Goal: Task Accomplishment & Management: Use online tool/utility

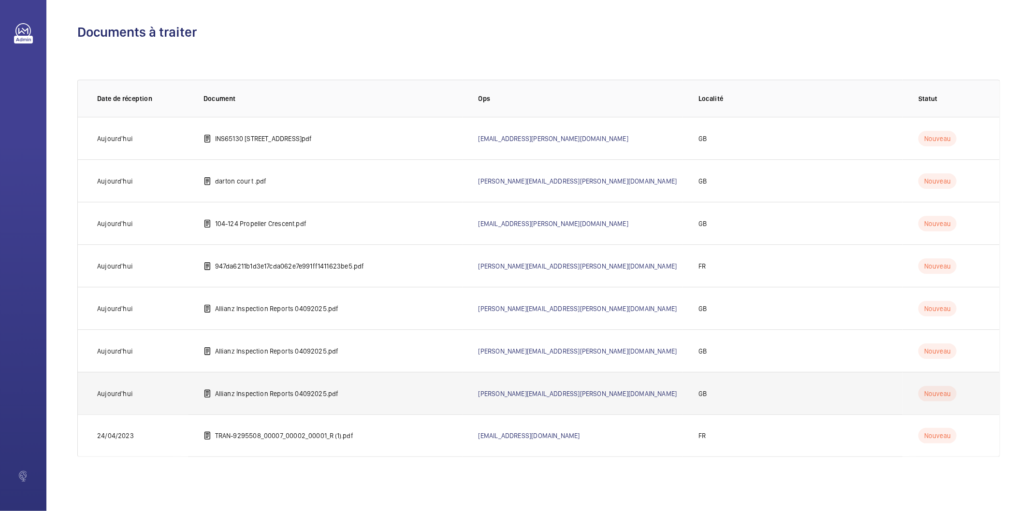
click at [296, 397] on p "Allianz Inspection Reports 04092025.pdf" at bounding box center [277, 394] width 124 height 10
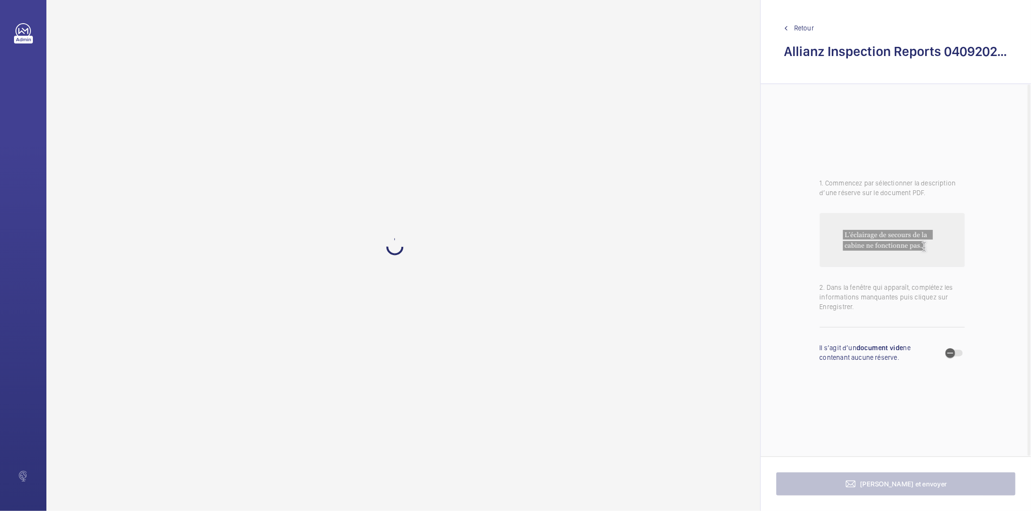
click at [805, 31] on span "Retour" at bounding box center [804, 28] width 20 height 10
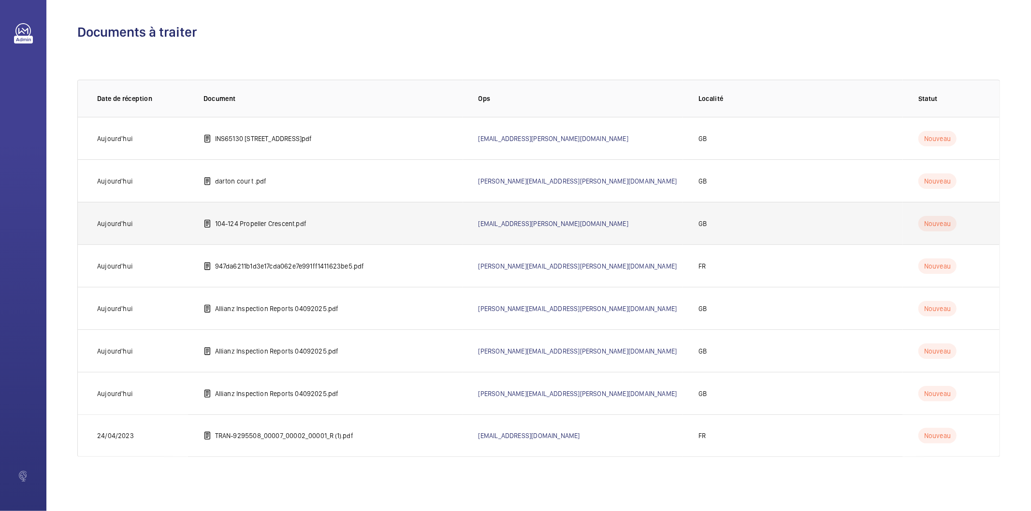
click at [298, 225] on p "104-124 Propeller Crescent.pdf" at bounding box center [260, 224] width 91 height 10
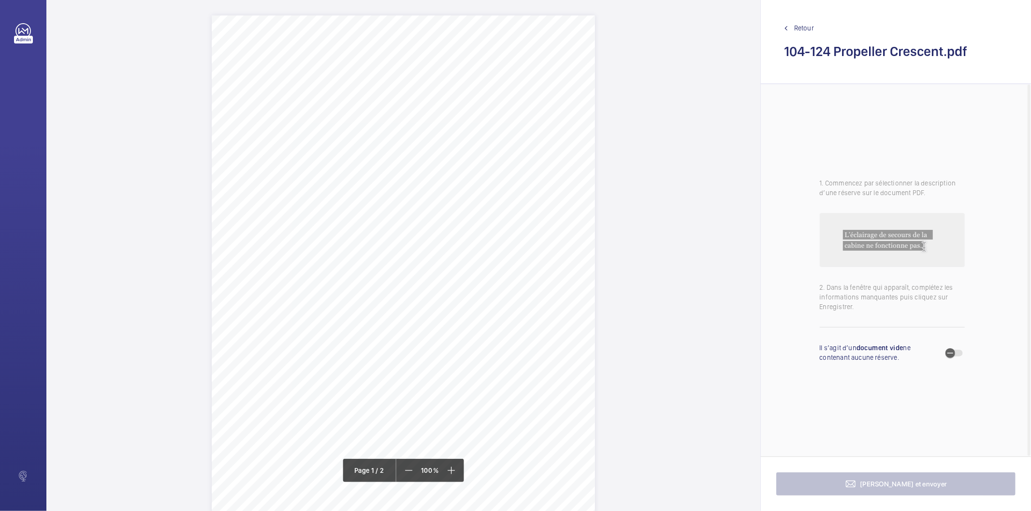
drag, startPoint x: 389, startPoint y: 109, endPoint x: 486, endPoint y: 121, distance: 97.9
click at [486, 121] on div "Signed: Lifting Operations and Lifting Equipment Regulations 1998 Report of Tho…" at bounding box center [403, 286] width 383 height 542
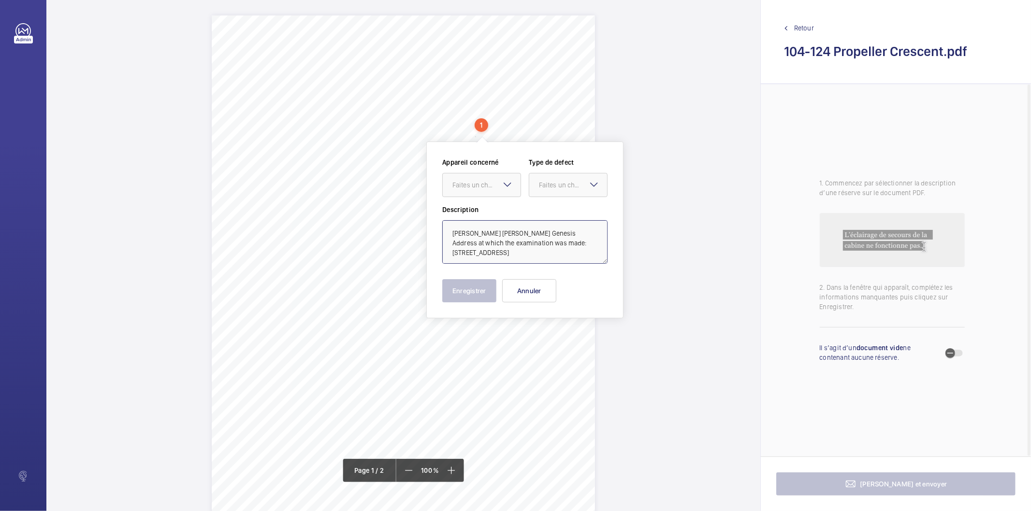
click at [474, 236] on textarea "otting Hill Genesis Address at which the examination was made: 104-124 Propelle…" at bounding box center [524, 241] width 165 height 43
drag, startPoint x: 557, startPoint y: 252, endPoint x: 453, endPoint y: 232, distance: 105.8
click at [453, 232] on textarea "Notting Hill Genesis Address at which the examination was made: 104-124 Propell…" at bounding box center [524, 241] width 165 height 43
type textarea "Notting Hill Genesis Address at which the examination was made: 104-124 Propell…"
click at [537, 292] on button "Annuler" at bounding box center [529, 290] width 54 height 23
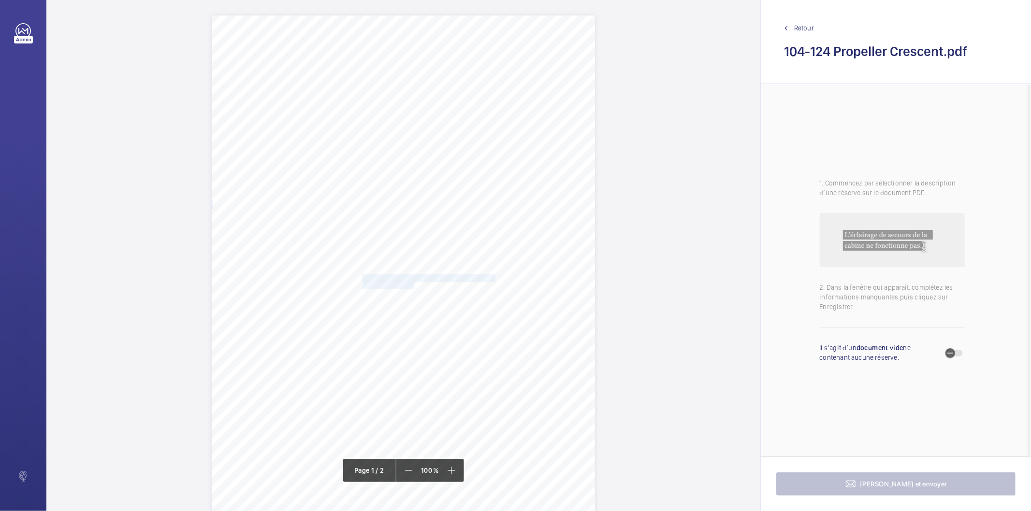
drag, startPoint x: 361, startPoint y: 279, endPoint x: 413, endPoint y: 282, distance: 52.3
click at [413, 282] on div "Signed: Lifting Operations and Lifting Equipment Regulations 1998 Report of Tho…" at bounding box center [403, 286] width 383 height 542
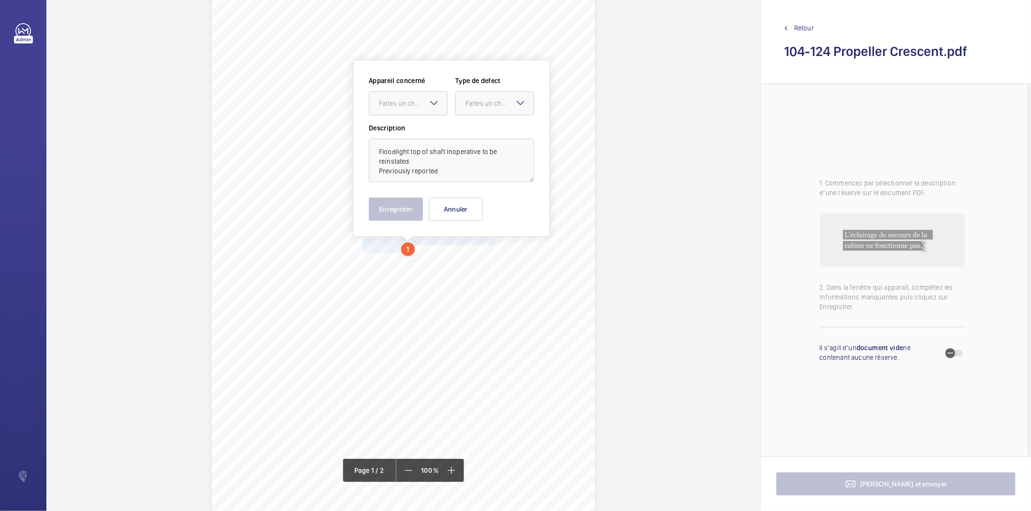
scroll to position [37, 0]
click at [403, 103] on div "Faites un choix" at bounding box center [413, 103] width 68 height 10
click at [395, 129] on span "INS65129" at bounding box center [408, 133] width 58 height 10
click at [477, 98] on div "Faites un choix" at bounding box center [499, 103] width 68 height 10
drag, startPoint x: 480, startPoint y: 127, endPoint x: 466, endPoint y: 141, distance: 19.5
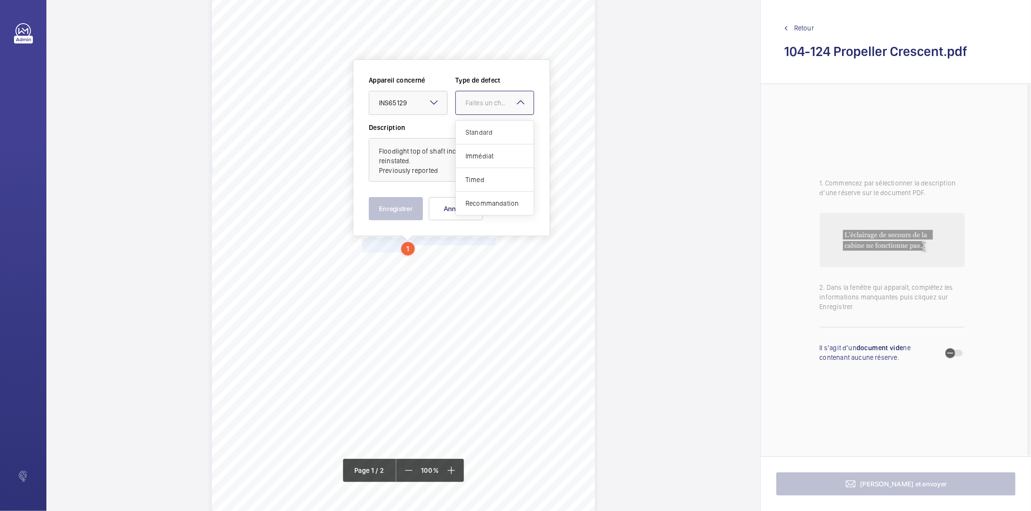
click at [479, 128] on div "Standard" at bounding box center [495, 133] width 78 height 24
click at [400, 208] on button "Enregistrer" at bounding box center [396, 208] width 54 height 23
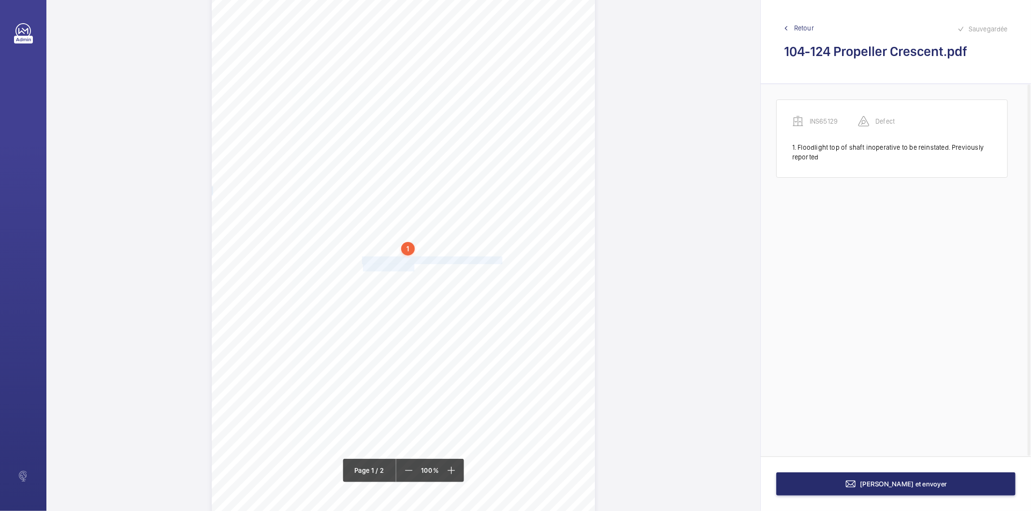
drag, startPoint x: 361, startPoint y: 261, endPoint x: 407, endPoint y: 271, distance: 46.8
click at [407, 271] on div "Signed: Lifting Operations and Lifting Equipment Regulations 1998 Report of Tho…" at bounding box center [403, 250] width 383 height 542
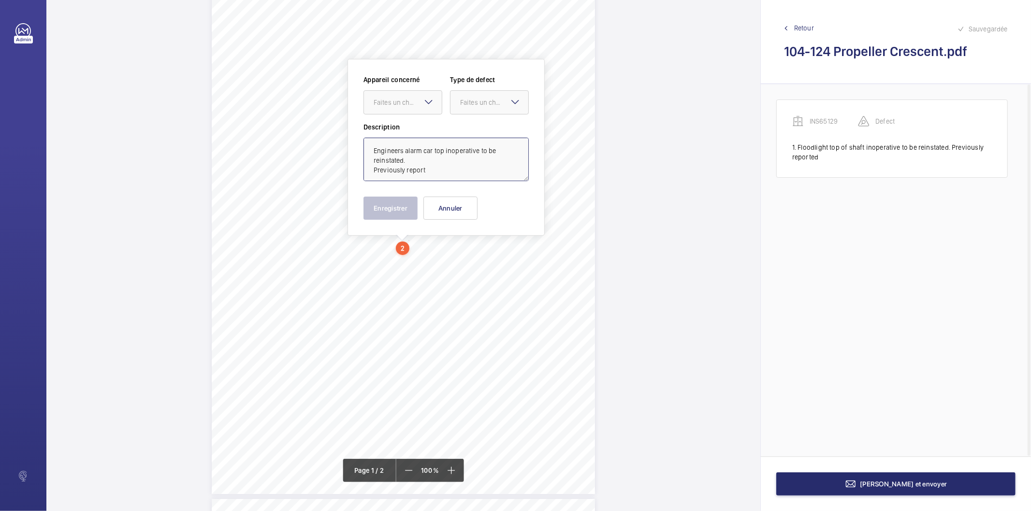
click at [441, 175] on textarea "Engineers alarm car top inoperative to be reinstated. Previously report" at bounding box center [445, 159] width 165 height 43
click at [406, 98] on div "Faites un choix" at bounding box center [408, 103] width 68 height 10
click at [398, 129] on span "INS65129" at bounding box center [403, 132] width 58 height 10
click at [485, 108] on div at bounding box center [489, 102] width 78 height 23
drag, startPoint x: 484, startPoint y: 133, endPoint x: 462, endPoint y: 152, distance: 28.5
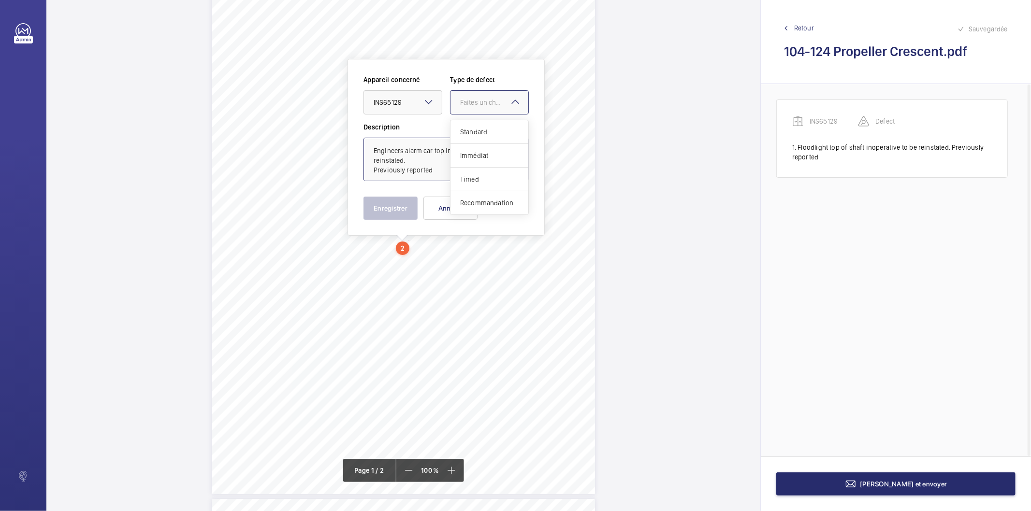
click at [481, 137] on div "Standard" at bounding box center [489, 132] width 78 height 24
type textarea "Engineers alarm car top inoperative to be reinstated. Previously reported"
click at [393, 216] on button "Enregistrer" at bounding box center [390, 208] width 54 height 23
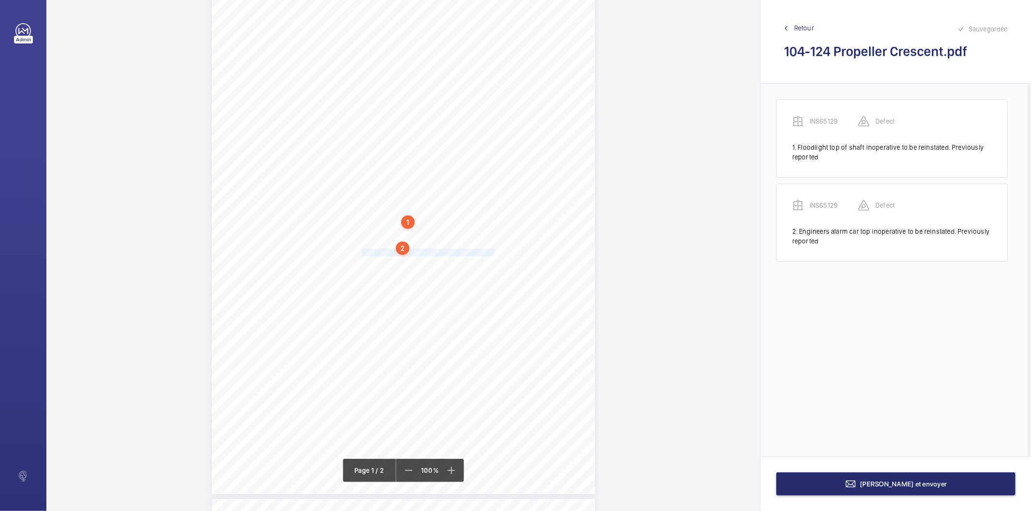
drag, startPoint x: 362, startPoint y: 253, endPoint x: 494, endPoint y: 253, distance: 131.5
click at [494, 253] on span "Car handrail requires securing.Previously reported." at bounding box center [429, 252] width 134 height 7
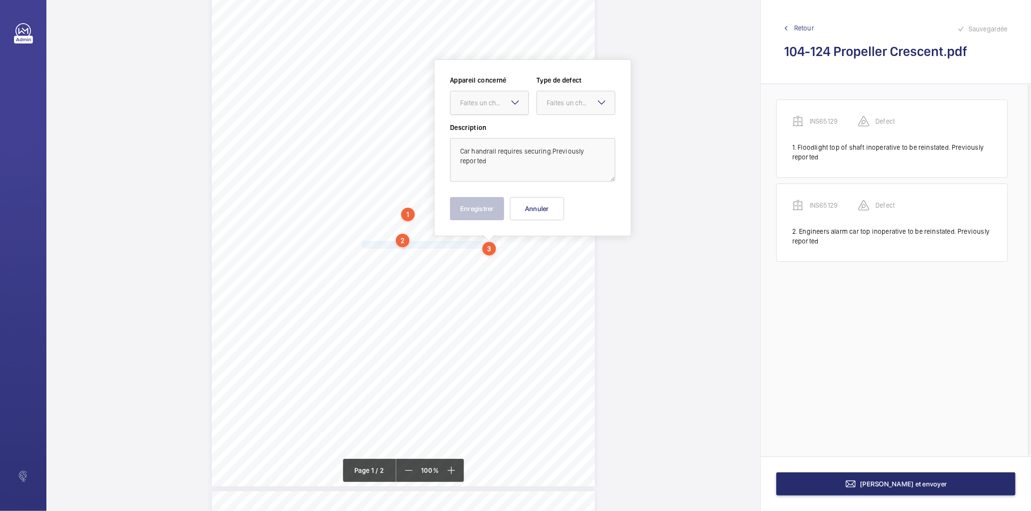
click at [493, 107] on div "Faites un choix" at bounding box center [494, 103] width 68 height 10
click at [482, 132] on span "INS65129" at bounding box center [489, 133] width 58 height 10
click at [556, 102] on div "Faites un choix" at bounding box center [581, 103] width 68 height 10
click at [554, 132] on span "Standard" at bounding box center [576, 133] width 58 height 10
click at [465, 204] on button "Enregistrer" at bounding box center [477, 208] width 54 height 23
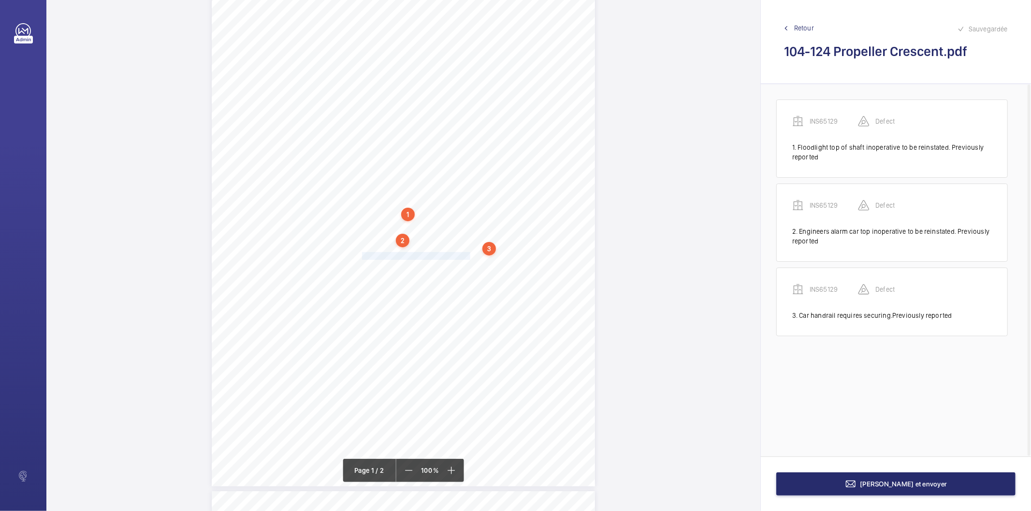
drag, startPoint x: 361, startPoint y: 257, endPoint x: 467, endPoint y: 257, distance: 105.4
click at [467, 257] on div "Signed: Lifting Operations and Lifting Equipment Regulations 1998 Report of Tho…" at bounding box center [403, 215] width 383 height 542
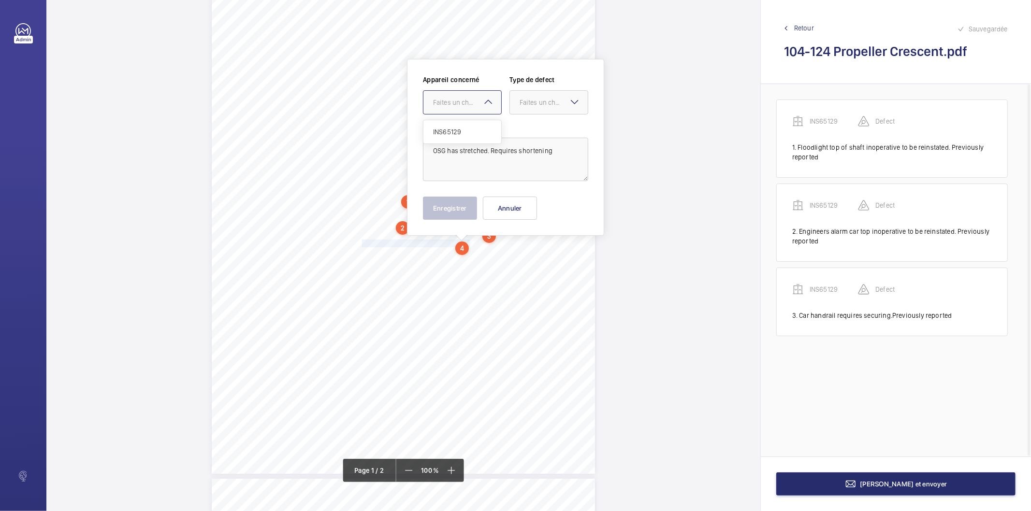
click at [443, 104] on div "Faites un choix" at bounding box center [467, 103] width 68 height 10
click at [443, 131] on span "INS65129" at bounding box center [462, 132] width 58 height 10
click at [527, 107] on div "Faites un choix" at bounding box center [554, 103] width 68 height 10
drag, startPoint x: 520, startPoint y: 132, endPoint x: 501, endPoint y: 150, distance: 25.6
click at [518, 132] on div "Standard" at bounding box center [549, 132] width 78 height 24
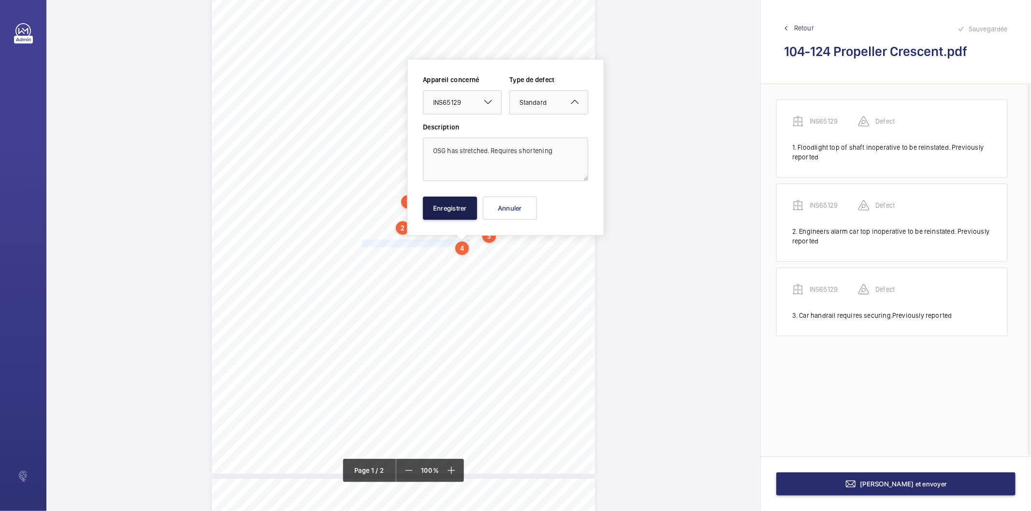
click at [461, 206] on button "Enregistrer" at bounding box center [450, 208] width 54 height 23
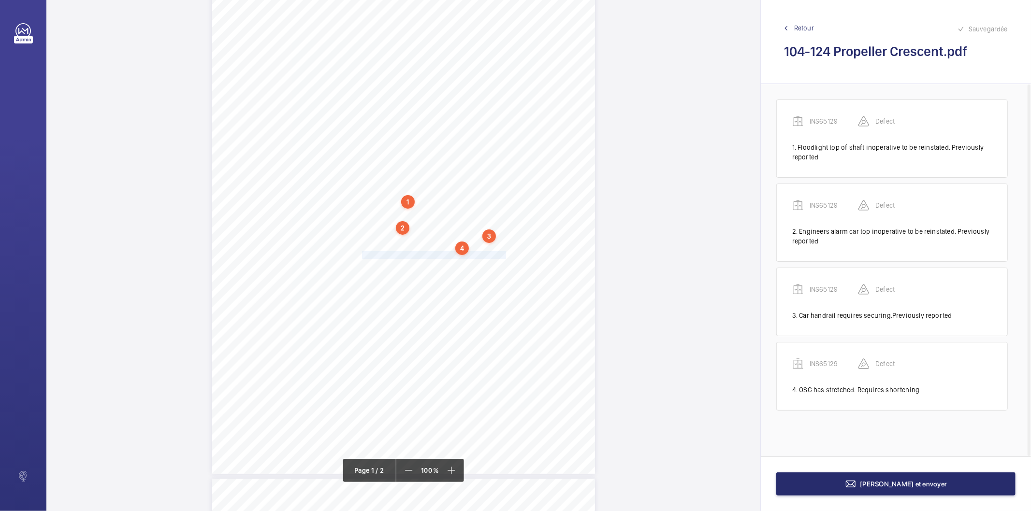
drag, startPoint x: 362, startPoint y: 255, endPoint x: 504, endPoint y: 253, distance: 141.6
click at [504, 253] on span "Recommend fitting shaft trunking for all the shaft wiring." at bounding box center [434, 255] width 144 height 7
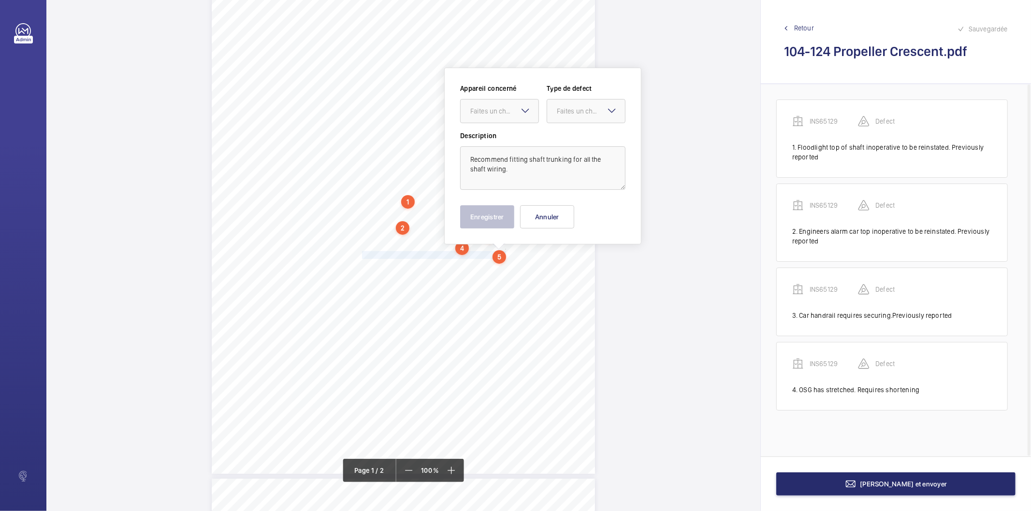
scroll to position [92, 0]
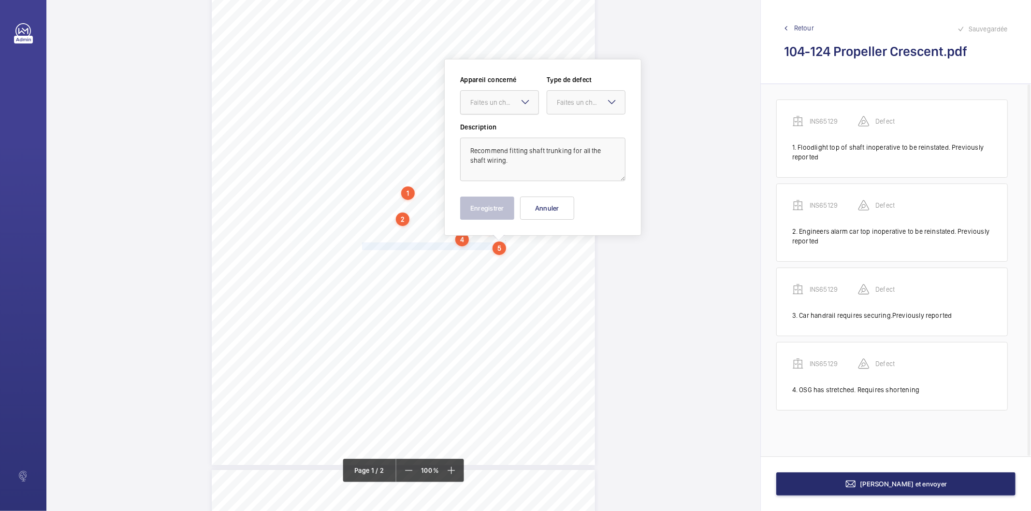
drag, startPoint x: 510, startPoint y: 99, endPoint x: 504, endPoint y: 105, distance: 8.9
click at [504, 105] on div "Faites un choix" at bounding box center [504, 103] width 68 height 10
click at [484, 130] on span "INS65129" at bounding box center [499, 132] width 58 height 10
drag, startPoint x: 582, startPoint y: 104, endPoint x: 580, endPoint y: 110, distance: 5.7
click at [582, 104] on div "Faites un choix" at bounding box center [591, 103] width 68 height 10
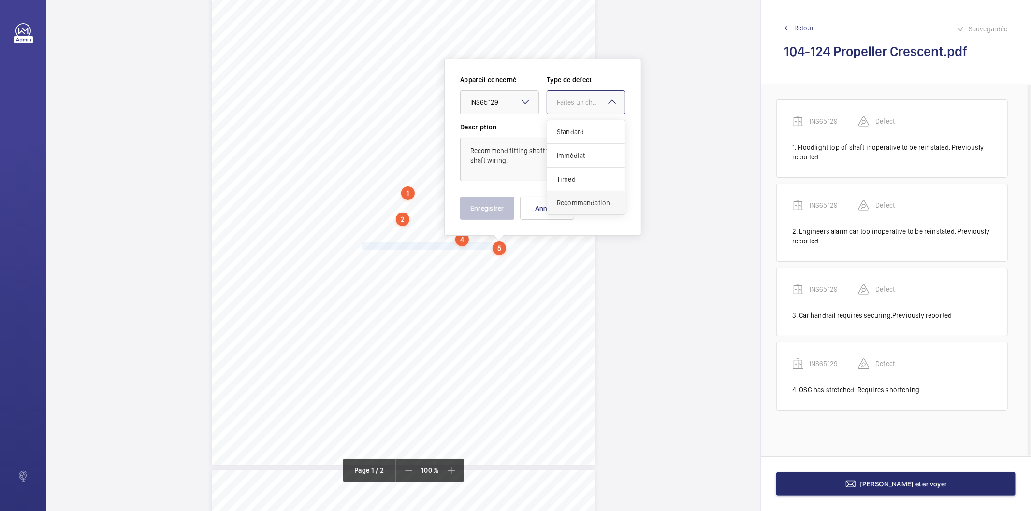
click at [567, 199] on span "Recommandation" at bounding box center [586, 203] width 58 height 10
click at [494, 211] on button "Enregistrer" at bounding box center [487, 208] width 54 height 23
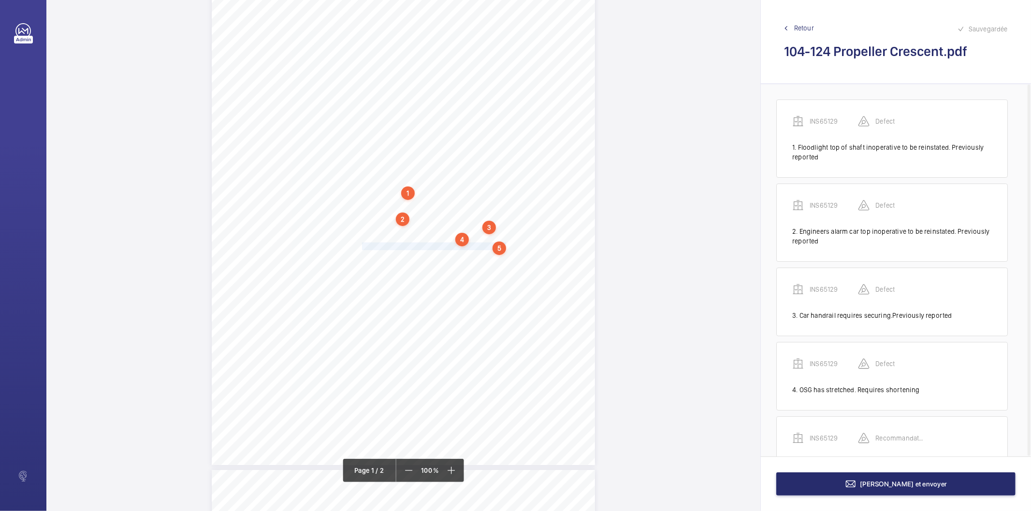
scroll to position [44, 0]
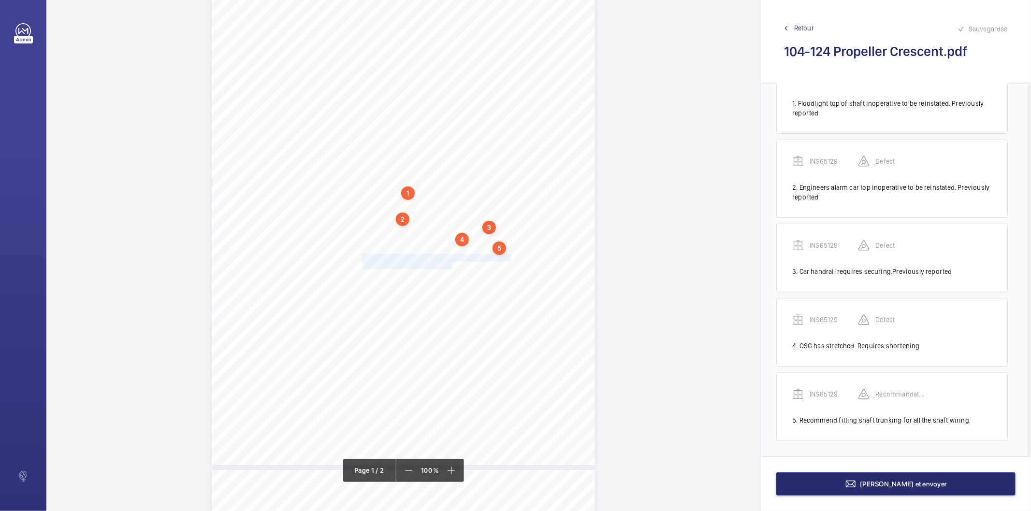
drag, startPoint x: 362, startPoint y: 257, endPoint x: 451, endPoint y: 261, distance: 88.5
click at [451, 261] on div "Signed: Lifting Operations and Lifting Equipment Regulations 1998 Report of Tho…" at bounding box center [403, 194] width 383 height 542
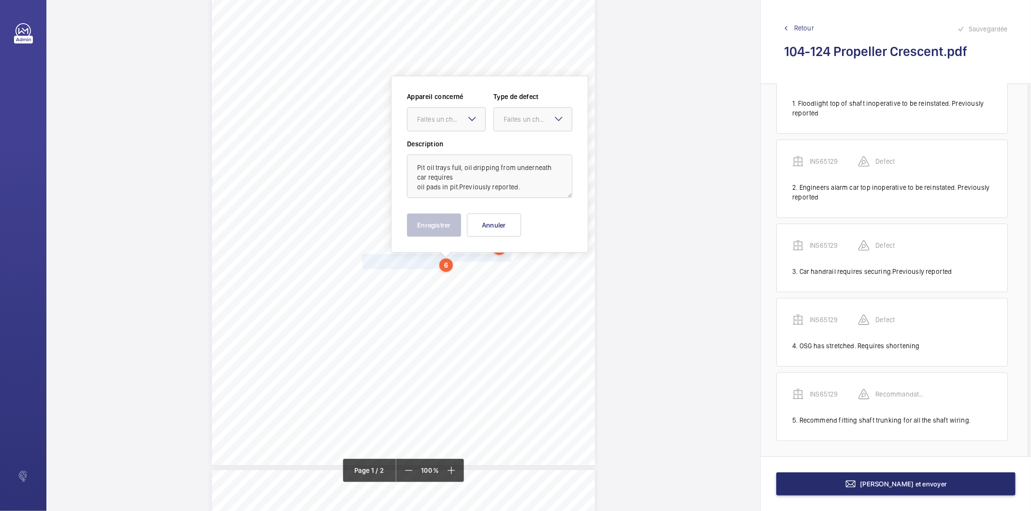
scroll to position [109, 0]
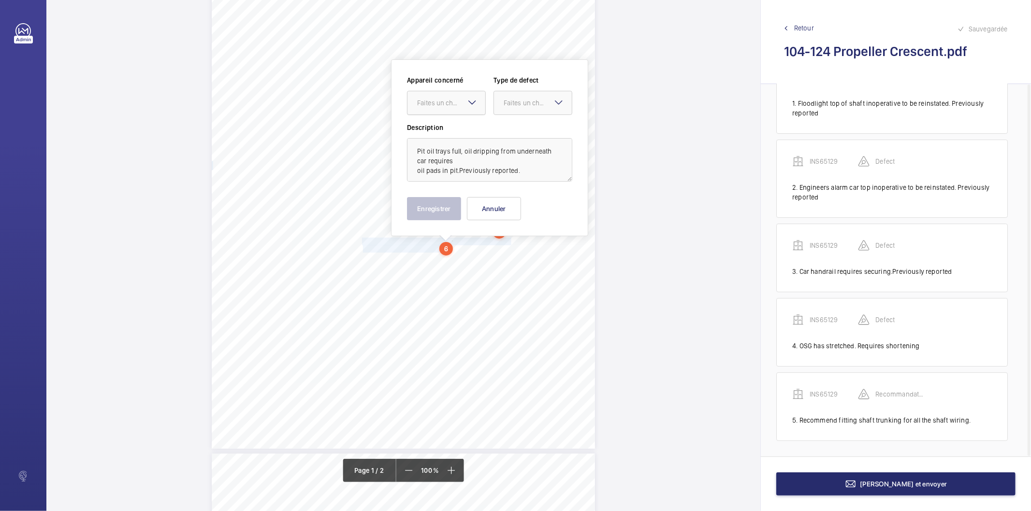
click at [448, 107] on div "Faites un choix" at bounding box center [451, 103] width 68 height 10
click at [440, 129] on span "INS65129" at bounding box center [446, 133] width 58 height 10
click at [506, 104] on div "Faites un choix" at bounding box center [538, 103] width 68 height 10
drag, startPoint x: 511, startPoint y: 200, endPoint x: 450, endPoint y: 210, distance: 61.3
click at [511, 201] on span "Recommandation" at bounding box center [533, 204] width 58 height 10
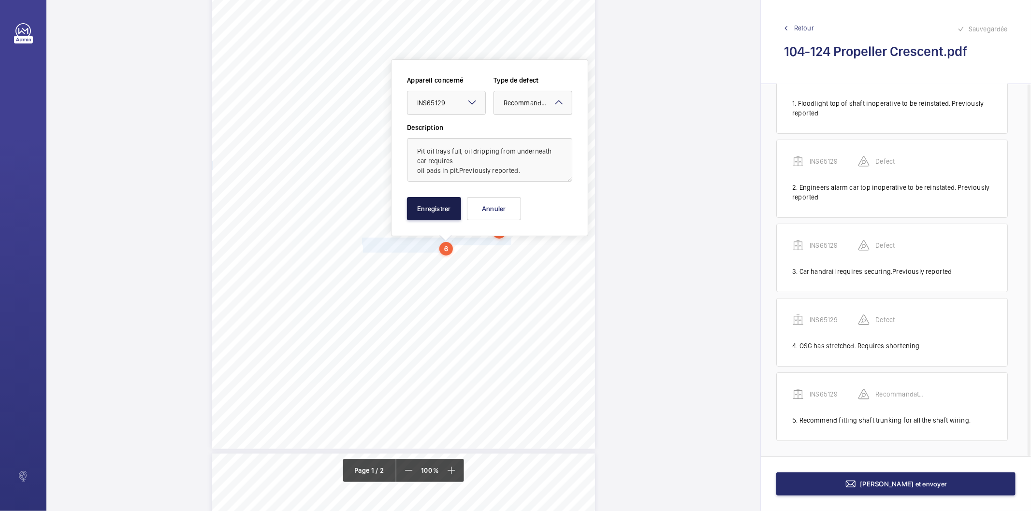
click at [433, 209] on button "Enregistrer" at bounding box center [434, 208] width 54 height 23
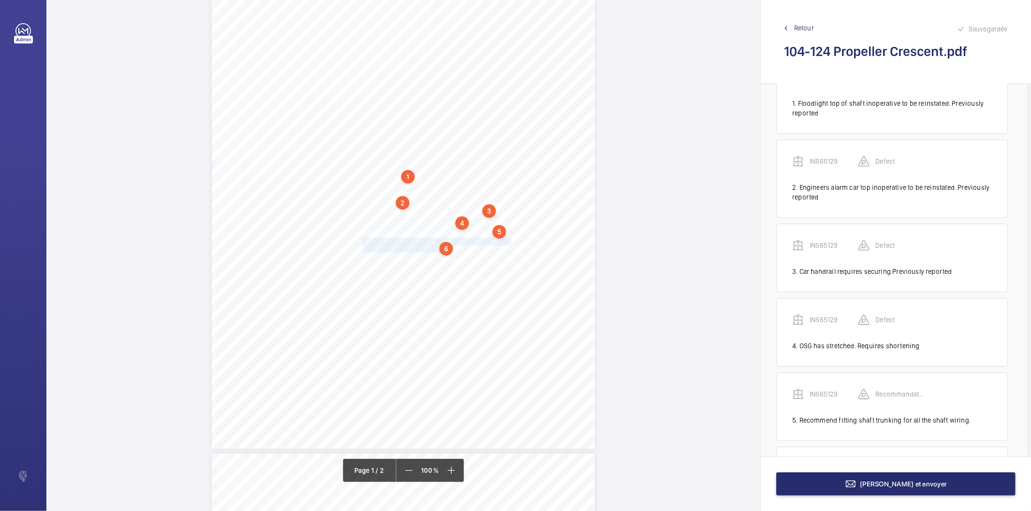
scroll to position [128, 0]
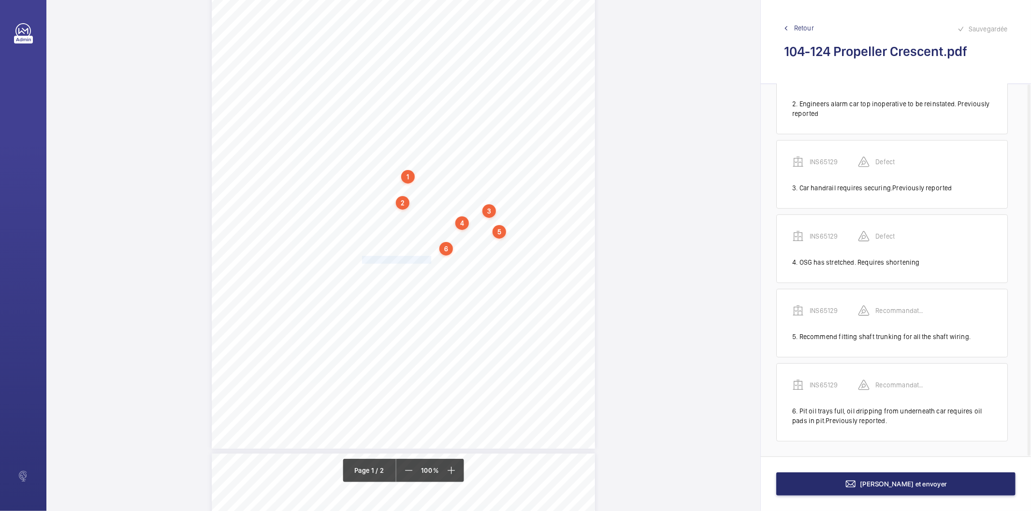
drag, startPoint x: 361, startPoint y: 260, endPoint x: 429, endPoint y: 259, distance: 67.2
click at [429, 259] on span "Risk assessment required" at bounding box center [396, 260] width 69 height 7
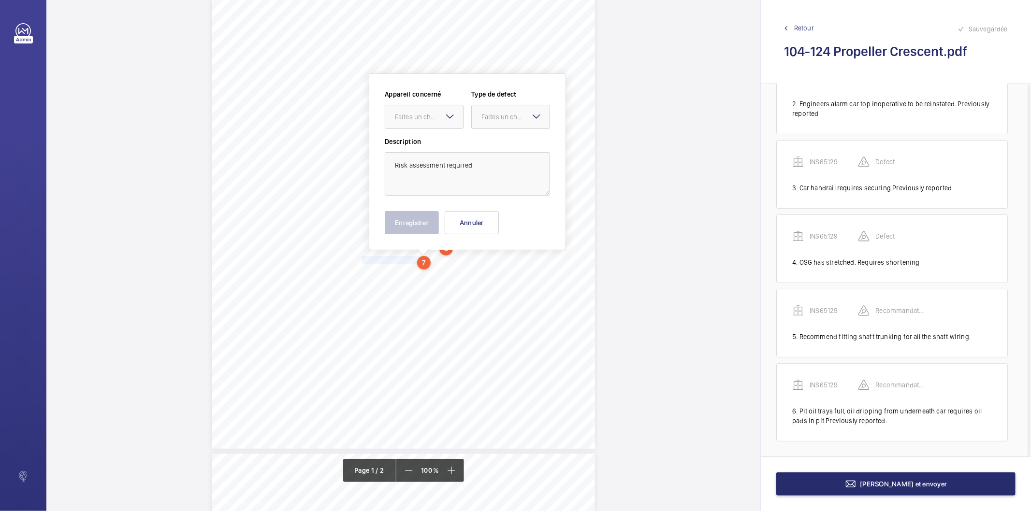
scroll to position [123, 0]
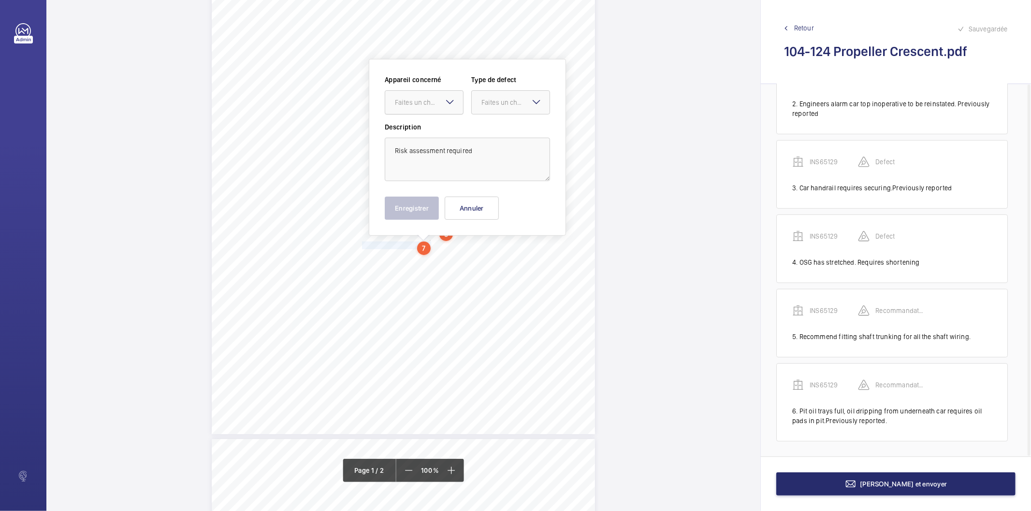
click at [403, 103] on div "Faites un choix" at bounding box center [429, 103] width 68 height 10
click at [403, 132] on span "INS65129" at bounding box center [424, 132] width 58 height 10
click at [495, 101] on div "Faites un choix" at bounding box center [515, 103] width 68 height 10
click at [489, 205] on span "Recommandation" at bounding box center [510, 203] width 58 height 10
click at [424, 209] on button "Enregistrer" at bounding box center [412, 208] width 54 height 23
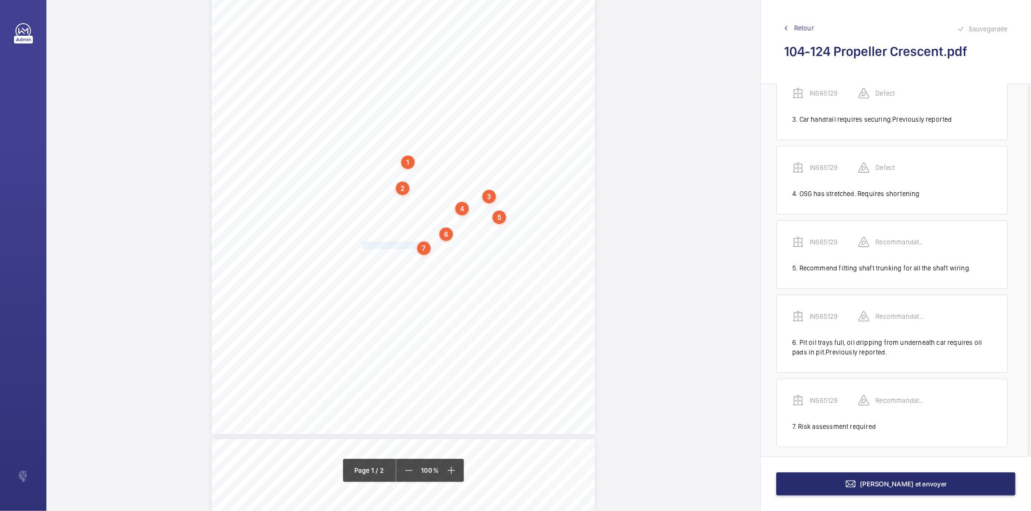
scroll to position [202, 0]
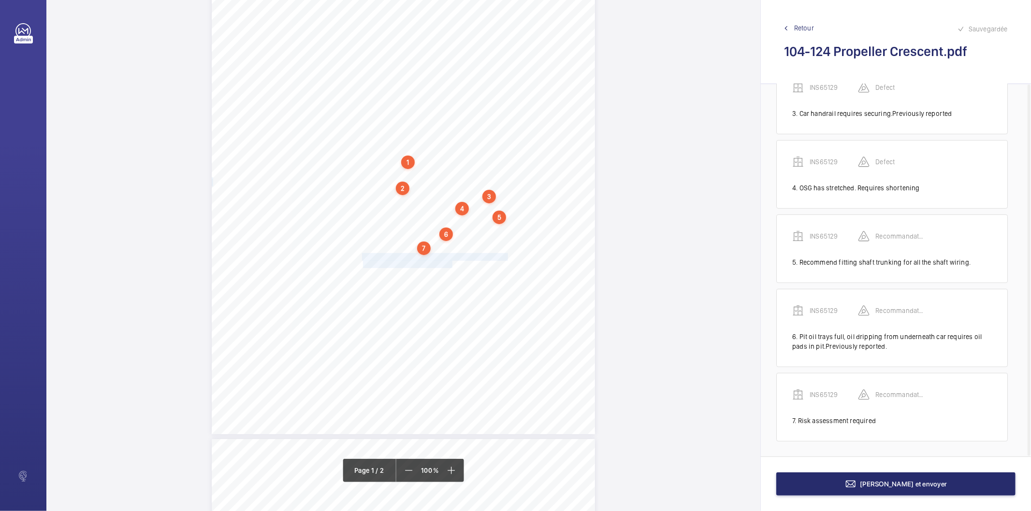
drag, startPoint x: 361, startPoint y: 258, endPoint x: 451, endPoint y: 263, distance: 90.5
click at [451, 263] on div "Signed: Lifting Operations and Lifting Equipment Regulations 1998 Report of Tho…" at bounding box center [403, 163] width 383 height 542
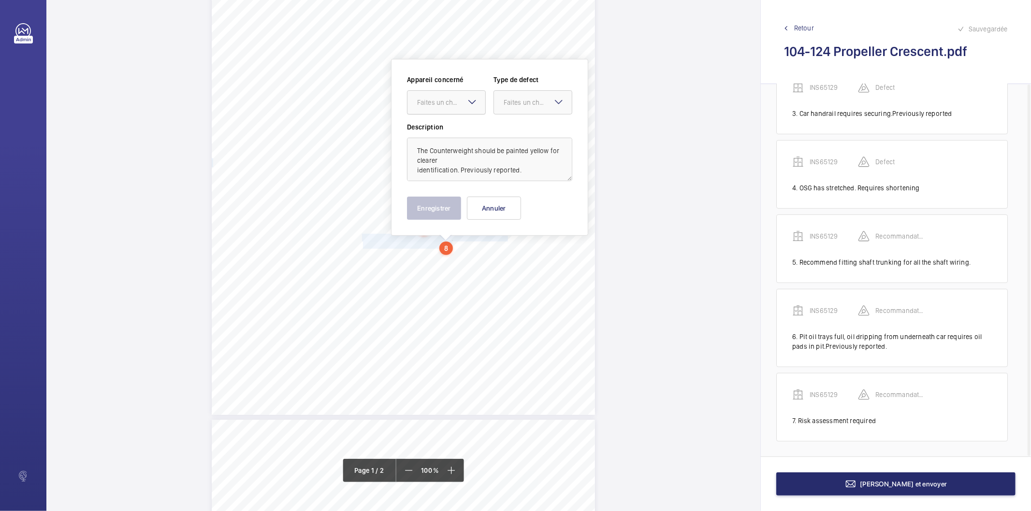
click at [445, 93] on div at bounding box center [446, 102] width 78 height 23
click at [438, 131] on span "INS65129" at bounding box center [446, 132] width 58 height 10
click at [522, 98] on div "Faites un choix" at bounding box center [538, 103] width 68 height 10
drag, startPoint x: 519, startPoint y: 203, endPoint x: 457, endPoint y: 212, distance: 62.5
click at [519, 203] on span "Recommandation" at bounding box center [533, 203] width 58 height 10
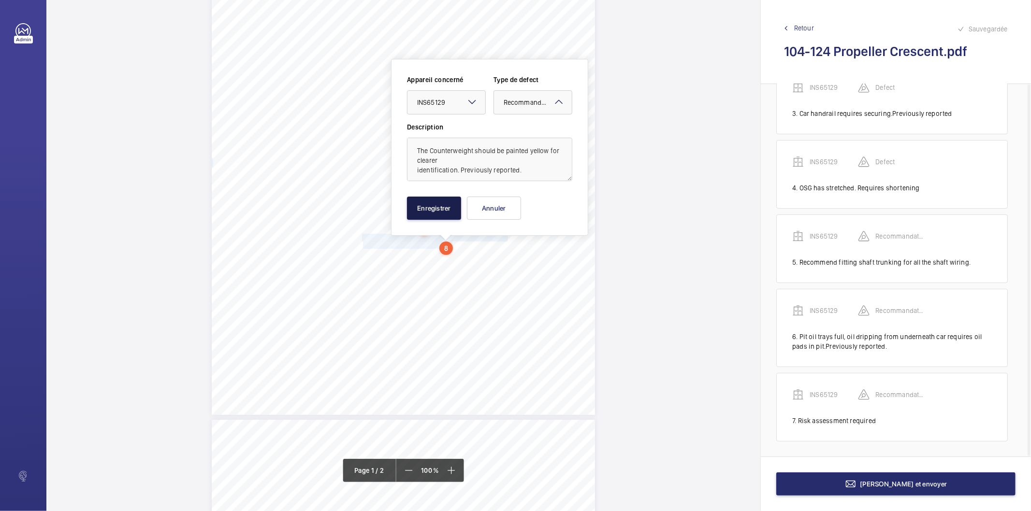
click at [446, 210] on button "Enregistrer" at bounding box center [434, 208] width 54 height 23
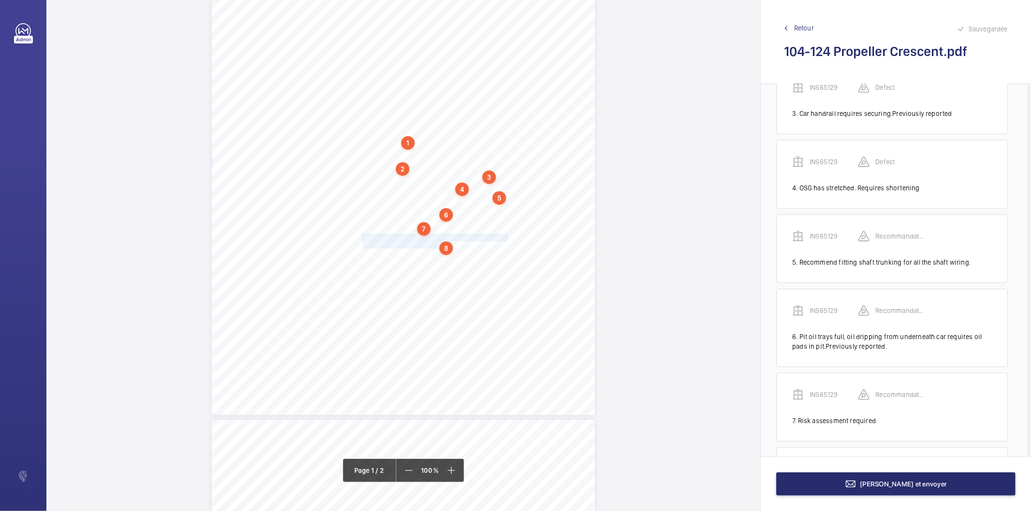
scroll to position [287, 0]
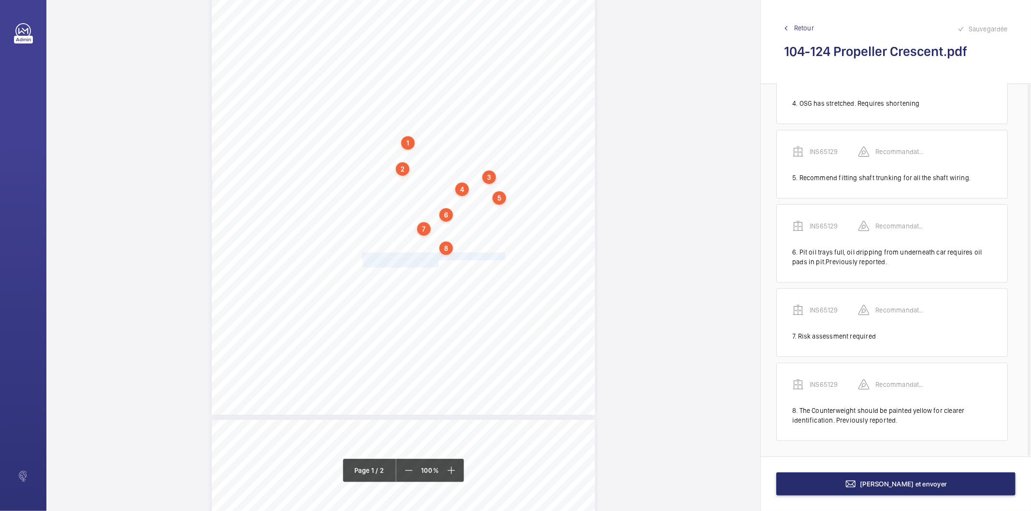
drag, startPoint x: 361, startPoint y: 257, endPoint x: 437, endPoint y: 266, distance: 75.9
click at [437, 266] on div "Signed: Lifting Operations and Lifting Equipment Regulations 1998 Report of Tho…" at bounding box center [403, 144] width 383 height 542
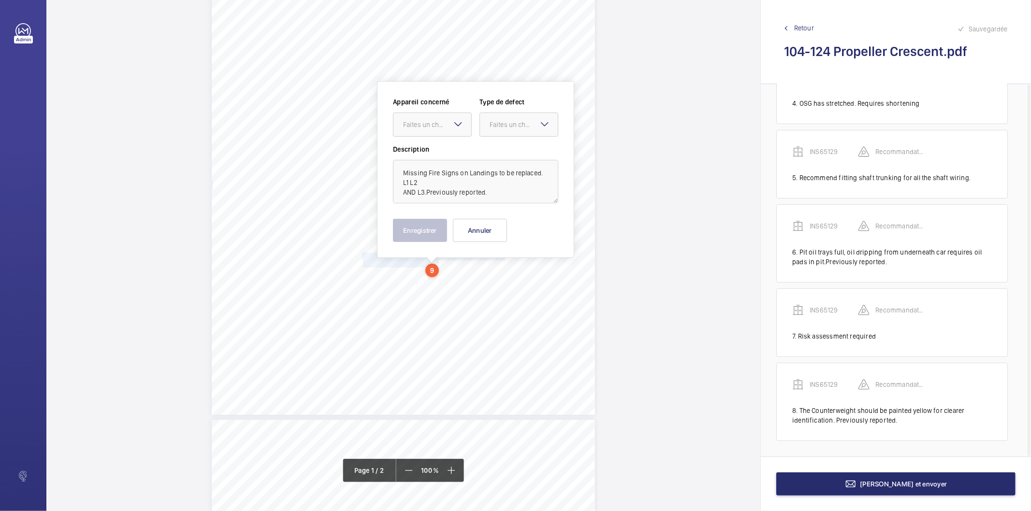
scroll to position [165, 0]
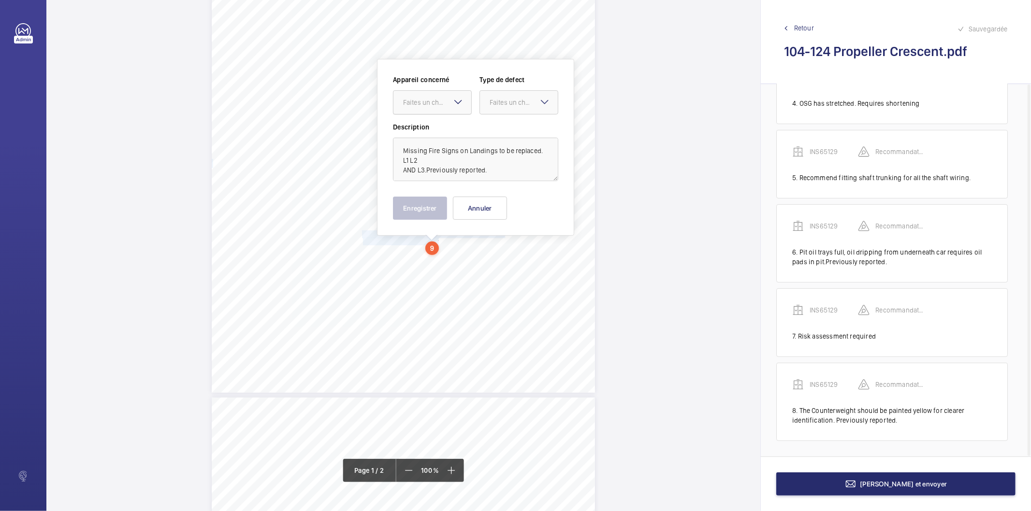
click at [437, 102] on div "Faites un choix" at bounding box center [437, 103] width 68 height 10
click at [428, 126] on div "INS65129" at bounding box center [432, 131] width 78 height 23
click at [499, 108] on div at bounding box center [519, 102] width 78 height 23
click at [496, 201] on span "Recommandation" at bounding box center [519, 203] width 58 height 10
click at [405, 210] on button "Enregistrer" at bounding box center [420, 208] width 54 height 23
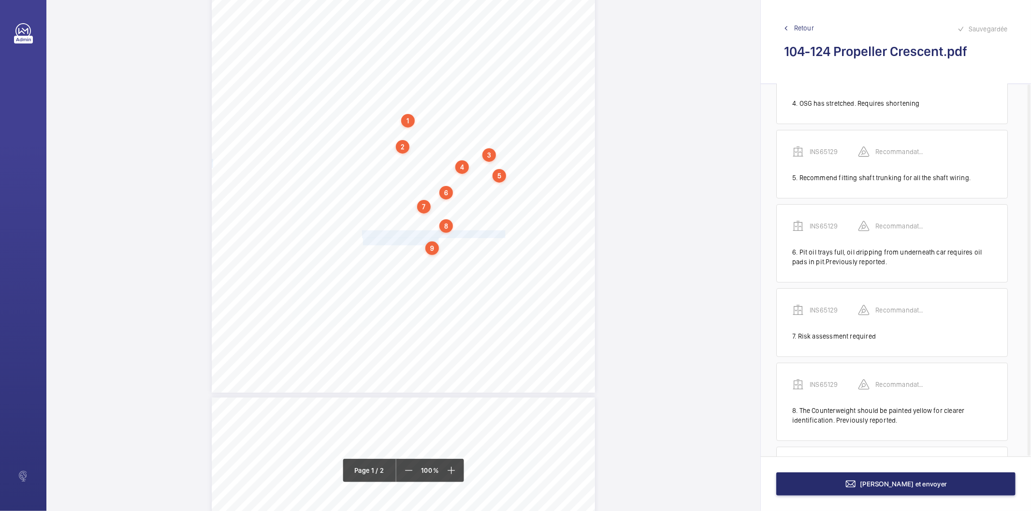
scroll to position [371, 0]
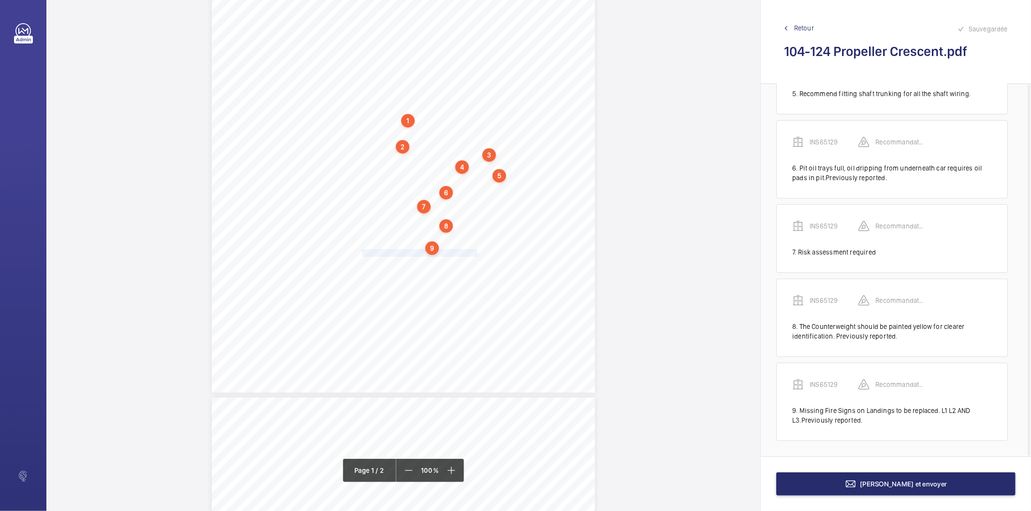
drag, startPoint x: 361, startPoint y: 252, endPoint x: 477, endPoint y: 252, distance: 116.0
click at [477, 252] on span "Barrier to be left on site. Previously reported." at bounding box center [420, 253] width 117 height 7
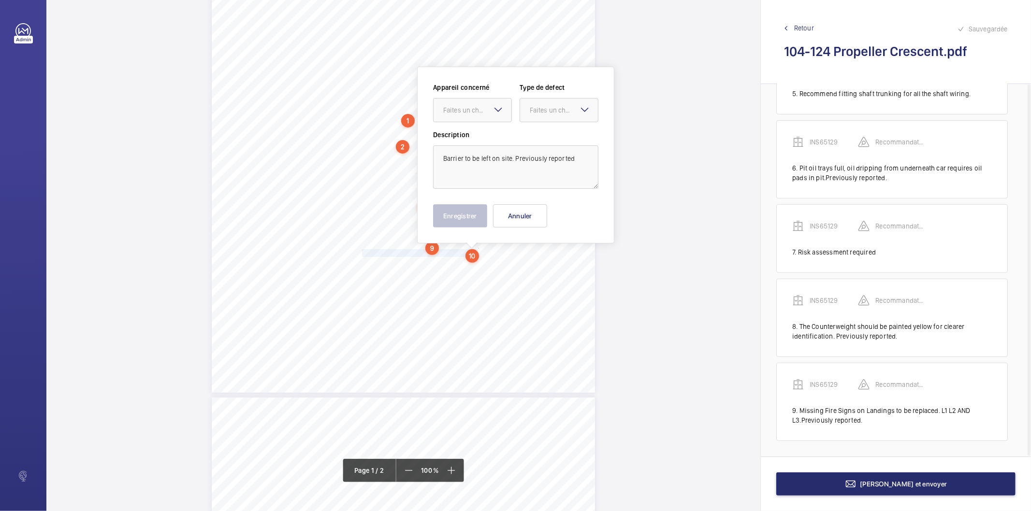
scroll to position [172, 0]
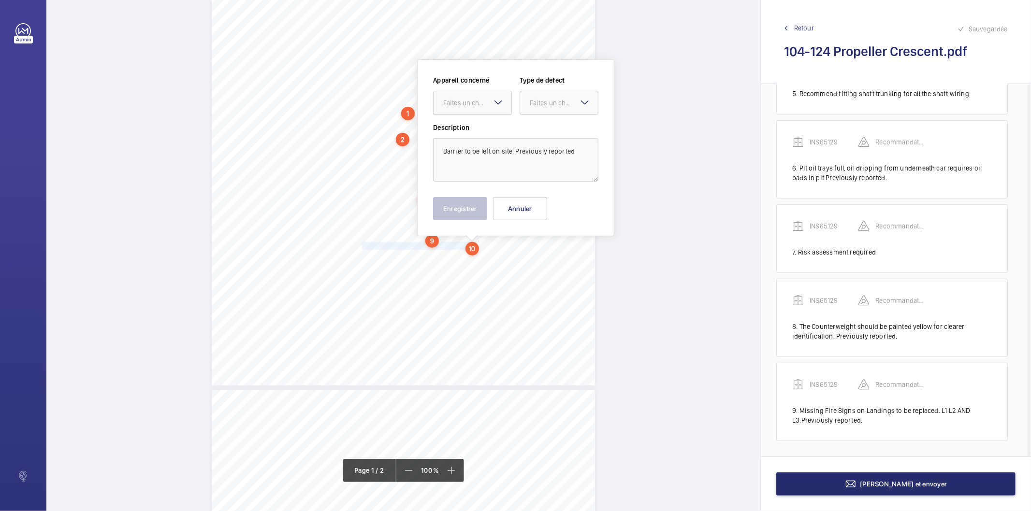
click at [467, 106] on div "Faites un choix" at bounding box center [477, 103] width 68 height 10
click at [453, 136] on span "INS65129" at bounding box center [472, 133] width 58 height 10
click at [533, 107] on div "Faites un choix" at bounding box center [564, 103] width 68 height 10
click at [532, 203] on span "Recommandation" at bounding box center [559, 204] width 58 height 10
click at [471, 206] on button "Enregistrer" at bounding box center [460, 208] width 54 height 23
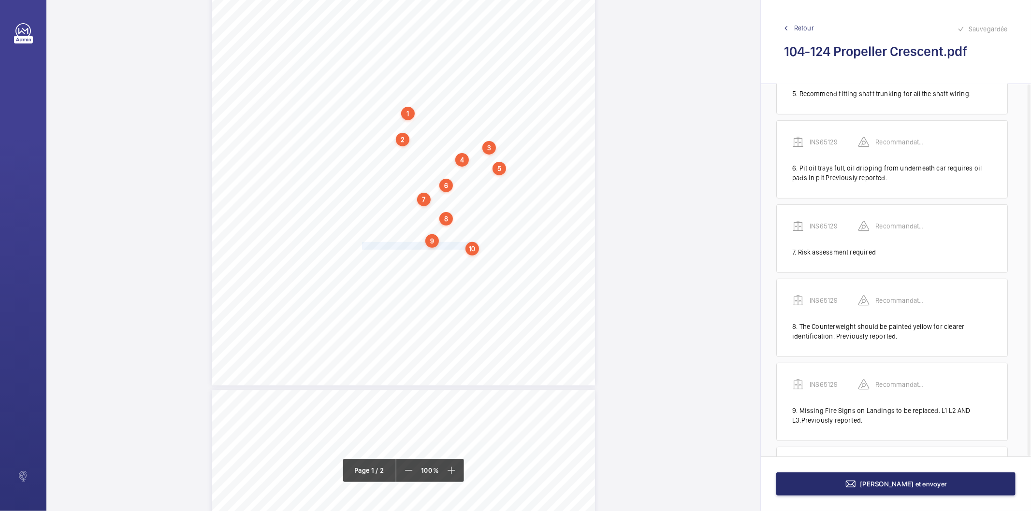
scroll to position [446, 0]
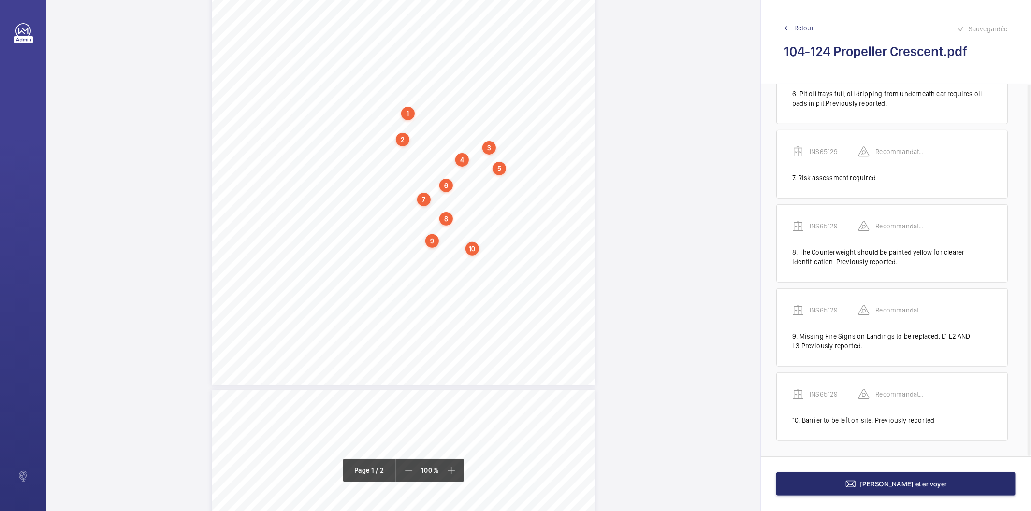
click at [473, 252] on div "10" at bounding box center [472, 249] width 14 height 14
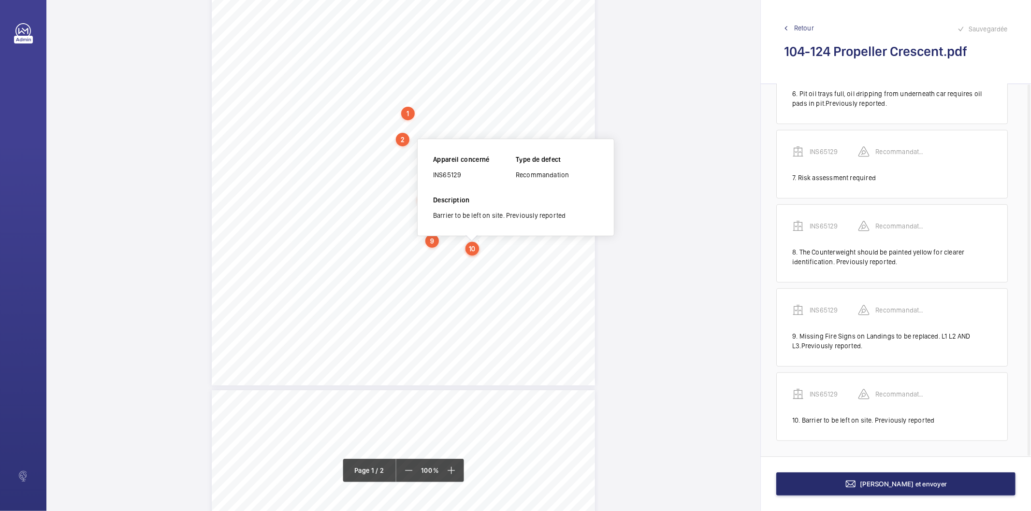
scroll to position [165, 0]
click at [455, 181] on div "INS65129" at bounding box center [474, 182] width 83 height 10
copy div "INS65129"
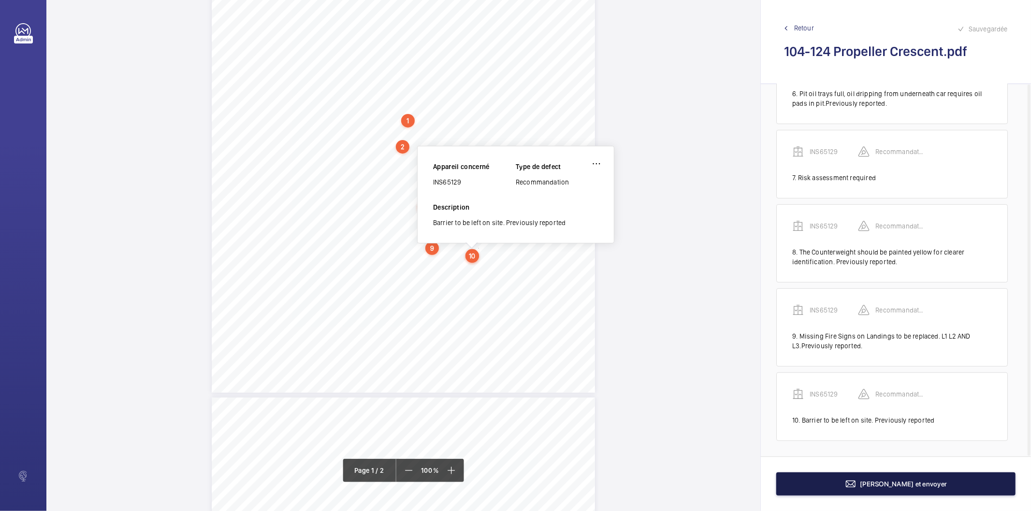
click at [873, 491] on button "Terminer et envoyer" at bounding box center [895, 484] width 239 height 23
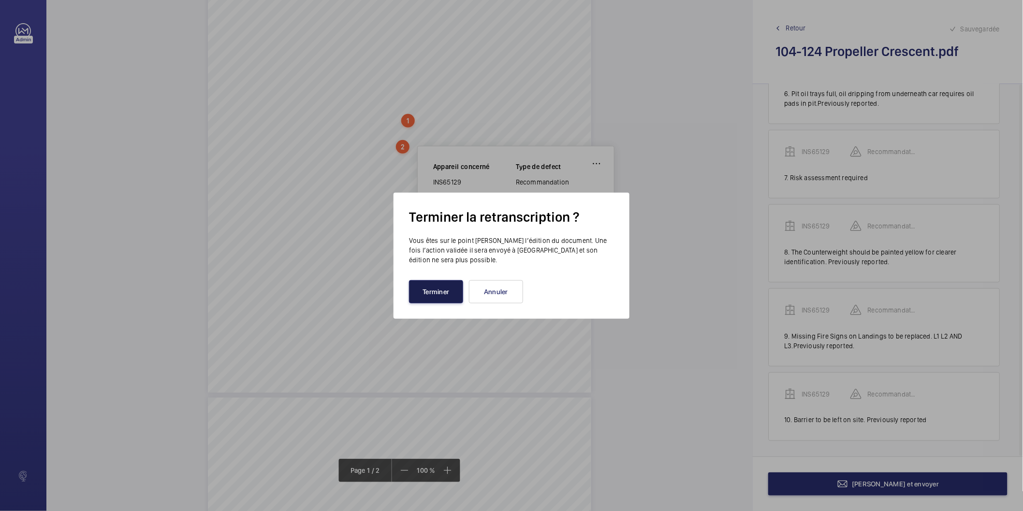
click at [450, 288] on button "Terminer" at bounding box center [436, 291] width 54 height 23
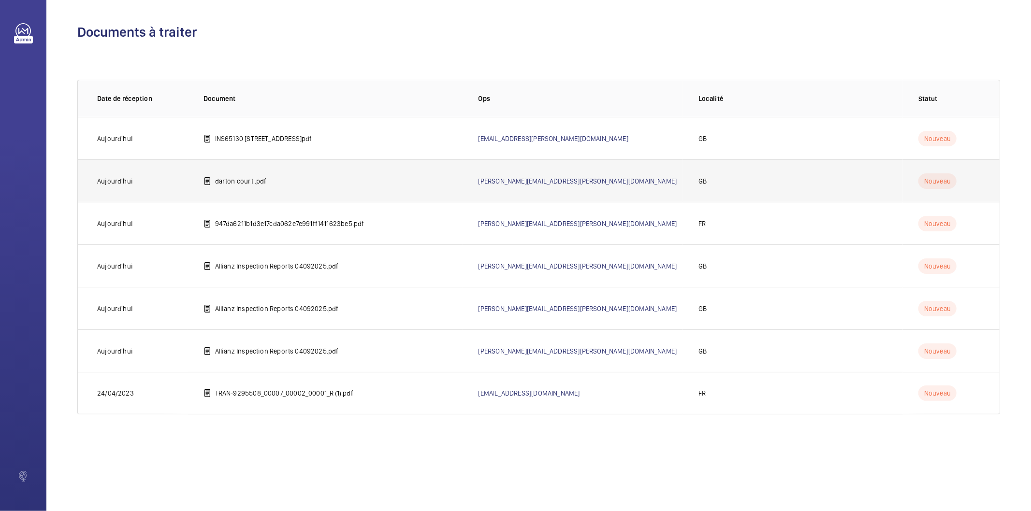
click at [265, 180] on td "darton court .pdf" at bounding box center [325, 180] width 275 height 43
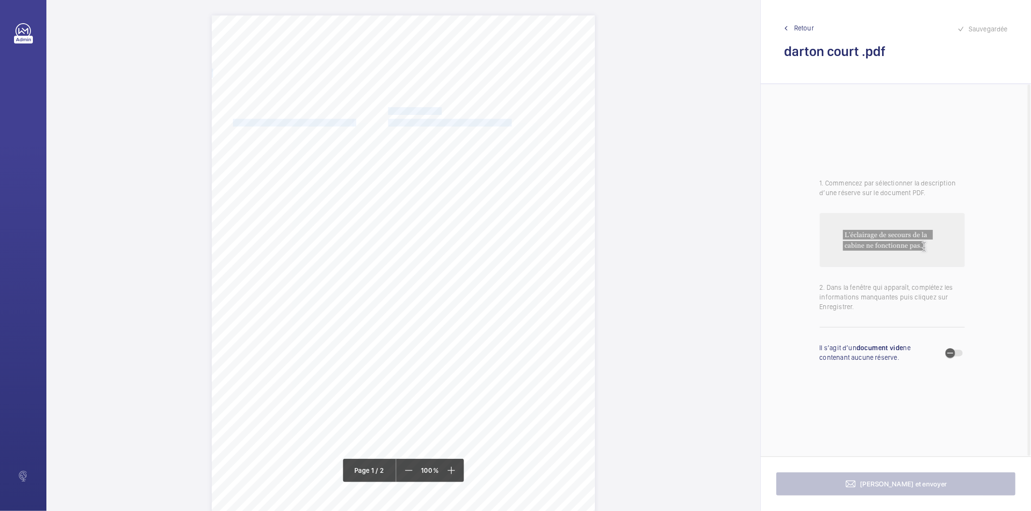
drag, startPoint x: 387, startPoint y: 110, endPoint x: 490, endPoint y: 124, distance: 103.4
click at [490, 124] on div "Signed: Lifting Operations and Lifting Equipment Regulations 1998 Report of Tho…" at bounding box center [403, 286] width 383 height 542
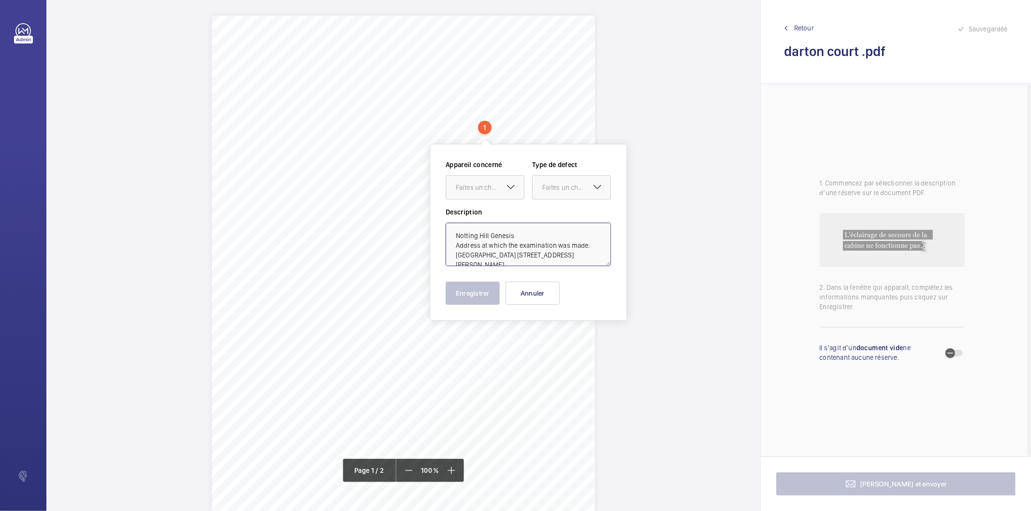
click at [573, 257] on textarea "Notting Hill Genesis Address at which the examination was made: Darton Court 2 …" at bounding box center [528, 244] width 165 height 43
click at [520, 290] on button "Annuler" at bounding box center [533, 293] width 54 height 23
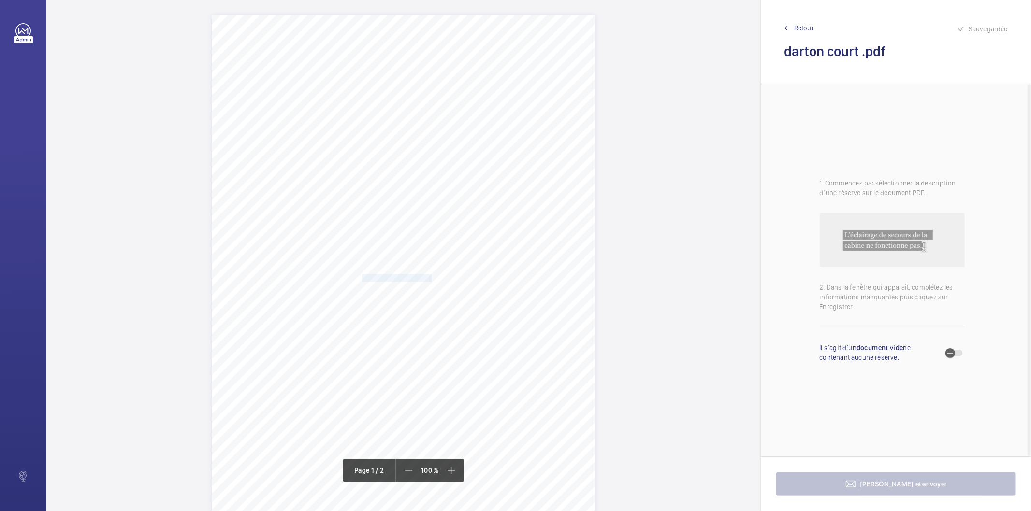
drag, startPoint x: 361, startPoint y: 282, endPoint x: 429, endPoint y: 280, distance: 68.6
click at [429, 280] on div "Signed: Lifting Operations and Lifting Equipment Regulations 1998 Report of Tho…" at bounding box center [403, 286] width 383 height 542
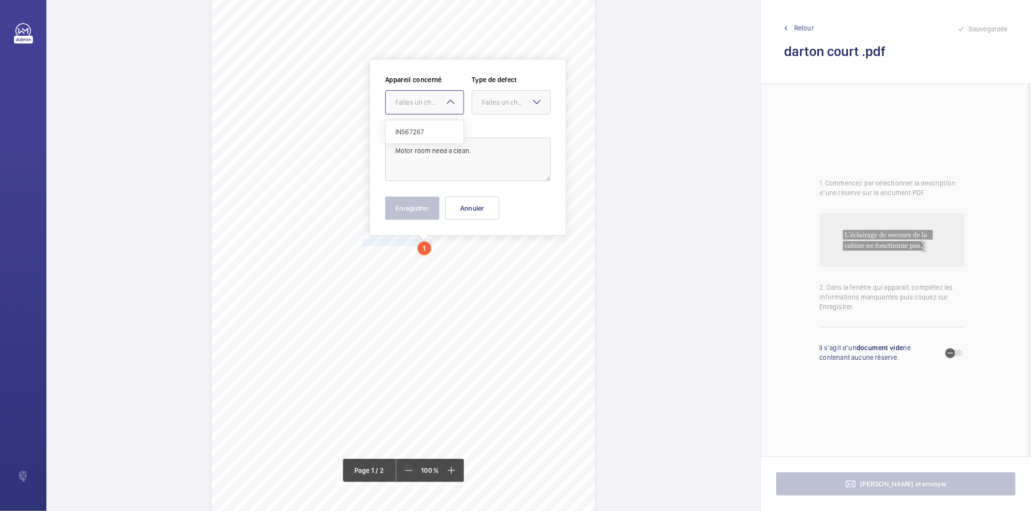
click at [440, 104] on div "Faites un choix" at bounding box center [429, 103] width 68 height 10
click at [425, 130] on span "INS67267" at bounding box center [424, 132] width 58 height 10
click at [480, 102] on div at bounding box center [511, 102] width 78 height 23
click at [480, 131] on div "Standard" at bounding box center [511, 132] width 78 height 24
click at [422, 202] on button "Enregistrer" at bounding box center [412, 208] width 54 height 23
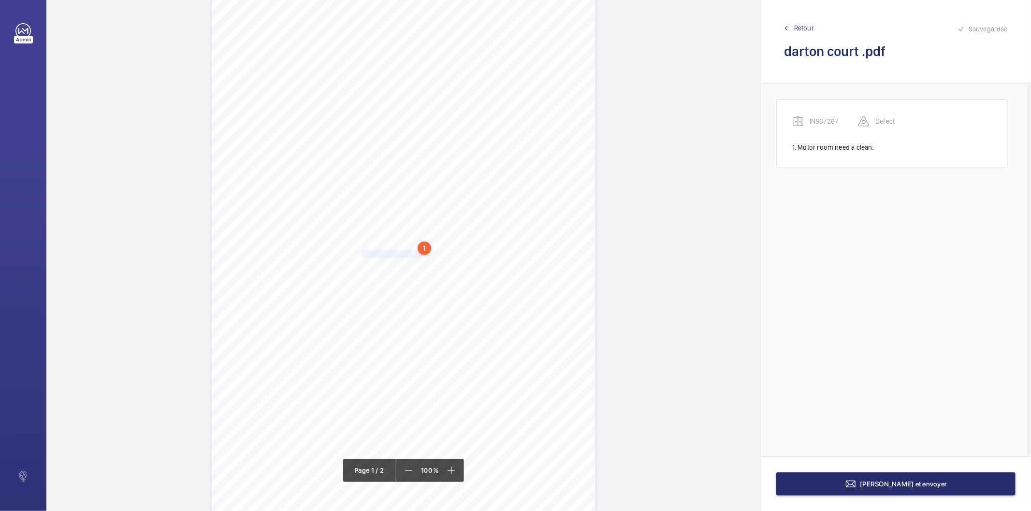
drag, startPoint x: 361, startPoint y: 255, endPoint x: 420, endPoint y: 255, distance: 59.0
click at [420, 255] on span "Pit need to be cleaned." at bounding box center [392, 254] width 61 height 7
click at [399, 99] on div "Faites un choix" at bounding box center [421, 103] width 68 height 10
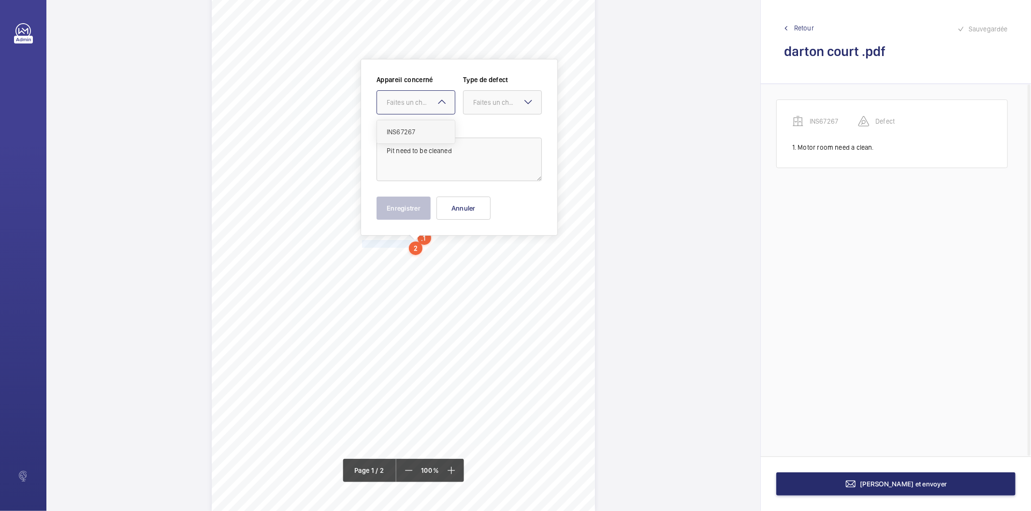
click at [399, 129] on span "INS67267" at bounding box center [416, 132] width 58 height 10
click at [489, 107] on div "Faites un choix" at bounding box center [507, 103] width 68 height 10
click at [484, 127] on span "Standard" at bounding box center [502, 132] width 58 height 10
click at [411, 203] on button "Enregistrer" at bounding box center [403, 208] width 54 height 23
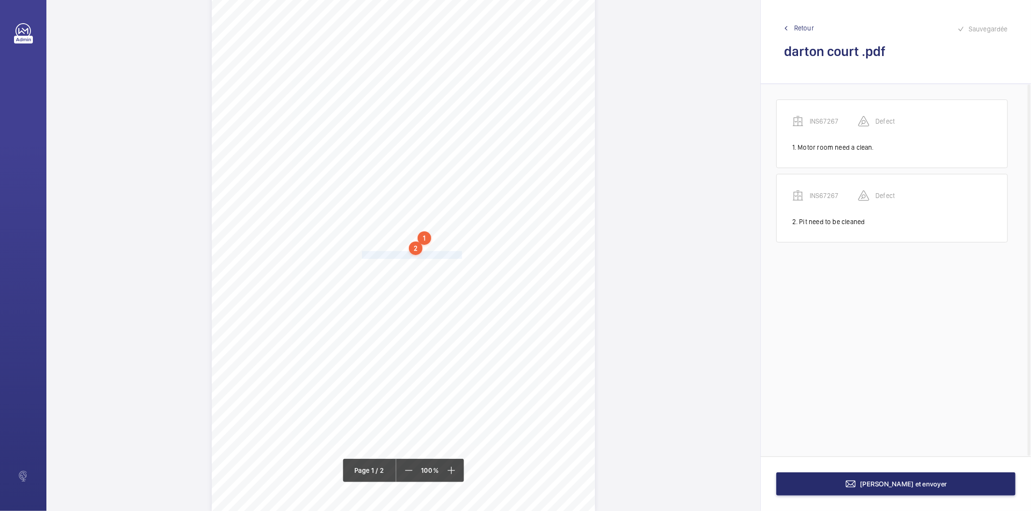
drag, startPoint x: 361, startPoint y: 257, endPoint x: 458, endPoint y: 256, distance: 97.6
click at [458, 256] on div "Signed: Lifting Operations and Lifting Equipment Regulations 1998 Report of Tho…" at bounding box center [403, 241] width 383 height 542
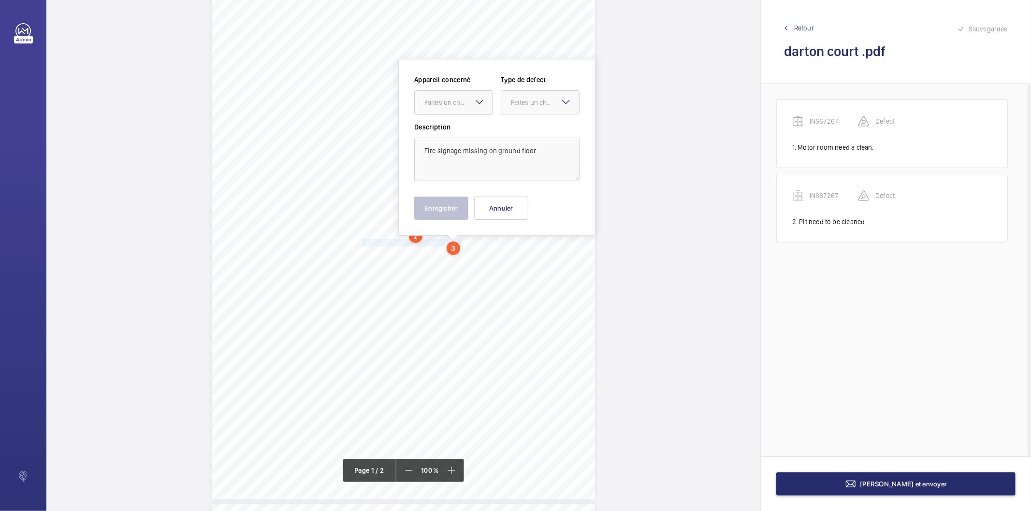
click at [440, 112] on div at bounding box center [454, 102] width 78 height 23
click at [440, 135] on span "INS67267" at bounding box center [453, 132] width 58 height 10
click at [517, 109] on div at bounding box center [540, 102] width 78 height 23
drag, startPoint x: 518, startPoint y: 206, endPoint x: 461, endPoint y: 206, distance: 57.0
click at [518, 206] on span "Recommandation" at bounding box center [540, 203] width 58 height 10
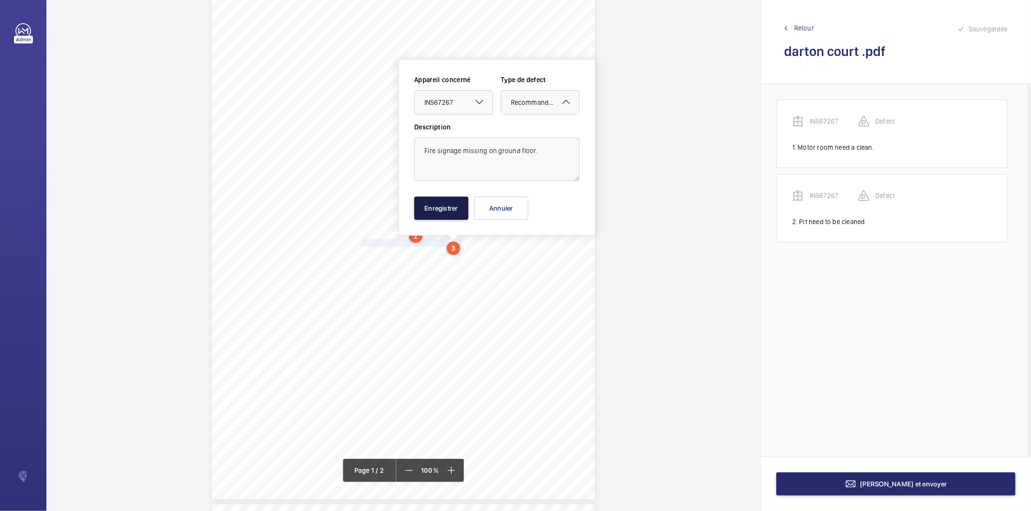
click at [455, 205] on button "Enregistrer" at bounding box center [441, 208] width 54 height 23
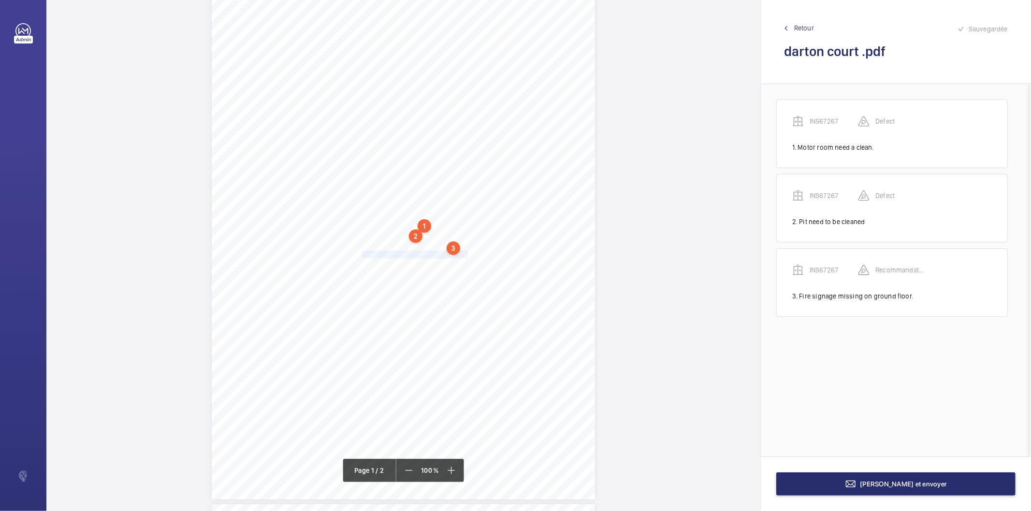
drag, startPoint x: 362, startPoint y: 256, endPoint x: 465, endPoint y: 255, distance: 102.9
click at [465, 255] on div "Signed: Lifting Operations and Lifting Equipment Regulations 1998 Report of Tho…" at bounding box center [403, 228] width 383 height 542
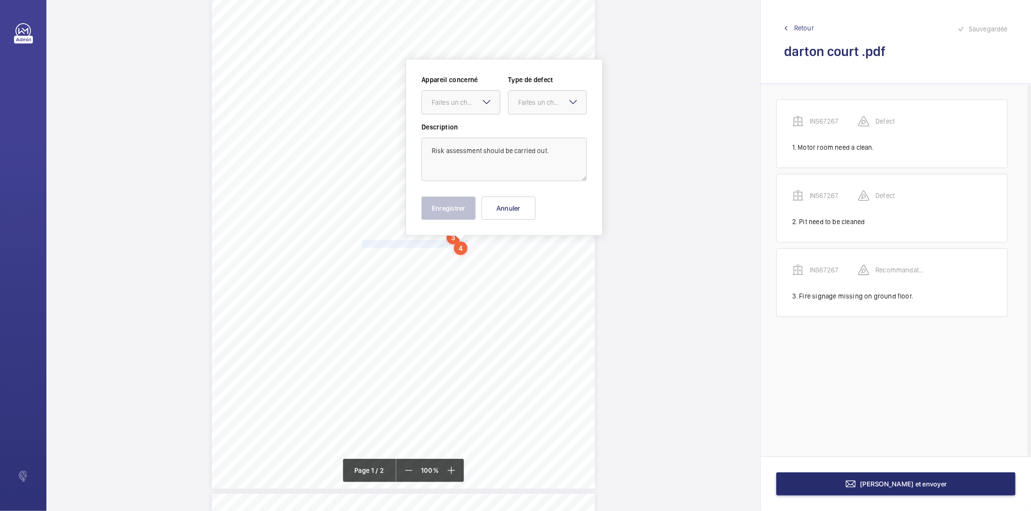
drag, startPoint x: 448, startPoint y: 99, endPoint x: 446, endPoint y: 118, distance: 19.4
click at [448, 100] on div "Faites un choix" at bounding box center [466, 103] width 68 height 10
click at [444, 128] on span "INS67267" at bounding box center [461, 132] width 58 height 10
click at [526, 109] on div at bounding box center [547, 102] width 78 height 23
click at [525, 209] on div "Recommandation" at bounding box center [547, 202] width 78 height 23
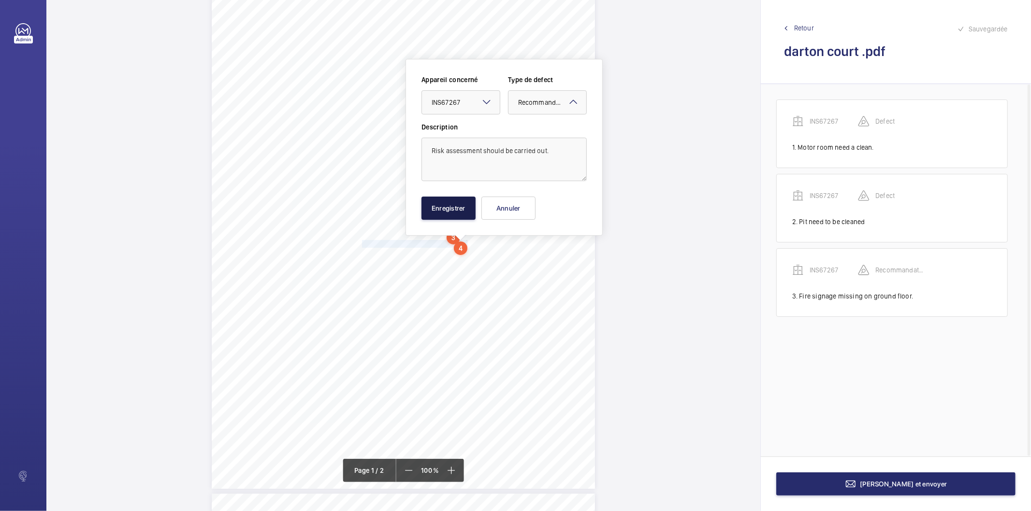
click at [471, 210] on button "Enregistrer" at bounding box center [448, 208] width 54 height 23
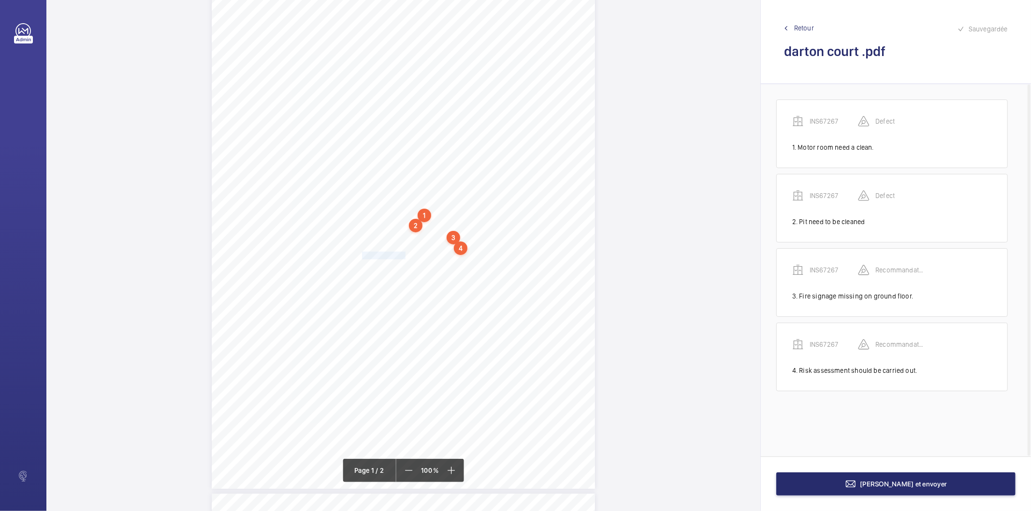
drag, startPoint x: 361, startPoint y: 253, endPoint x: 405, endPoint y: 255, distance: 43.6
click at [405, 255] on span "Alarm bell works." at bounding box center [384, 255] width 45 height 7
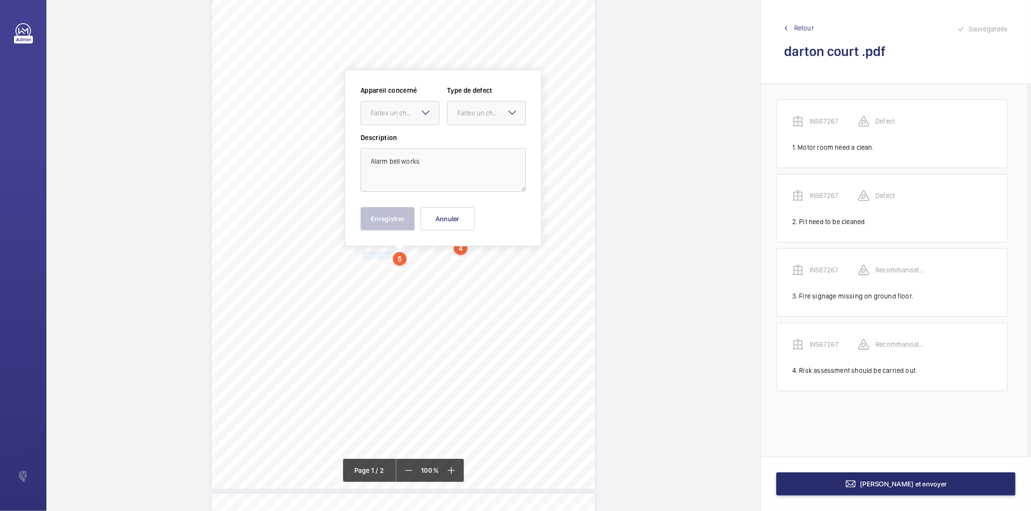
scroll to position [79, 0]
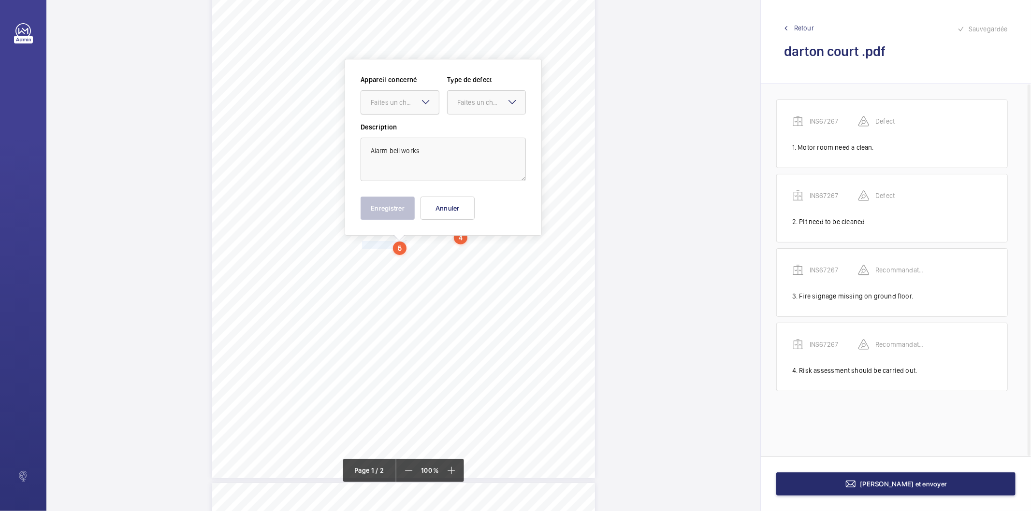
click at [384, 100] on div "Faites un choix" at bounding box center [405, 103] width 68 height 10
click at [386, 134] on span "INS67267" at bounding box center [400, 132] width 58 height 10
click at [476, 107] on div "Faites un choix" at bounding box center [491, 103] width 68 height 10
click at [473, 200] on span "Recommandation" at bounding box center [486, 203] width 58 height 10
click at [400, 218] on button "Enregistrer" at bounding box center [388, 208] width 54 height 23
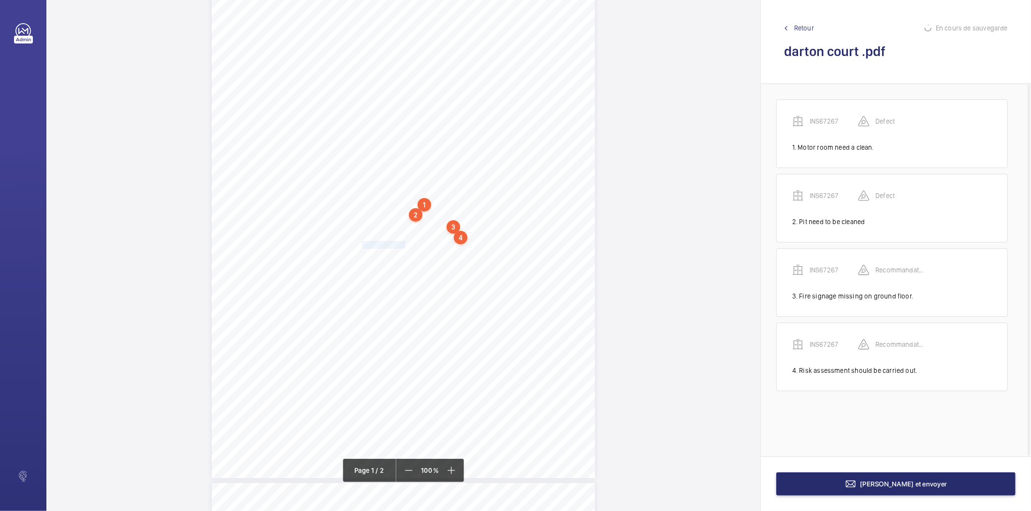
scroll to position [25, 0]
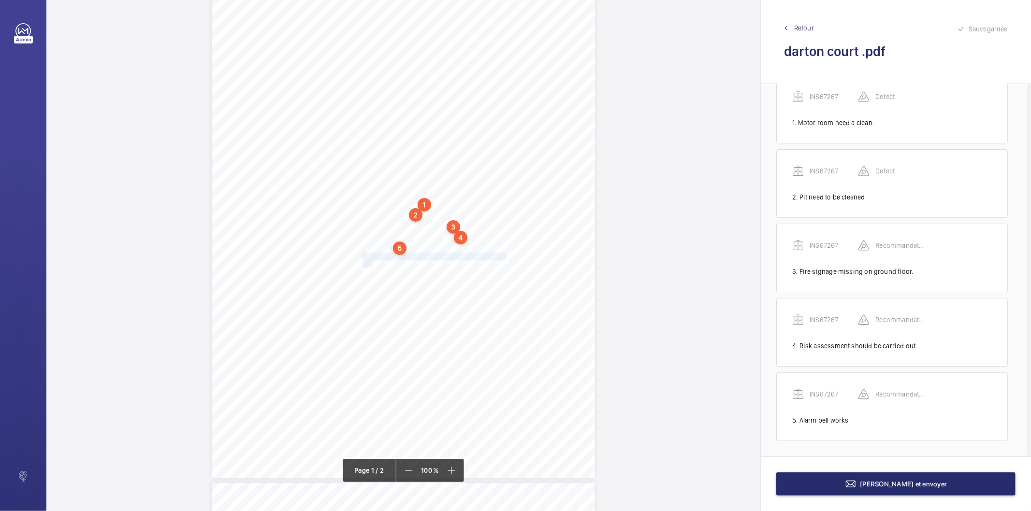
drag, startPoint x: 361, startPoint y: 258, endPoint x: 371, endPoint y: 261, distance: 11.3
click at [371, 261] on div "Signed: Lifting Operations and Lifting Equipment Regulations 1998 Report of Tho…" at bounding box center [403, 207] width 383 height 542
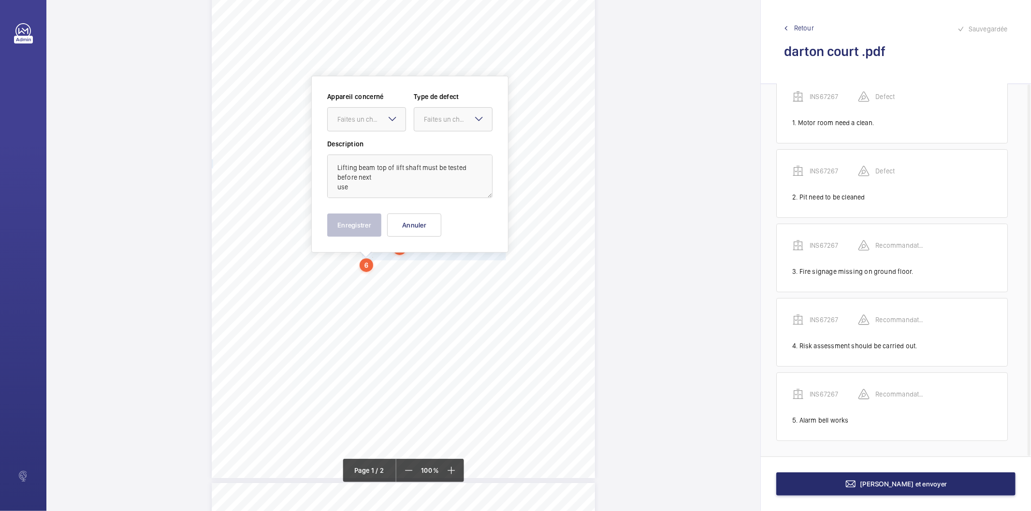
scroll to position [96, 0]
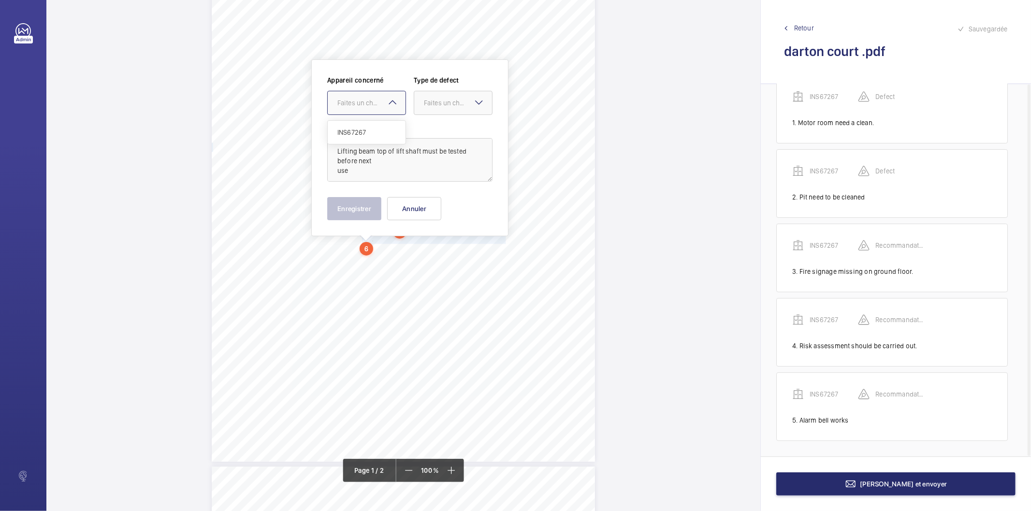
click at [353, 105] on div "Faites un choix" at bounding box center [371, 103] width 68 height 10
click at [353, 128] on span "INS67267" at bounding box center [366, 133] width 58 height 10
drag, startPoint x: 435, startPoint y: 101, endPoint x: 434, endPoint y: 113, distance: 12.6
click at [435, 105] on div "Faites un choix" at bounding box center [458, 103] width 68 height 10
drag, startPoint x: 428, startPoint y: 199, endPoint x: 388, endPoint y: 204, distance: 40.5
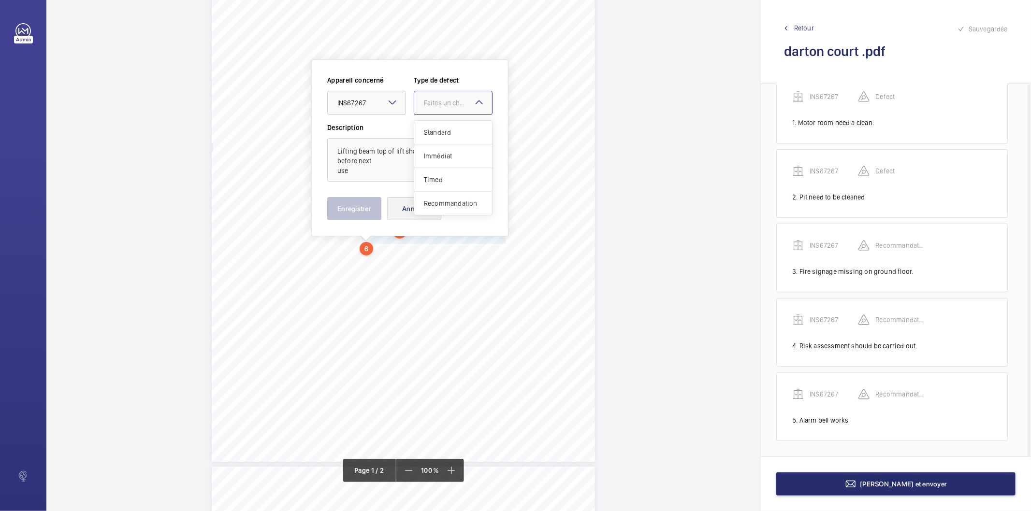
click at [421, 201] on div "Recommandation" at bounding box center [453, 203] width 78 height 23
click at [363, 204] on button "Enregistrer" at bounding box center [354, 208] width 54 height 23
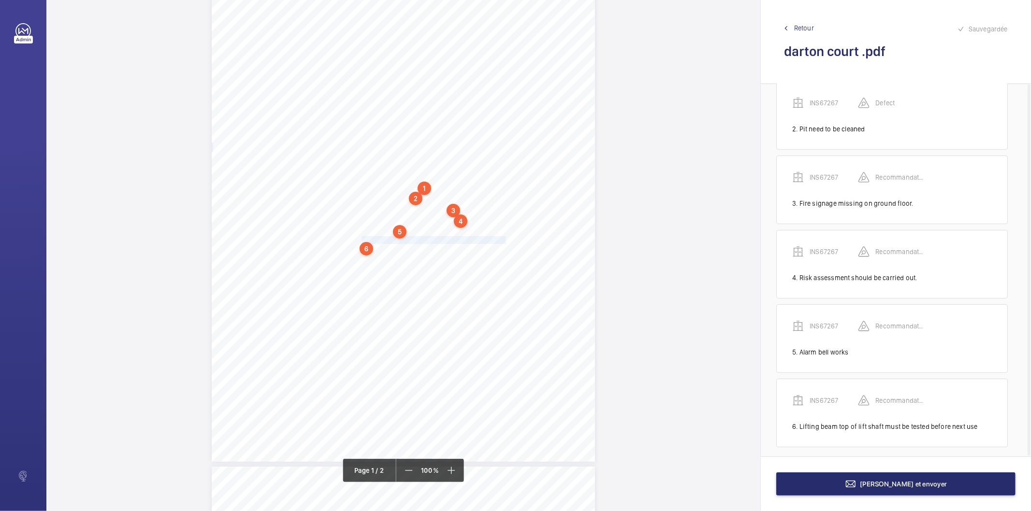
scroll to position [99, 0]
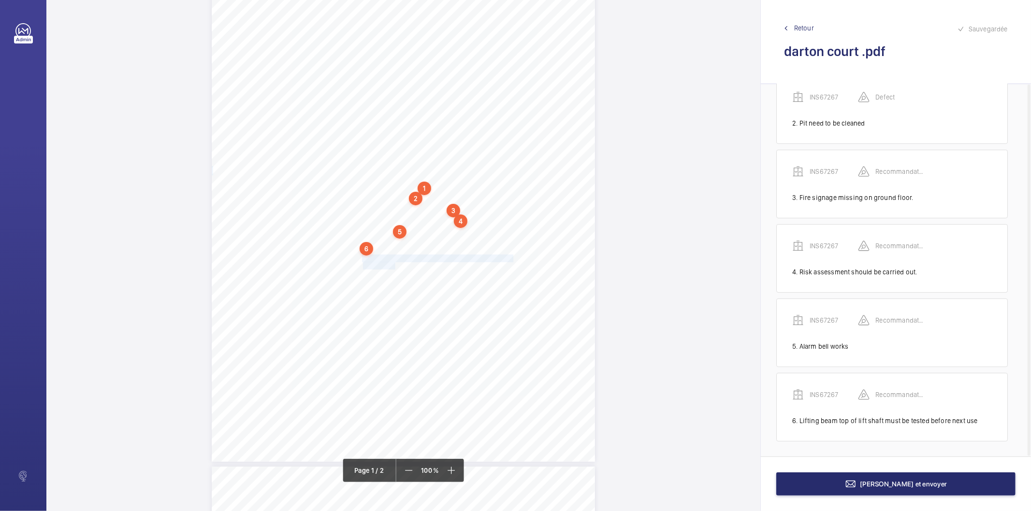
drag, startPoint x: 362, startPoint y: 258, endPoint x: 394, endPoint y: 265, distance: 32.7
click at [394, 265] on div "Signed: Lifting Operations and Lifting Equipment Regulations 1998 Report of Tho…" at bounding box center [403, 191] width 383 height 542
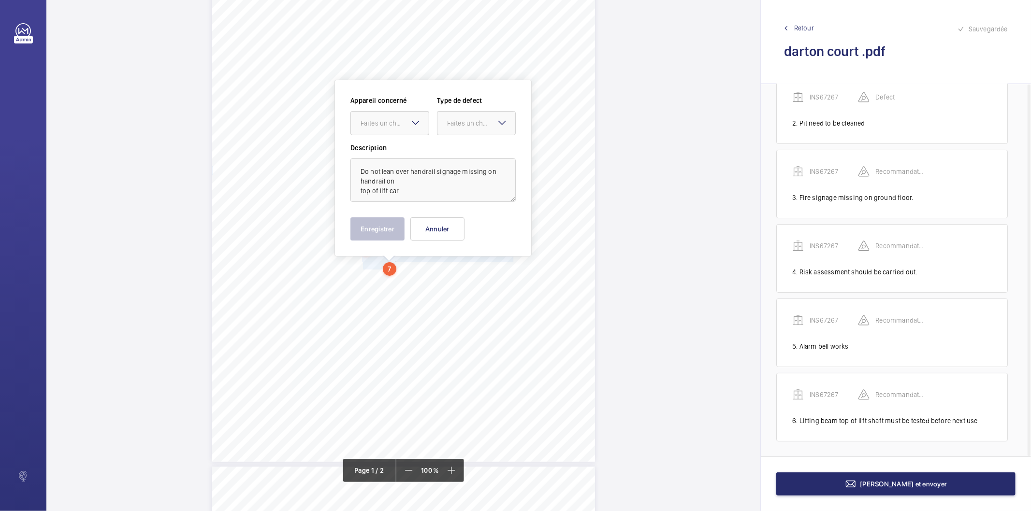
scroll to position [116, 0]
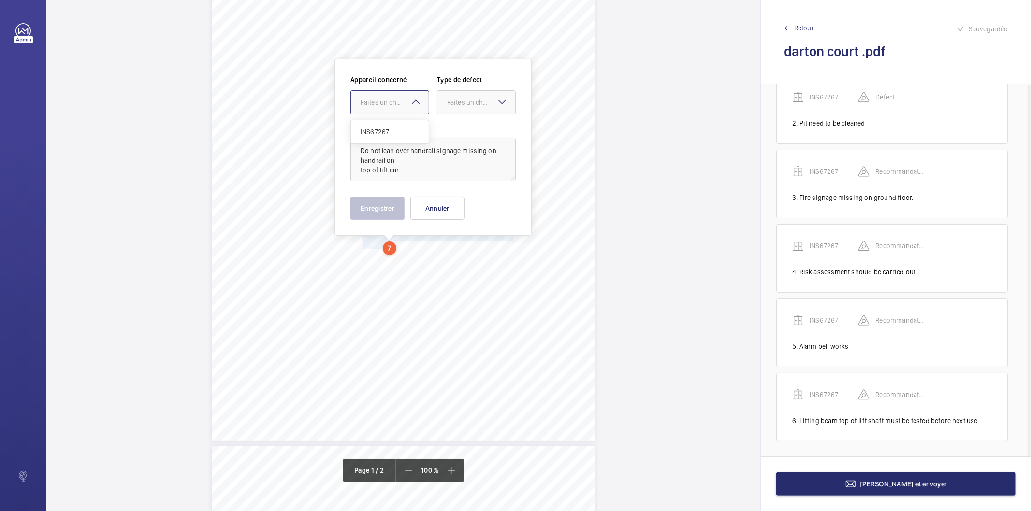
click at [379, 103] on div "Faites un choix" at bounding box center [395, 103] width 68 height 10
click at [379, 129] on span "INS67267" at bounding box center [390, 132] width 58 height 10
click at [469, 105] on div "Faites un choix" at bounding box center [481, 103] width 68 height 10
click at [486, 201] on span "Recommandation" at bounding box center [476, 203] width 58 height 10
click at [385, 204] on button "Enregistrer" at bounding box center [377, 208] width 54 height 23
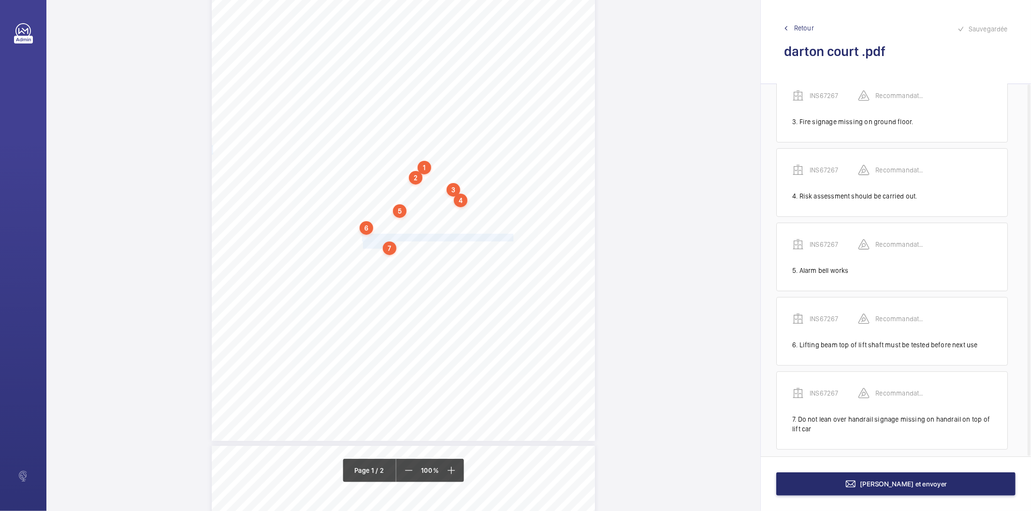
scroll to position [183, 0]
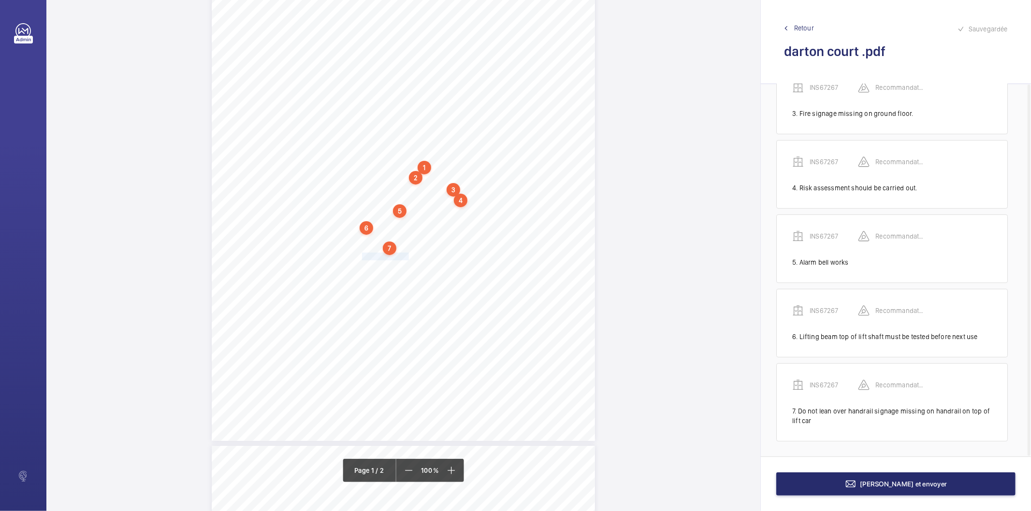
drag, startPoint x: 361, startPoint y: 254, endPoint x: 406, endPoint y: 257, distance: 46.0
click at [406, 257] on div "Signed: Lifting Operations and Lifting Equipment Regulations 1998 Report of Tho…" at bounding box center [403, 170] width 383 height 542
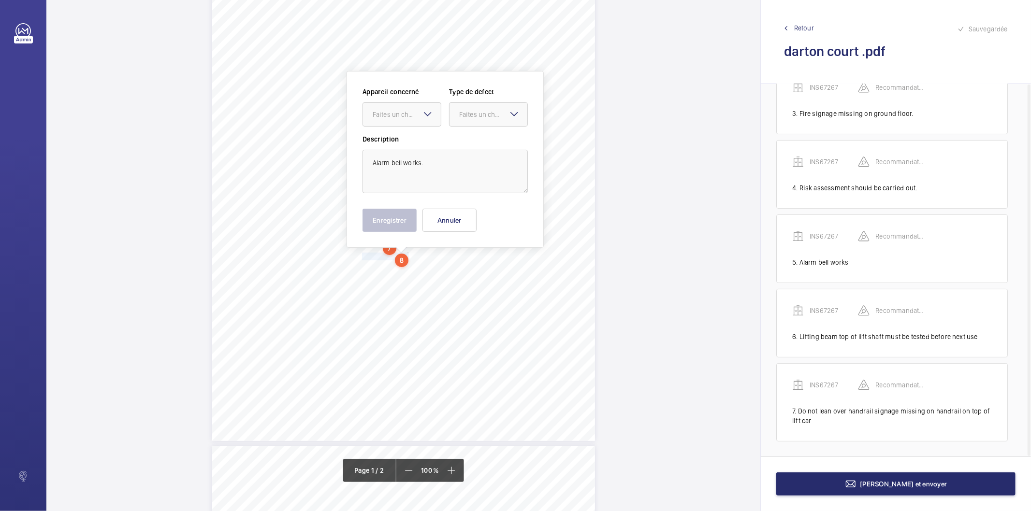
scroll to position [128, 0]
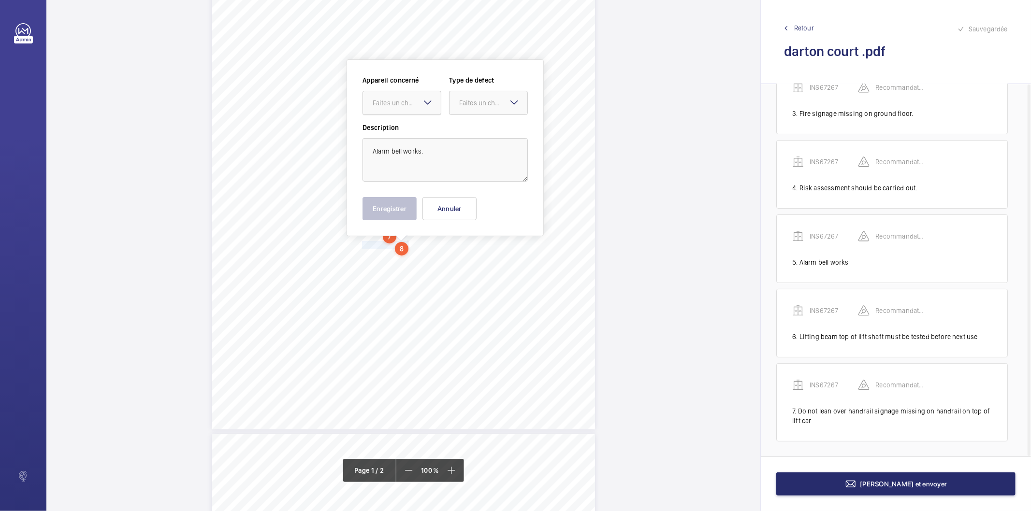
click at [419, 111] on div at bounding box center [402, 102] width 78 height 23
click at [407, 132] on span "INS67267" at bounding box center [402, 133] width 58 height 10
click at [460, 101] on div "Faites un choix" at bounding box center [493, 103] width 68 height 10
drag, startPoint x: 461, startPoint y: 200, endPoint x: 436, endPoint y: 204, distance: 24.6
click at [460, 201] on span "Recommandation" at bounding box center [488, 204] width 58 height 10
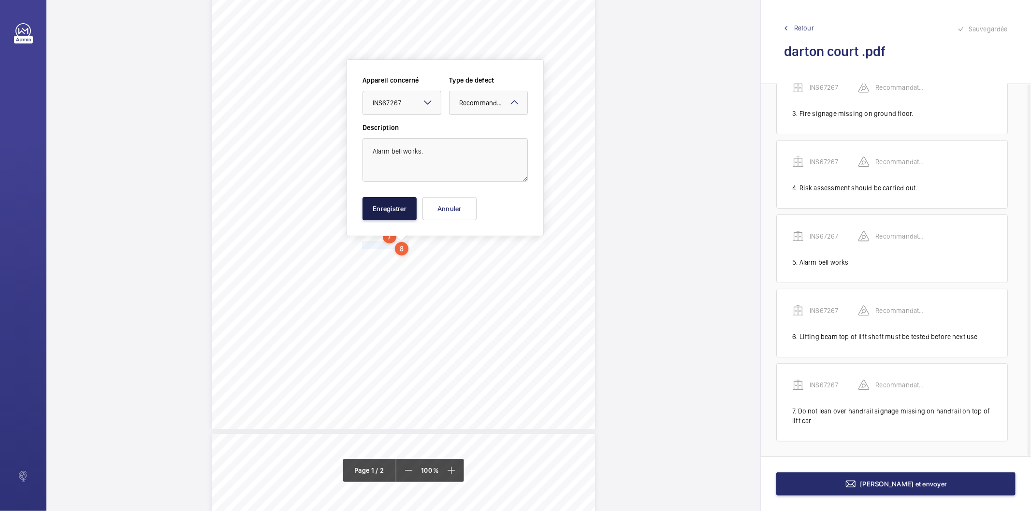
click at [415, 206] on button "Enregistrer" at bounding box center [389, 208] width 54 height 23
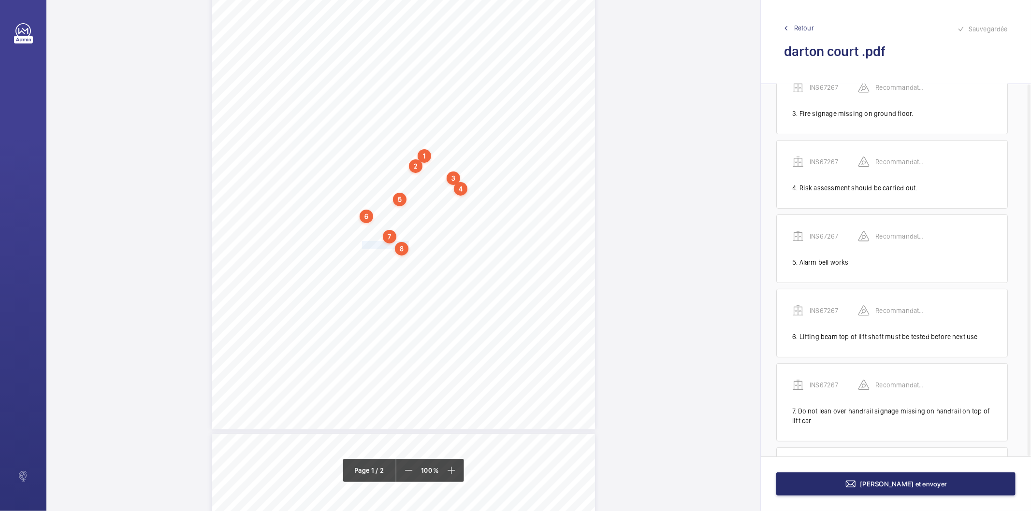
scroll to position [258, 0]
drag, startPoint x: 361, startPoint y: 257, endPoint x: 481, endPoint y: 257, distance: 120.3
click at [481, 257] on div "Signed: Lifting Operations and Lifting Equipment Regulations 1998 Report of Tho…" at bounding box center [403, 158] width 383 height 542
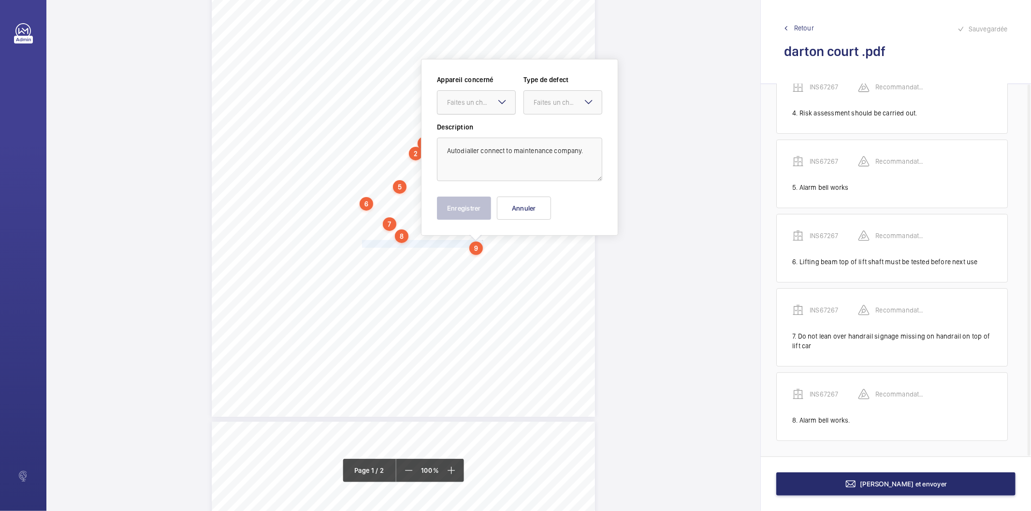
click at [491, 110] on div at bounding box center [476, 102] width 78 height 23
click at [487, 140] on div "INS67267" at bounding box center [476, 131] width 78 height 23
click at [532, 104] on div at bounding box center [563, 102] width 78 height 23
drag, startPoint x: 542, startPoint y: 197, endPoint x: 536, endPoint y: 199, distance: 6.1
click at [537, 198] on div "Recommandation" at bounding box center [563, 202] width 78 height 23
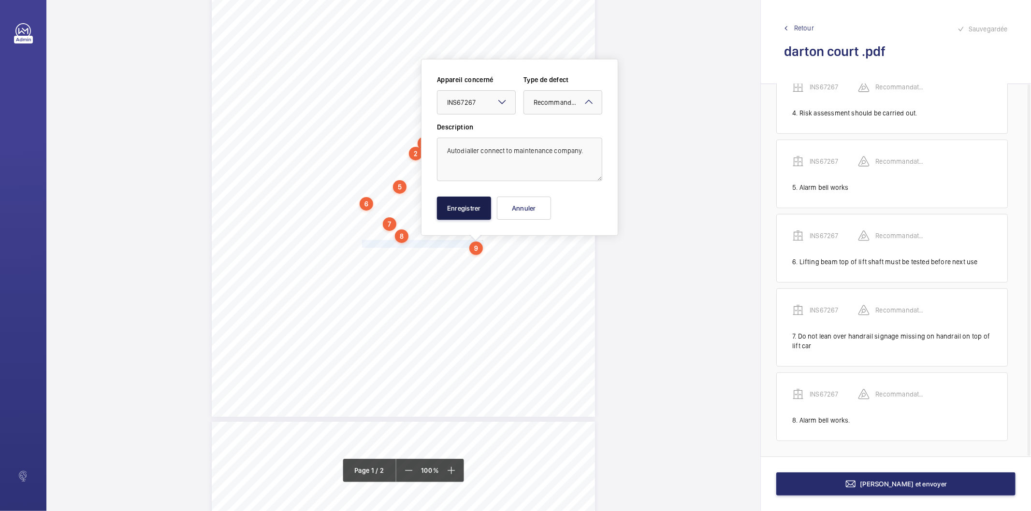
click at [466, 206] on button "Enregistrer" at bounding box center [464, 208] width 54 height 23
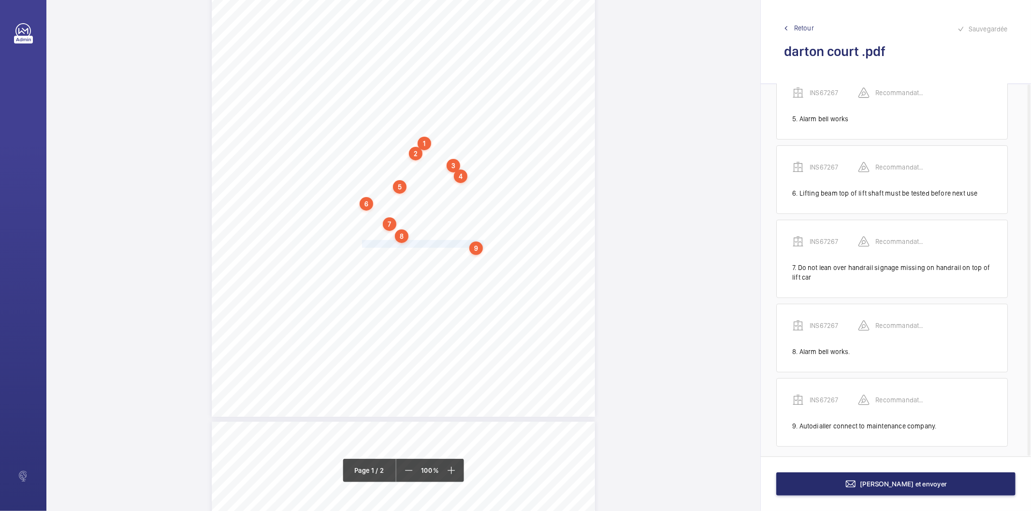
scroll to position [332, 0]
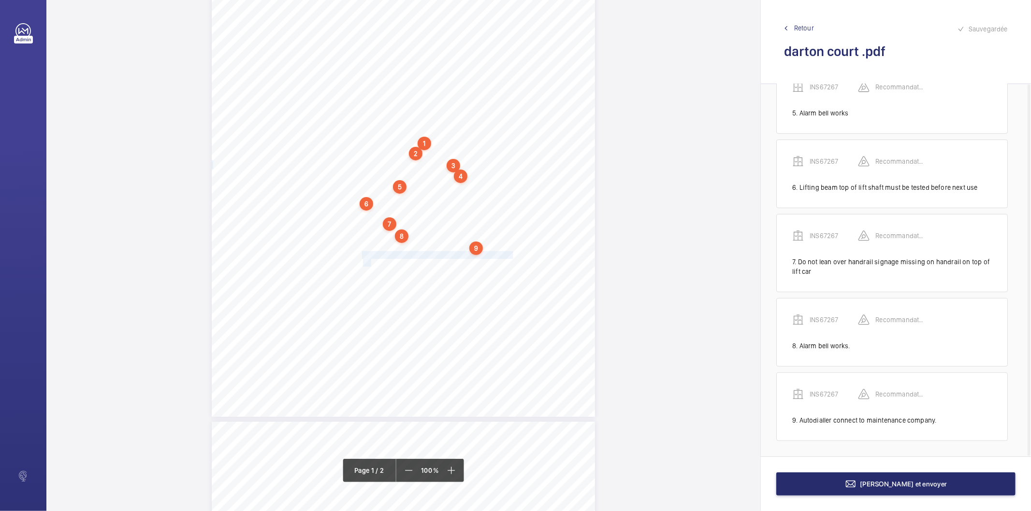
drag, startPoint x: 361, startPoint y: 255, endPoint x: 369, endPoint y: 261, distance: 10.7
click at [369, 261] on div "Signed: Lifting Operations and Lifting Equipment Regulations 1998 Report of Tho…" at bounding box center [403, 146] width 383 height 542
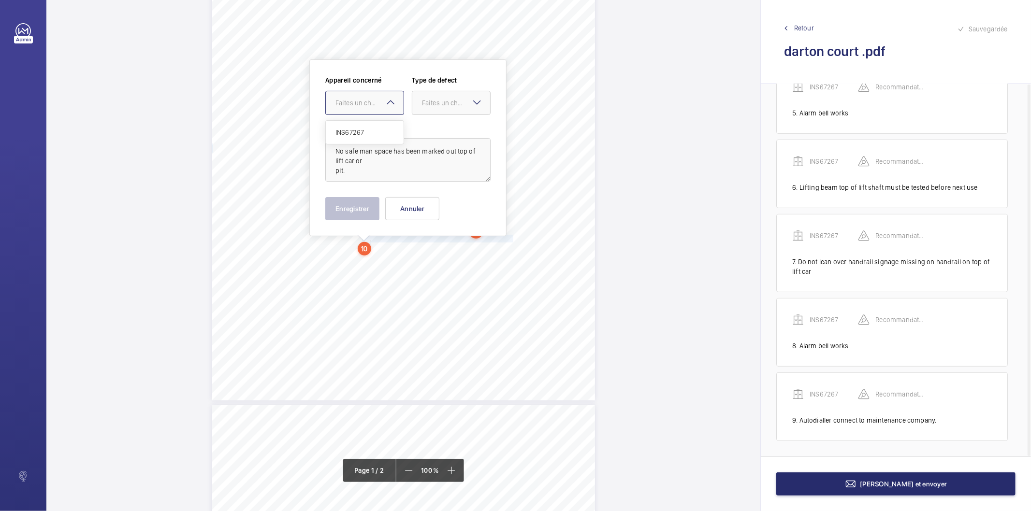
click at [351, 93] on div at bounding box center [365, 102] width 78 height 23
click at [351, 131] on span "INS67267" at bounding box center [364, 133] width 58 height 10
click at [471, 98] on div "Faites un choix Standard Immédiat Timed Recommandation" at bounding box center [451, 103] width 79 height 24
drag, startPoint x: 446, startPoint y: 198, endPoint x: 401, endPoint y: 208, distance: 46.0
click at [445, 199] on div "Recommandation" at bounding box center [451, 203] width 78 height 23
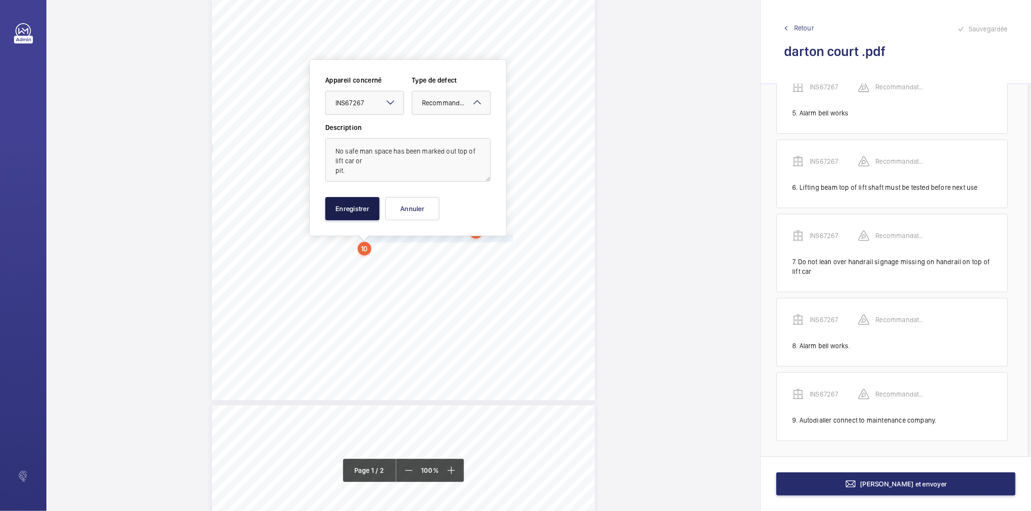
click at [379, 208] on button "Enregistrer" at bounding box center [352, 208] width 54 height 23
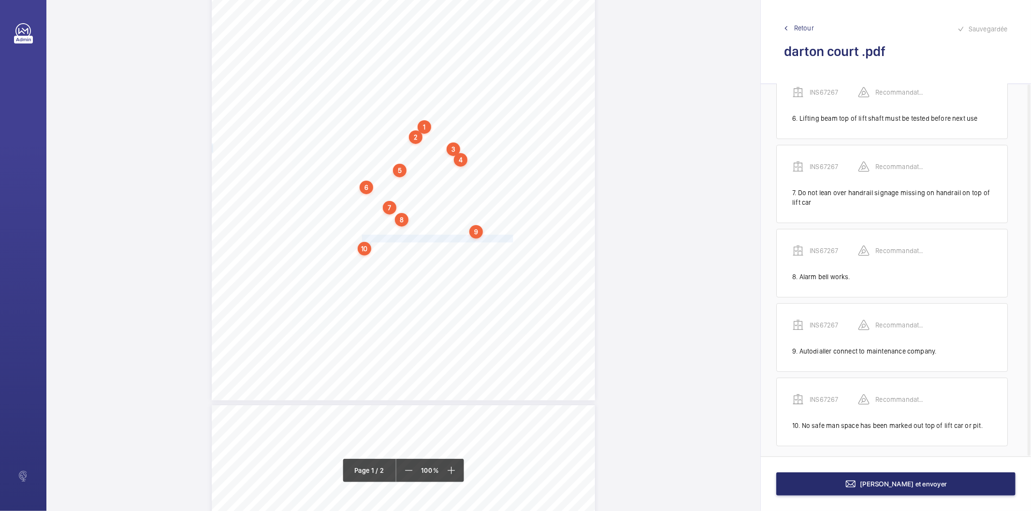
scroll to position [407, 0]
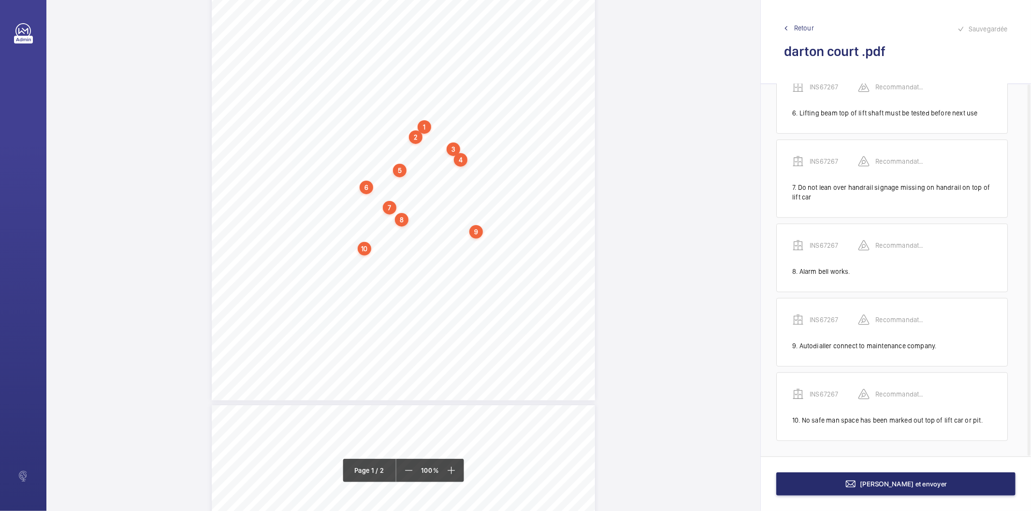
click at [366, 242] on div "10" at bounding box center [365, 249] width 14 height 14
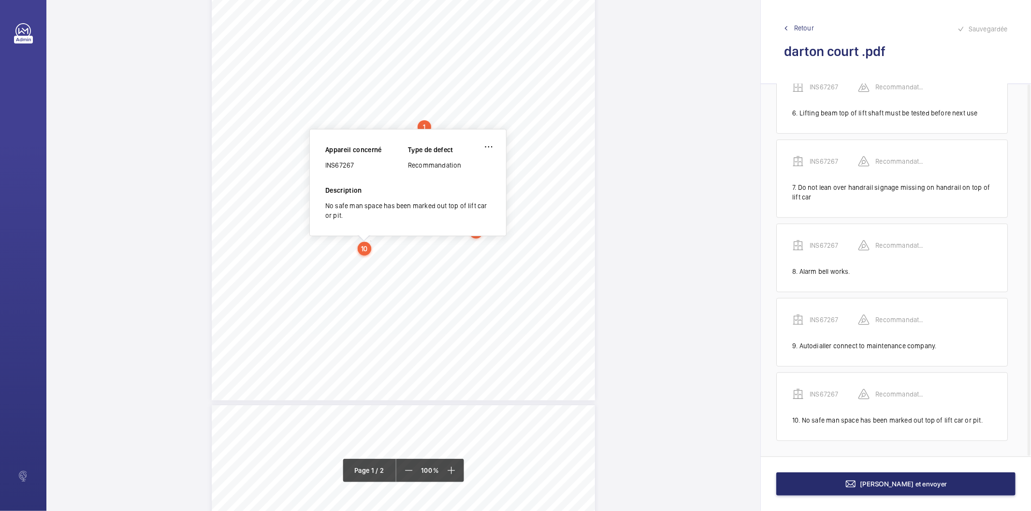
scroll to position [150, 0]
click at [348, 171] on div "INS67267" at bounding box center [366, 173] width 83 height 10
copy div "INS67267"
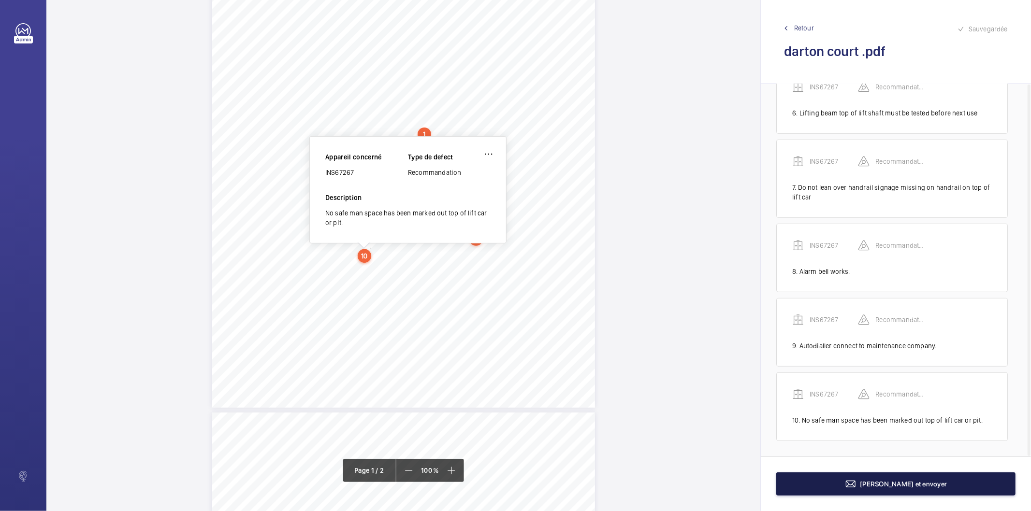
click at [877, 484] on span "Terminer et envoyer" at bounding box center [903, 484] width 87 height 8
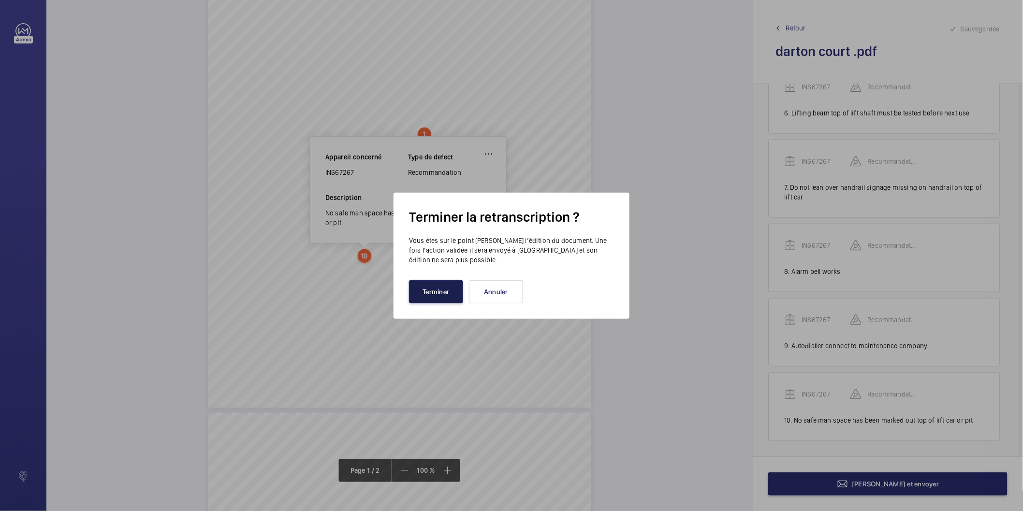
click at [442, 280] on button "Terminer" at bounding box center [436, 291] width 54 height 23
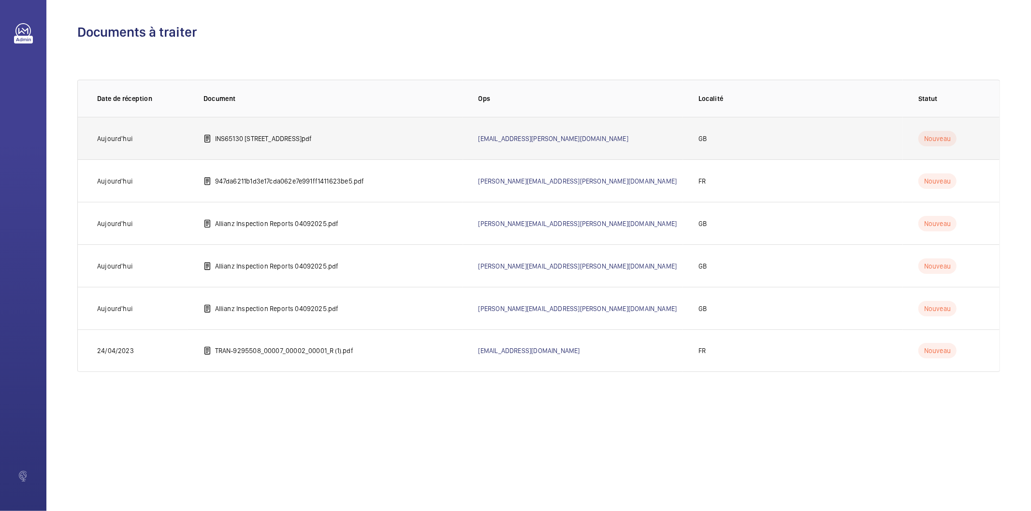
click at [305, 138] on td "INS65130 463 purley way.pdf" at bounding box center [325, 138] width 275 height 43
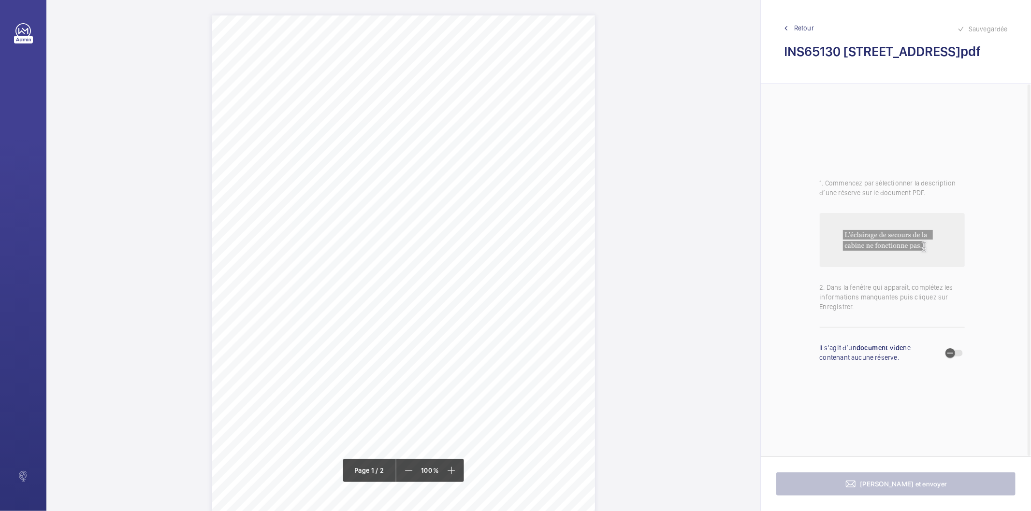
drag, startPoint x: 483, startPoint y: 124, endPoint x: 388, endPoint y: 123, distance: 95.7
click at [388, 123] on span "463 Purley Way Flats 1-14 CR0 4RG" at bounding box center [417, 122] width 59 height 7
click at [418, 233] on textarea "463 Purley Way Flats 1-14 CR0 4RG" at bounding box center [426, 243] width 165 height 43
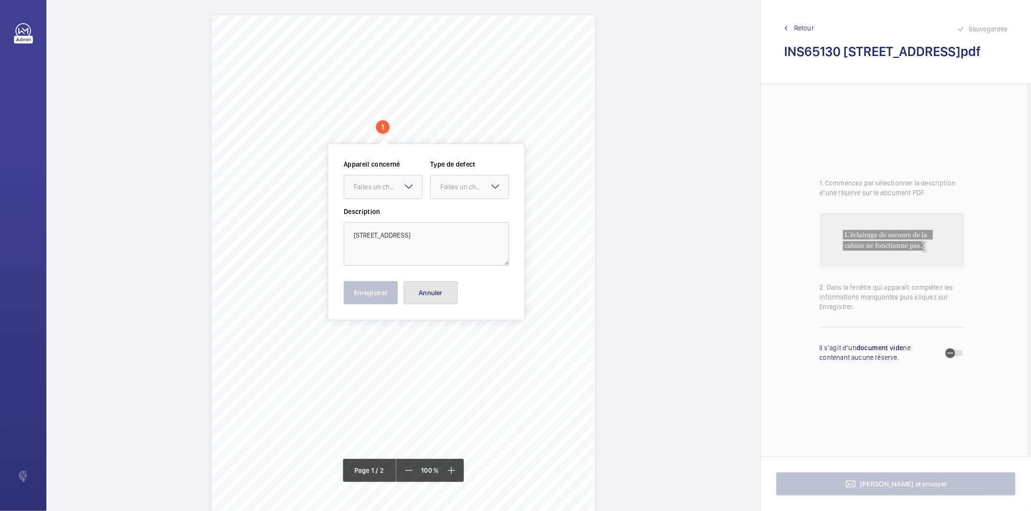
click at [452, 291] on button "Annuler" at bounding box center [431, 292] width 54 height 23
drag, startPoint x: 362, startPoint y: 279, endPoint x: 441, endPoint y: 282, distance: 78.8
click at [441, 282] on div "Signed: Lifting Operations and Lifting Equipment Regulations 1998 Report of Tho…" at bounding box center [403, 286] width 383 height 542
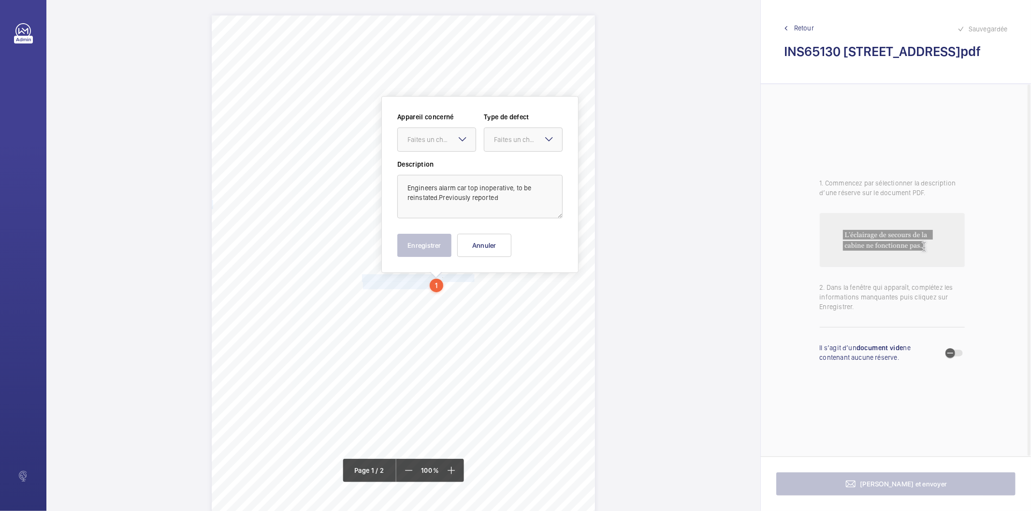
scroll to position [37, 0]
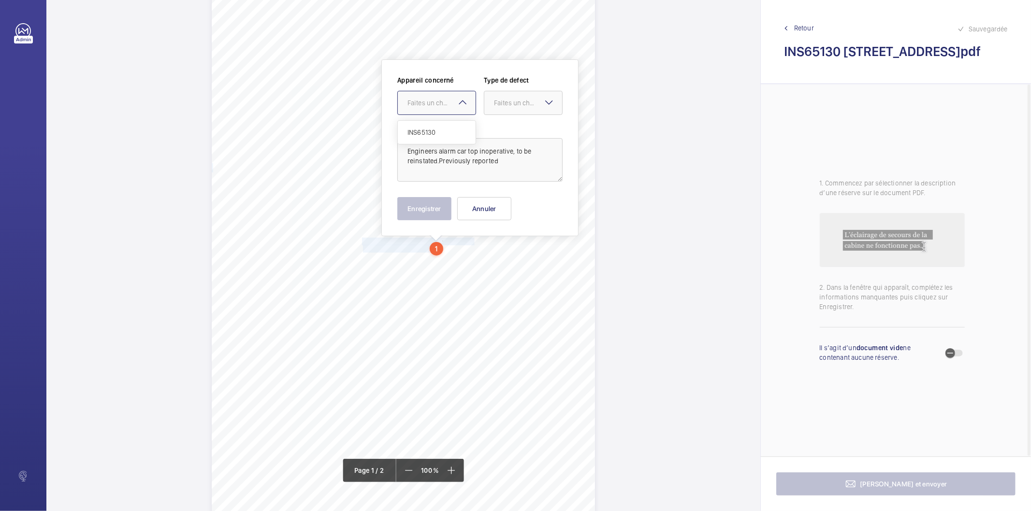
click at [452, 99] on div "Faites un choix" at bounding box center [441, 103] width 68 height 10
click at [435, 131] on span "INS65130" at bounding box center [436, 133] width 58 height 10
click at [504, 111] on div at bounding box center [523, 102] width 78 height 23
click at [504, 132] on span "Standard" at bounding box center [523, 133] width 58 height 10
click at [444, 210] on button "Enregistrer" at bounding box center [424, 208] width 54 height 23
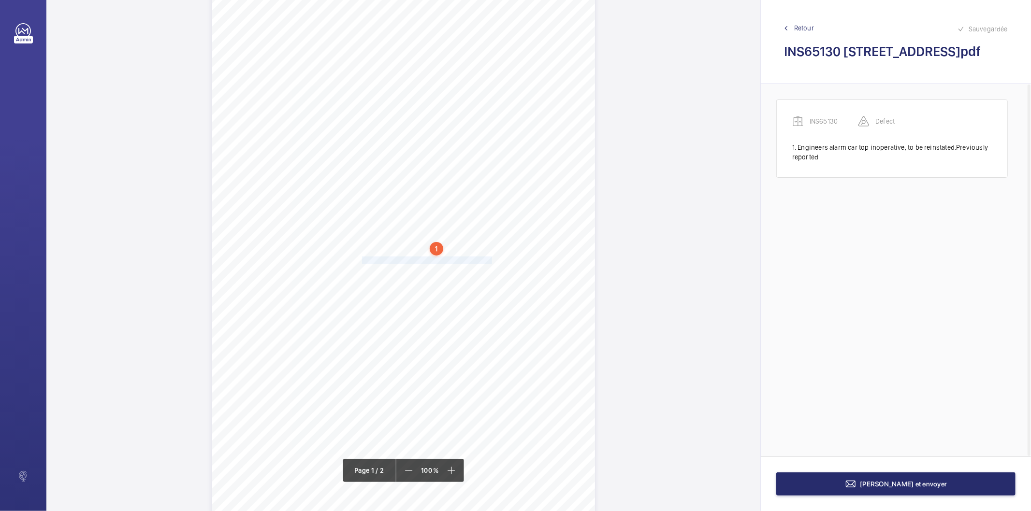
drag, startPoint x: 362, startPoint y: 260, endPoint x: 490, endPoint y: 262, distance: 127.1
click at [490, 262] on div "Signed: Lifting Operations and Lifting Equipment Regulations 1998 Report of Tho…" at bounding box center [403, 250] width 383 height 542
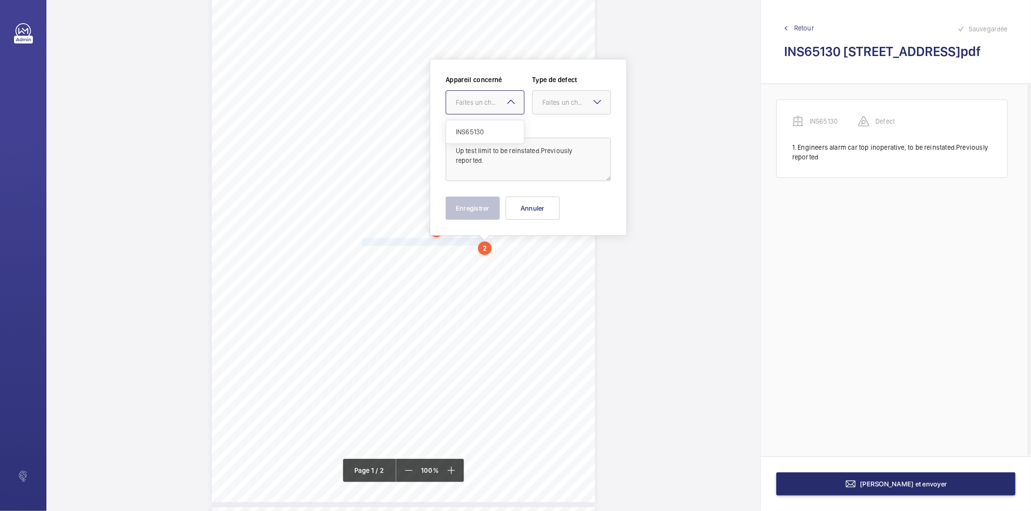
click at [497, 101] on div "Faites un choix" at bounding box center [490, 103] width 68 height 10
click at [489, 126] on div "INS65130" at bounding box center [485, 131] width 78 height 23
click at [559, 101] on div "Faites un choix" at bounding box center [576, 103] width 68 height 10
click at [551, 130] on span "Standard" at bounding box center [571, 132] width 58 height 10
click at [463, 204] on button "Enregistrer" at bounding box center [473, 208] width 54 height 23
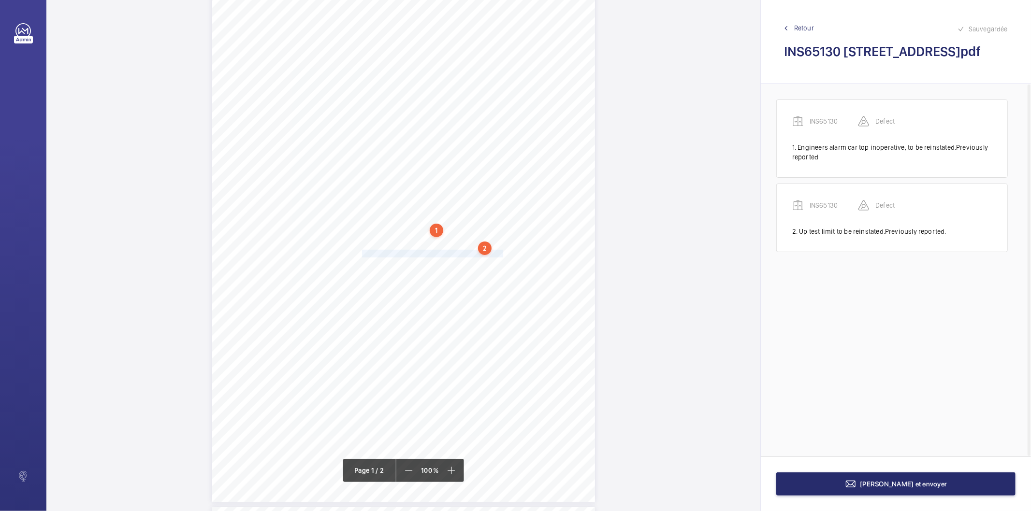
drag, startPoint x: 362, startPoint y: 255, endPoint x: 503, endPoint y: 252, distance: 140.2
click at [503, 252] on span "The autodialler works but it is very quiet, please rectify." at bounding box center [433, 253] width 143 height 7
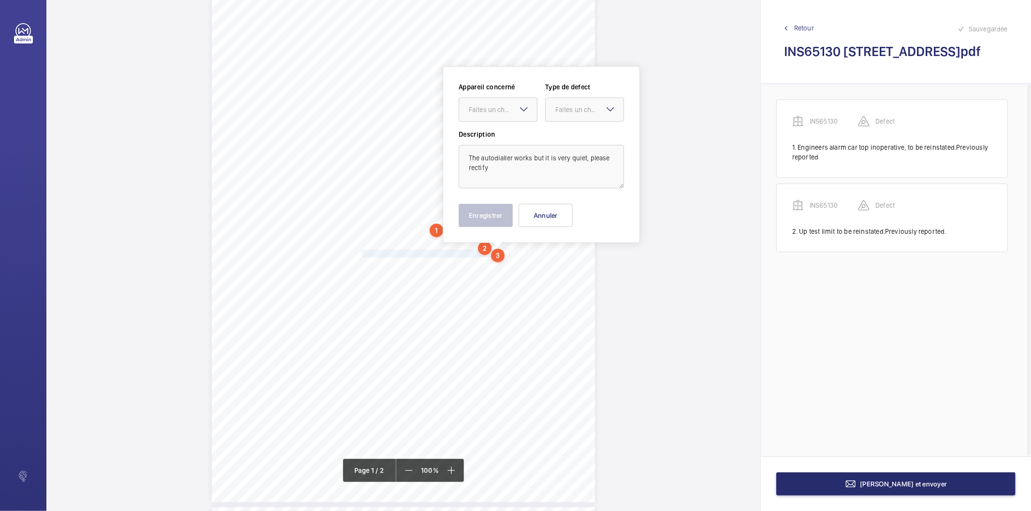
scroll to position [62, 0]
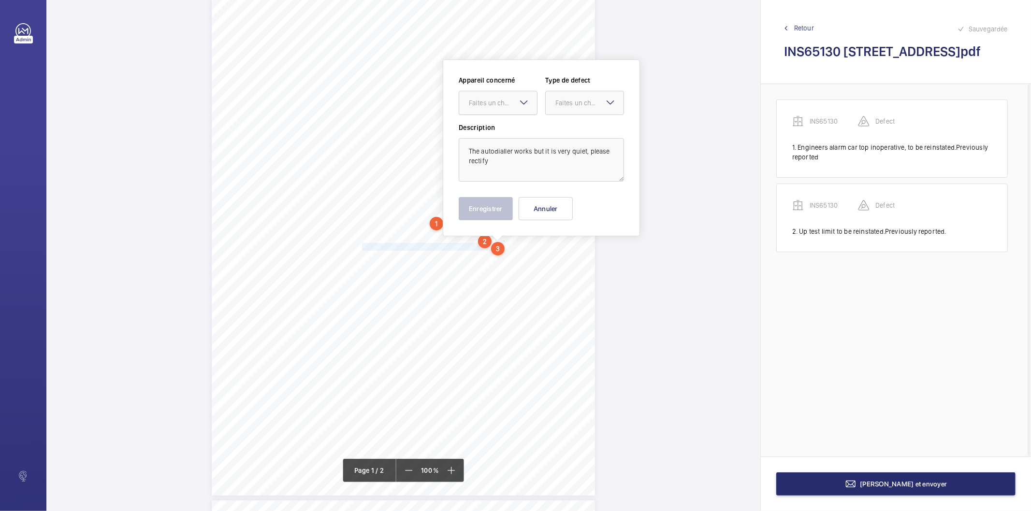
click at [492, 103] on div "Faites un choix" at bounding box center [503, 103] width 68 height 10
click at [484, 130] on span "INS65130" at bounding box center [498, 133] width 58 height 10
click at [556, 106] on div "Faites un choix" at bounding box center [589, 103] width 68 height 10
drag, startPoint x: 554, startPoint y: 129, endPoint x: 519, endPoint y: 181, distance: 62.6
click at [554, 130] on div "Standard" at bounding box center [585, 133] width 78 height 24
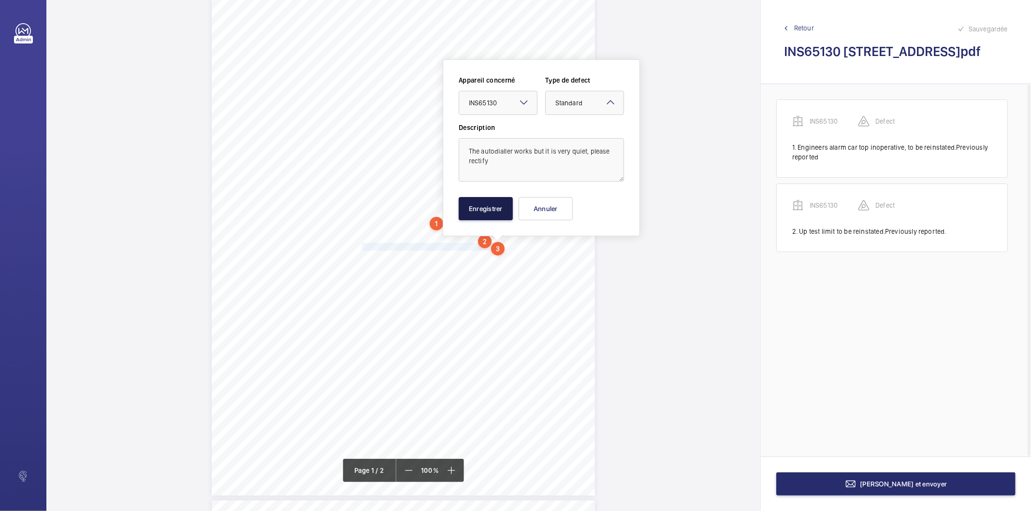
click at [491, 216] on button "Enregistrer" at bounding box center [486, 208] width 54 height 23
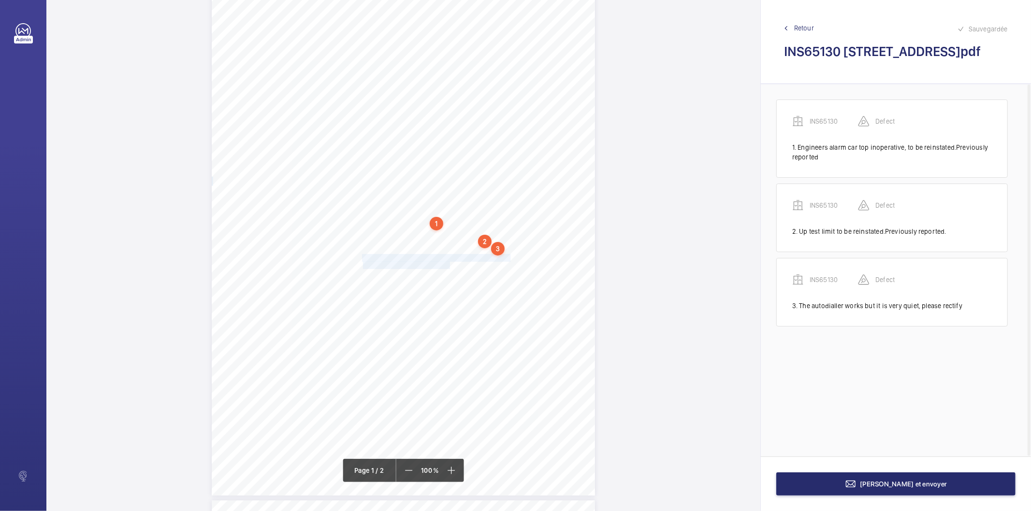
drag, startPoint x: 362, startPoint y: 258, endPoint x: 449, endPoint y: 268, distance: 87.6
click at [449, 268] on div "Signed: Lifting Operations and Lifting Equipment Regulations 1998 Report of Tho…" at bounding box center [403, 225] width 383 height 542
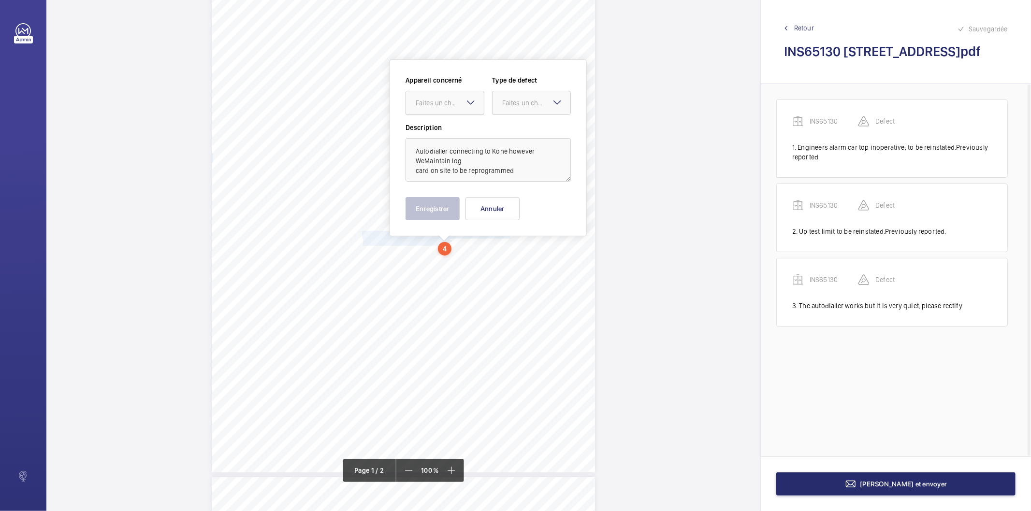
click at [448, 107] on div "Faites un choix" at bounding box center [445, 103] width 78 height 10
click at [441, 131] on span "INS65130" at bounding box center [445, 133] width 58 height 10
click at [504, 106] on div "Faites un choix" at bounding box center [536, 103] width 68 height 10
click at [505, 130] on span "Standard" at bounding box center [531, 133] width 58 height 10
click at [443, 211] on button "Enregistrer" at bounding box center [432, 208] width 54 height 23
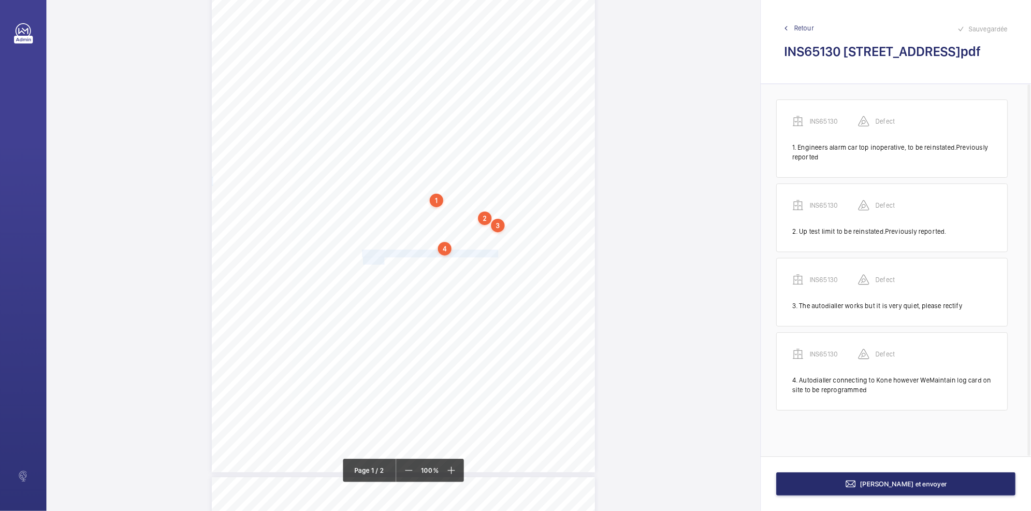
drag, startPoint x: 361, startPoint y: 254, endPoint x: 383, endPoint y: 260, distance: 22.6
click at [383, 260] on div "Signed: Lifting Operations and Lifting Equipment Regulations 1998 Report of Tho…" at bounding box center [403, 201] width 383 height 542
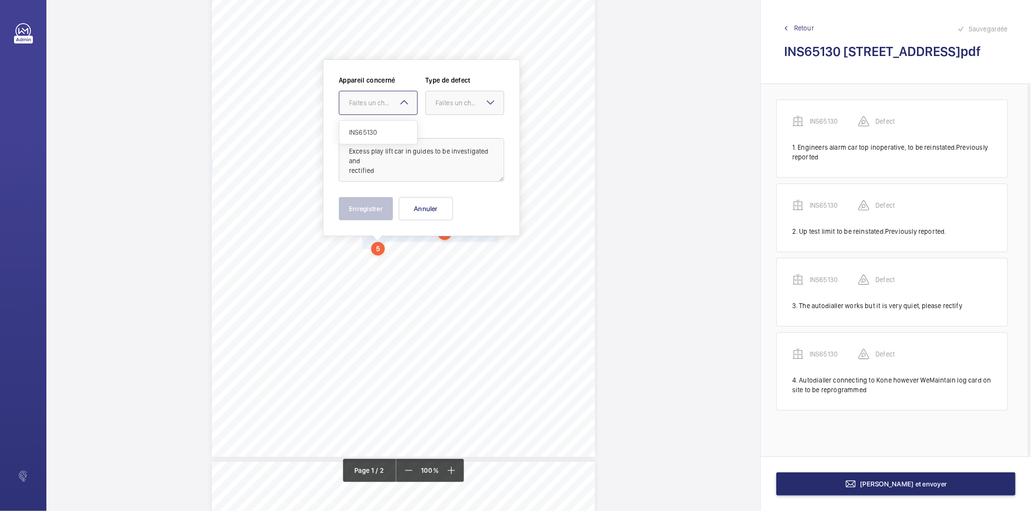
click at [361, 102] on div "Faites un choix" at bounding box center [383, 103] width 68 height 10
click at [359, 130] on span "INS65130" at bounding box center [378, 133] width 58 height 10
click at [451, 107] on div "Faites un choix" at bounding box center [469, 103] width 68 height 10
click at [448, 133] on span "Standard" at bounding box center [464, 133] width 58 height 10
click at [384, 208] on button "Enregistrer" at bounding box center [366, 208] width 54 height 23
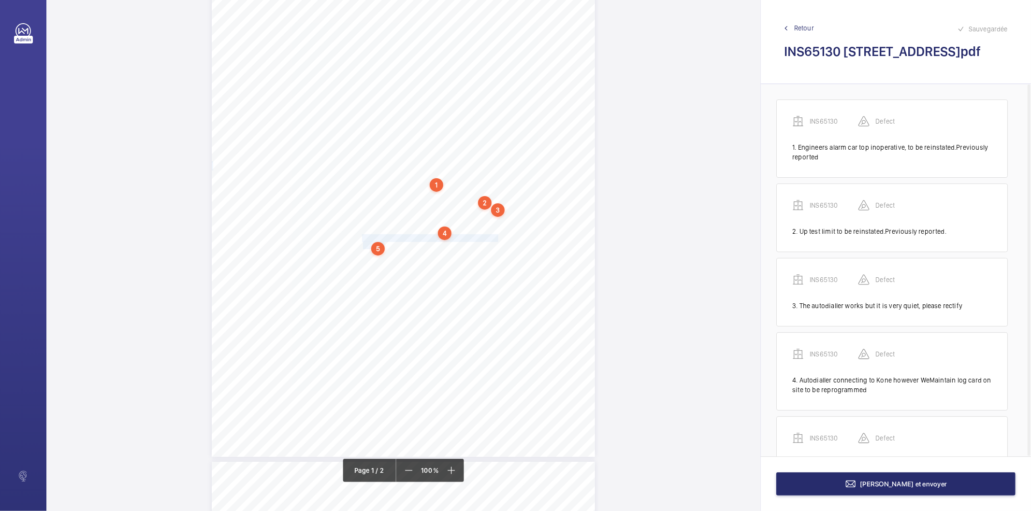
scroll to position [44, 0]
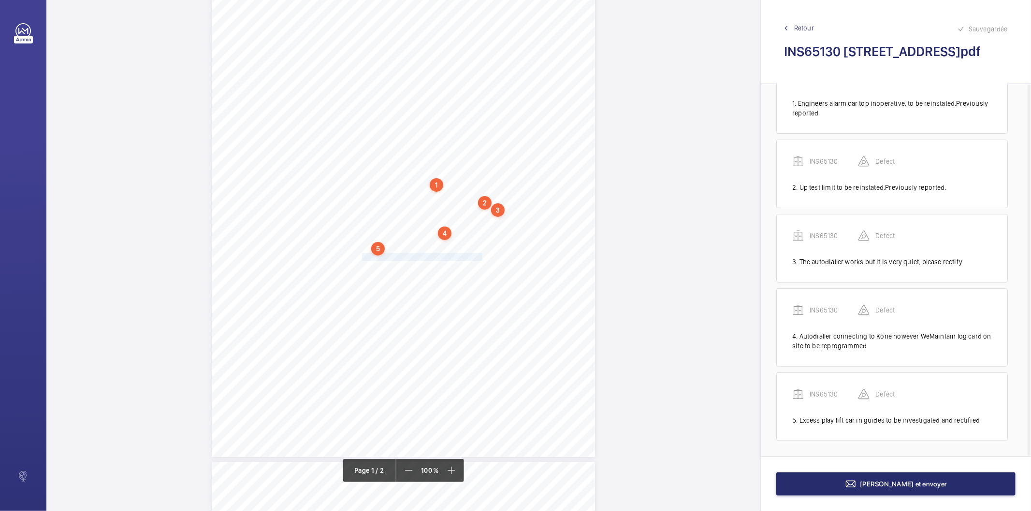
drag, startPoint x: 361, startPoint y: 257, endPoint x: 479, endPoint y: 258, distance: 117.9
click at [479, 258] on div "Signed: Lifting Operations and Lifting Equipment Regulations 1998 Report of Tho…" at bounding box center [403, 186] width 383 height 542
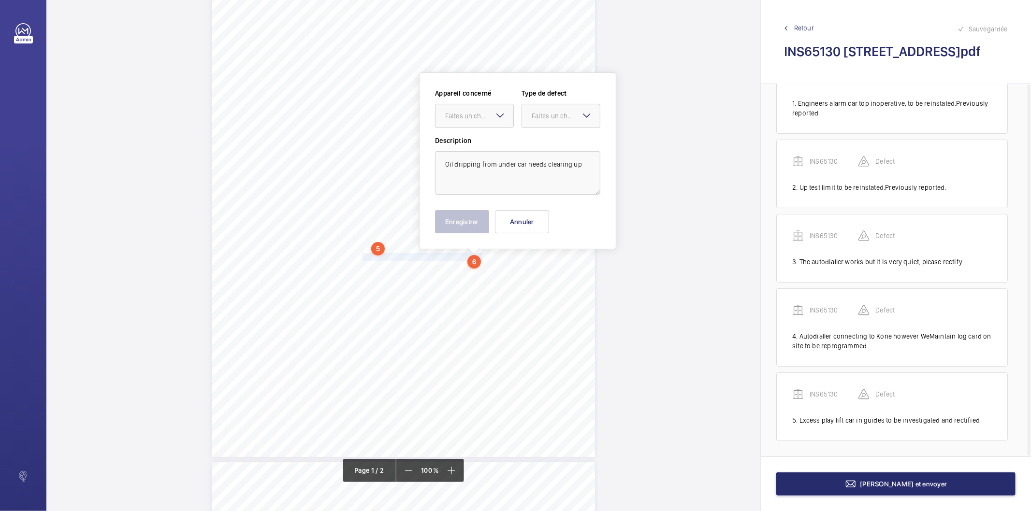
scroll to position [114, 0]
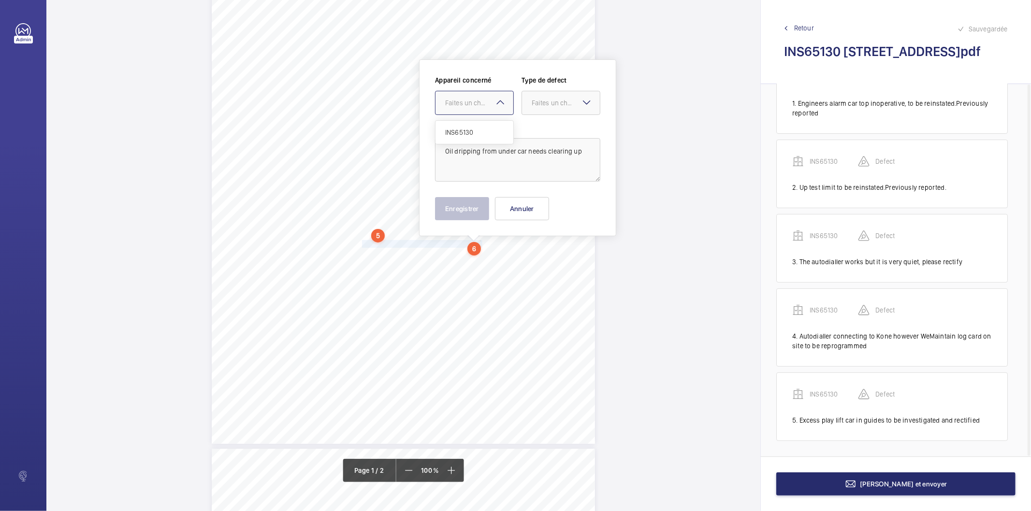
click at [453, 104] on div "Faites un choix" at bounding box center [479, 103] width 68 height 10
click at [450, 134] on span "INS65130" at bounding box center [474, 133] width 58 height 10
click at [530, 106] on div at bounding box center [561, 102] width 78 height 23
click at [530, 128] on div "Standard" at bounding box center [561, 133] width 78 height 24
click at [460, 210] on button "Enregistrer" at bounding box center [462, 208] width 54 height 23
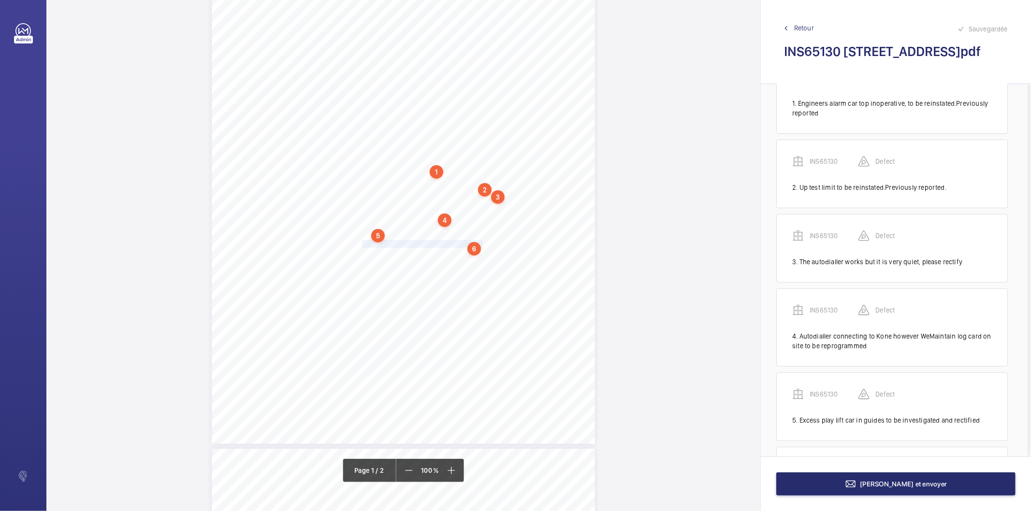
scroll to position [118, 0]
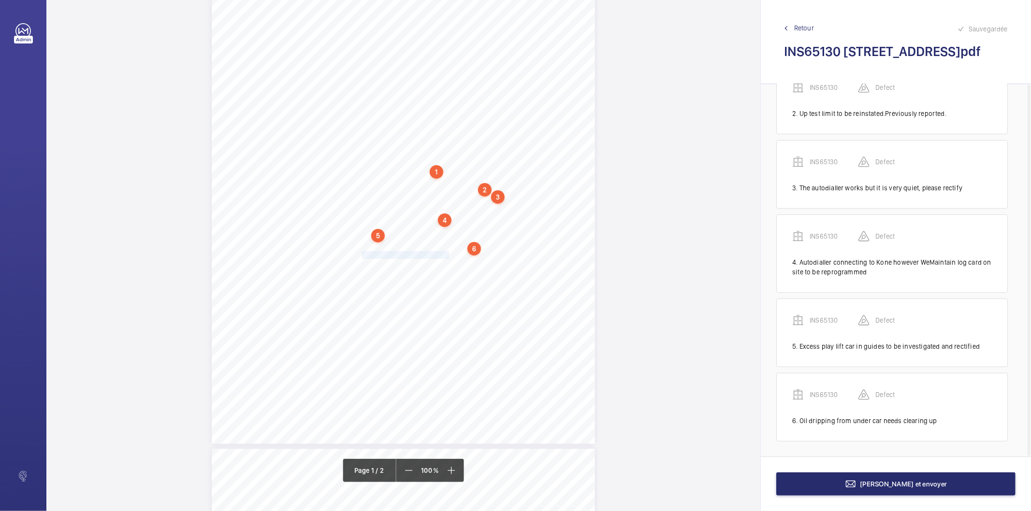
drag, startPoint x: 361, startPoint y: 256, endPoint x: 446, endPoint y: 253, distance: 84.6
click at [446, 253] on div "Signed: Lifting Operations and Lifting Equipment Regulations 1998 Report of Tho…" at bounding box center [403, 173] width 383 height 542
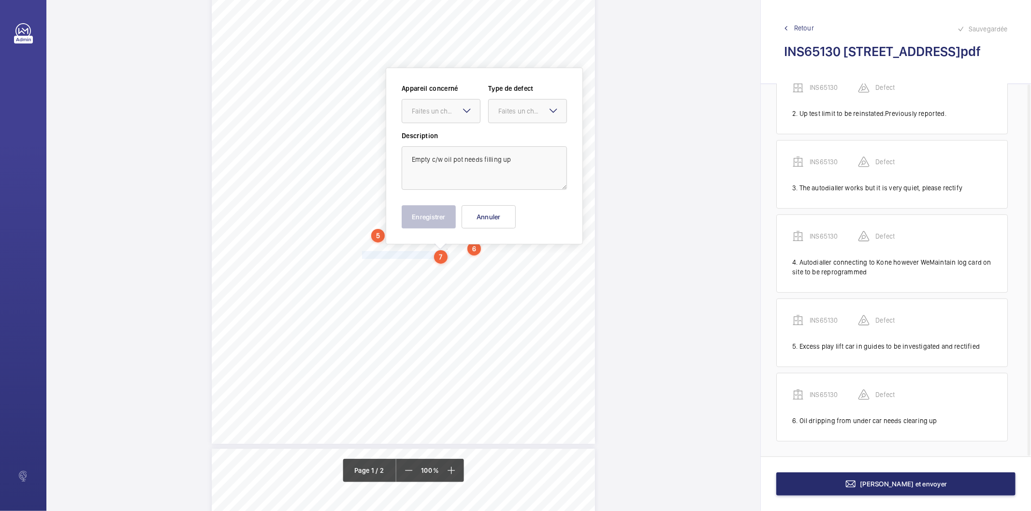
scroll to position [122, 0]
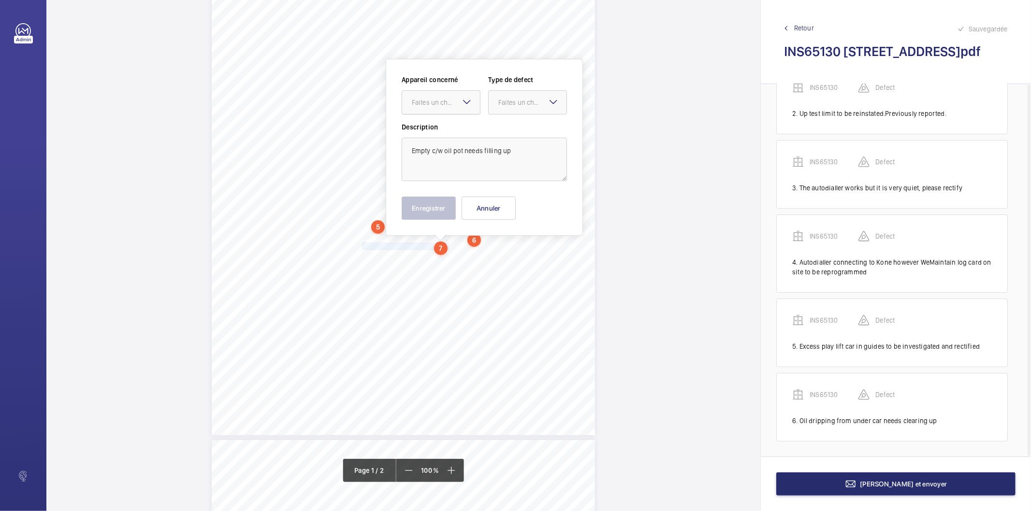
click at [441, 108] on div at bounding box center [441, 102] width 78 height 23
click at [434, 129] on span "INS65130" at bounding box center [441, 132] width 58 height 10
click at [505, 100] on div "Faites un choix" at bounding box center [532, 103] width 68 height 10
click at [508, 129] on span "Standard" at bounding box center [527, 132] width 58 height 10
click at [443, 208] on button "Enregistrer" at bounding box center [429, 208] width 54 height 23
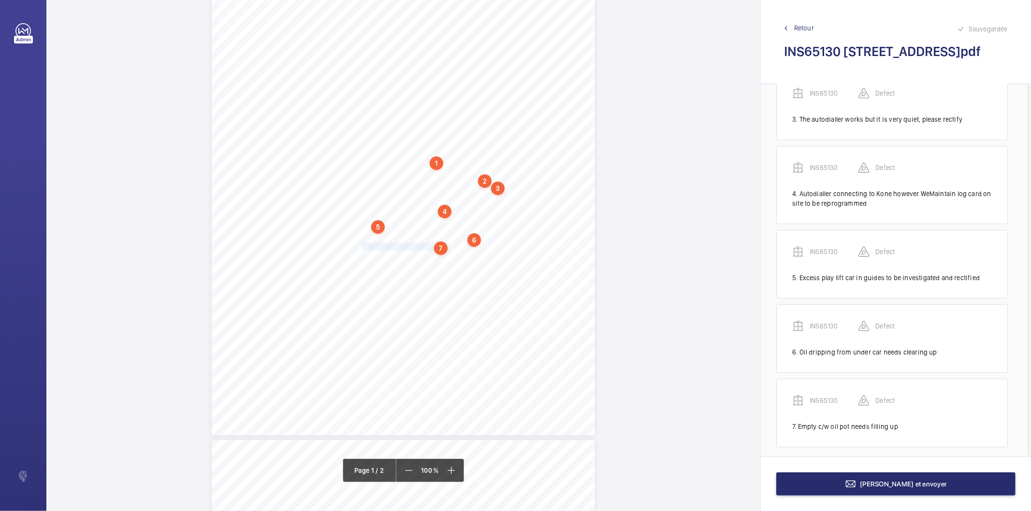
scroll to position [192, 0]
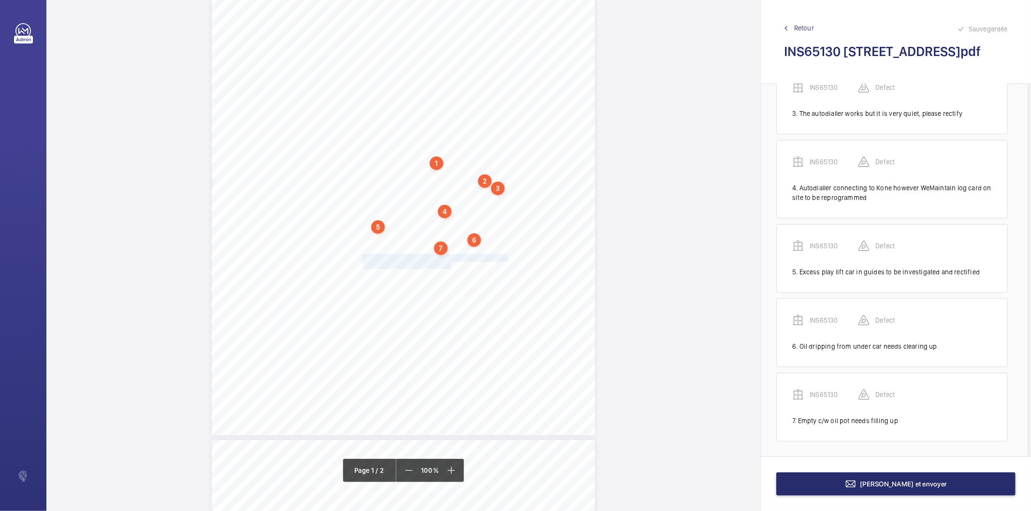
drag, startPoint x: 362, startPoint y: 258, endPoint x: 450, endPoint y: 263, distance: 87.7
click at [450, 263] on div "Signed: Lifting Operations and Lifting Equipment Regulations 1998 Report of Tho…" at bounding box center [403, 164] width 383 height 542
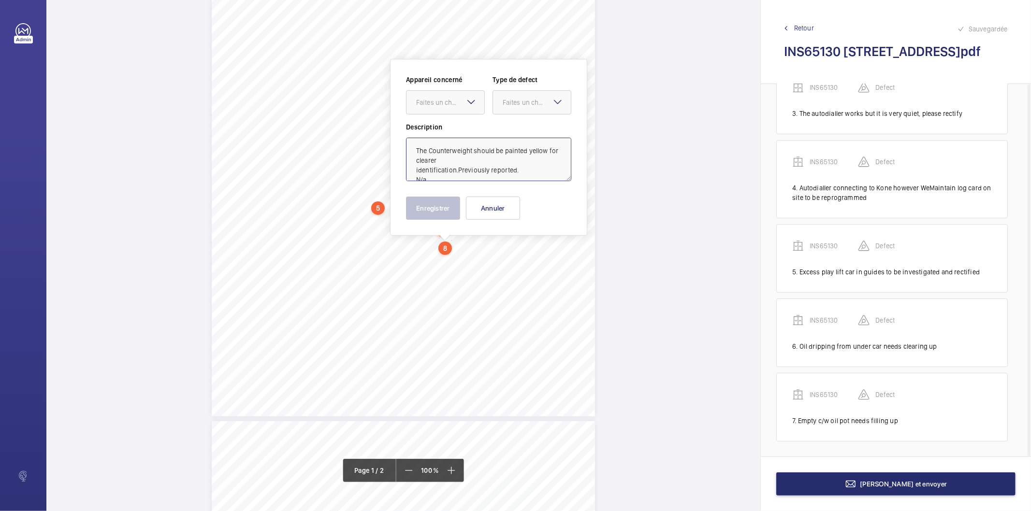
scroll to position [244, 0]
drag, startPoint x: 523, startPoint y: 167, endPoint x: 529, endPoint y: 294, distance: 126.8
click at [529, 294] on div "Signed: Lifting Operations and Lifting Equipment Regulations 1998 Report of Tho…" at bounding box center [403, 255] width 714 height 511
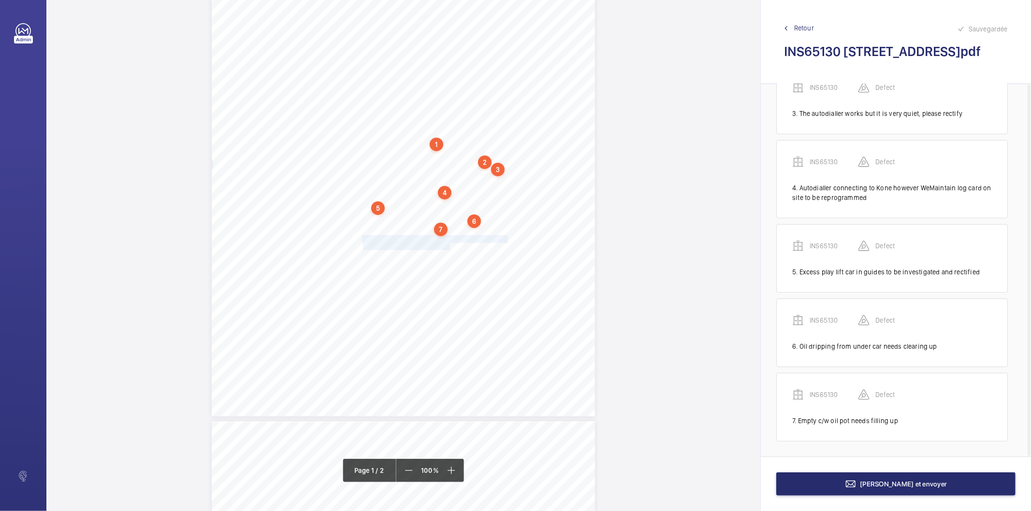
drag, startPoint x: 362, startPoint y: 240, endPoint x: 448, endPoint y: 246, distance: 85.8
click at [448, 246] on div "Signed: Lifting Operations and Lifting Equipment Regulations 1998 Report of Tho…" at bounding box center [403, 145] width 383 height 542
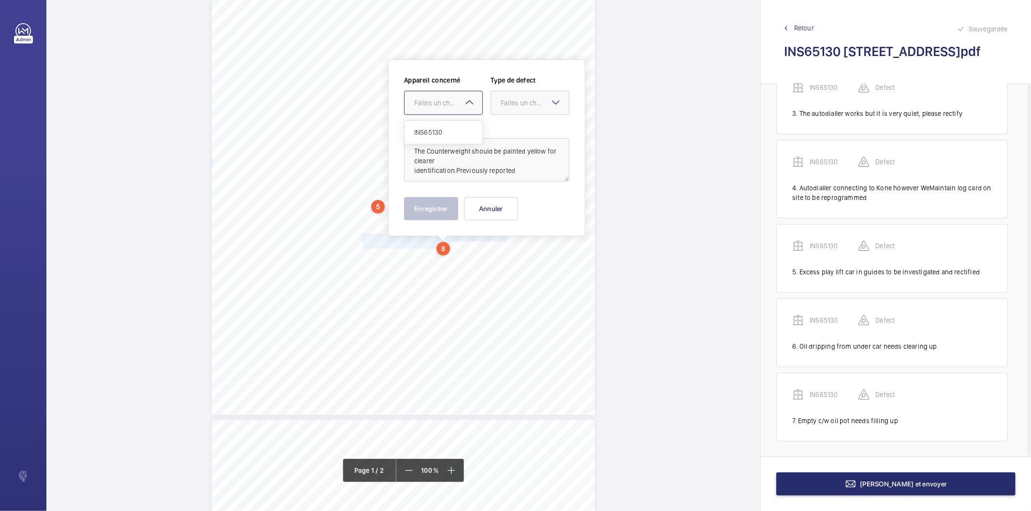
click at [442, 103] on div "Faites un choix" at bounding box center [448, 103] width 68 height 10
click at [432, 130] on span "INS65130" at bounding box center [443, 133] width 58 height 10
click at [504, 101] on div "Faites un choix" at bounding box center [535, 103] width 68 height 10
drag, startPoint x: 511, startPoint y: 201, endPoint x: 457, endPoint y: 212, distance: 54.7
click at [508, 203] on span "Recommandation" at bounding box center [530, 204] width 58 height 10
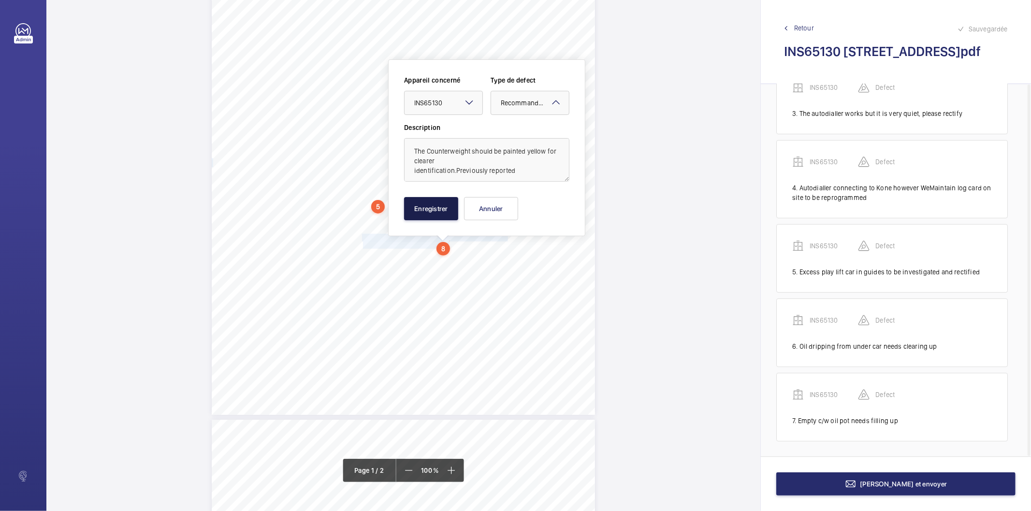
click at [428, 210] on button "Enregistrer" at bounding box center [431, 208] width 54 height 23
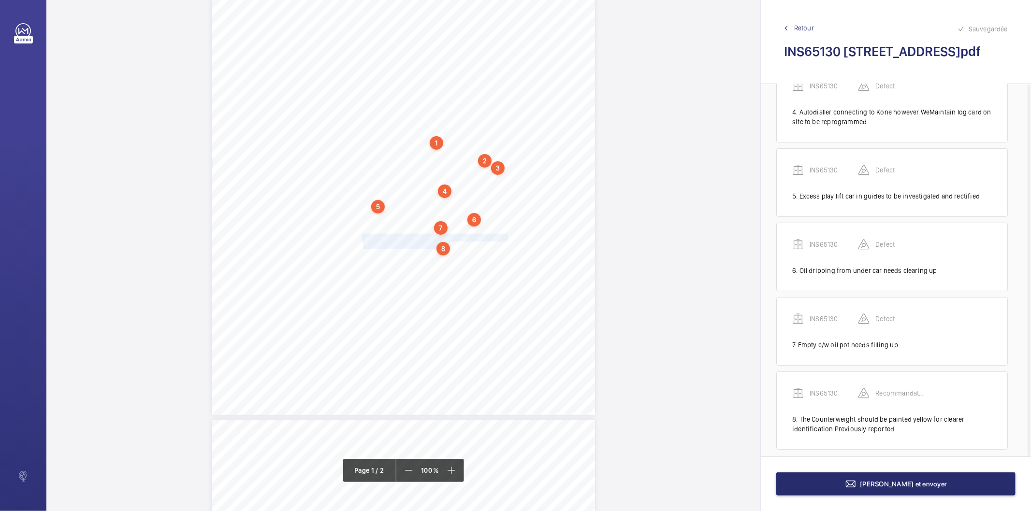
scroll to position [277, 0]
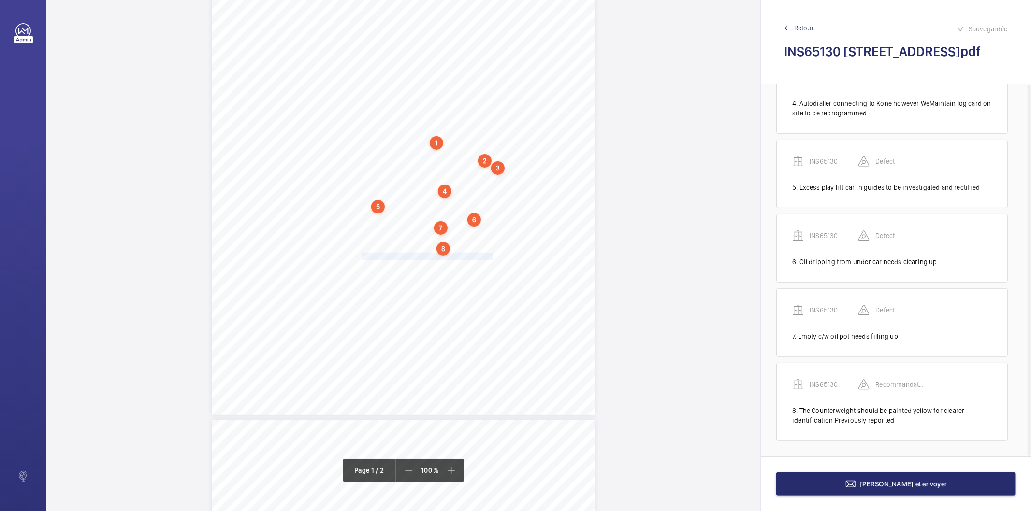
drag, startPoint x: 361, startPoint y: 257, endPoint x: 491, endPoint y: 257, distance: 130.0
click at [491, 257] on div "Signed: Lifting Operations and Lifting Equipment Regulations 1998 Report of Tho…" at bounding box center [403, 144] width 383 height 542
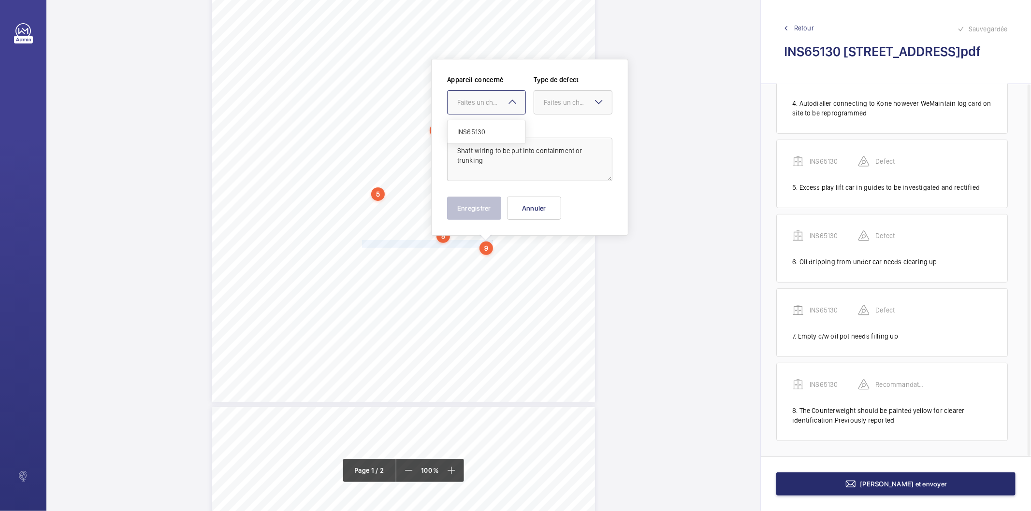
click at [485, 109] on div at bounding box center [487, 102] width 78 height 23
click at [474, 136] on span "INS65130" at bounding box center [486, 132] width 58 height 10
click at [557, 103] on div "Faites un choix" at bounding box center [578, 103] width 68 height 10
click at [548, 200] on span "Recommandation" at bounding box center [573, 203] width 58 height 10
click at [478, 209] on button "Enregistrer" at bounding box center [474, 208] width 54 height 23
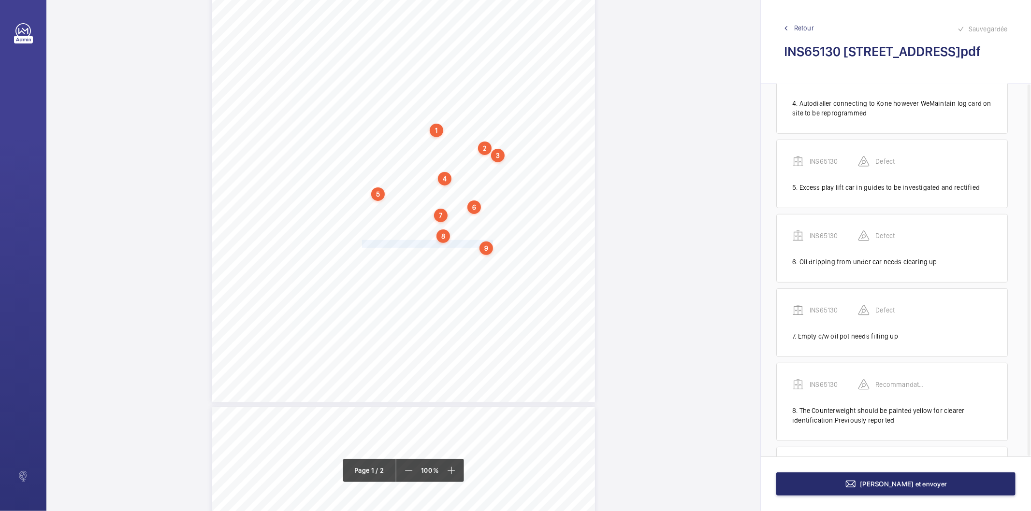
scroll to position [351, 0]
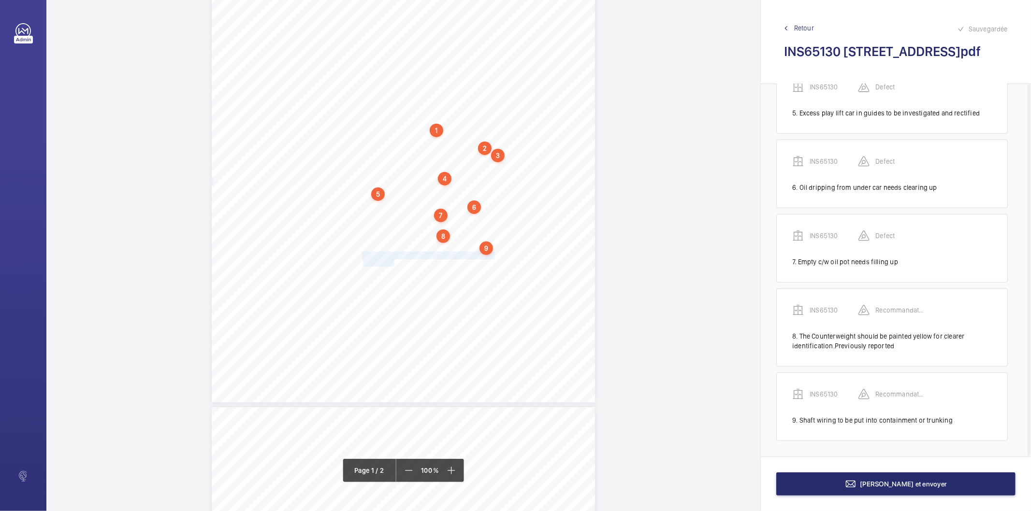
drag, startPoint x: 361, startPoint y: 254, endPoint x: 393, endPoint y: 261, distance: 32.1
click at [393, 261] on div "Signed: Lifting Operations and Lifting Equipment Regulations 1998 Report of Tho…" at bounding box center [403, 131] width 383 height 542
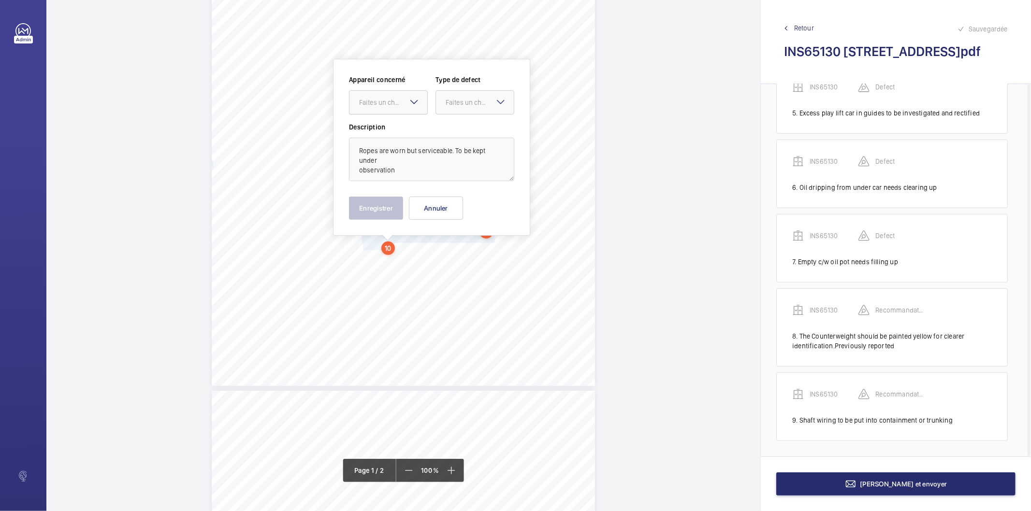
click at [380, 103] on div "Faites un choix" at bounding box center [393, 103] width 68 height 10
click at [377, 128] on span "INS65130" at bounding box center [388, 132] width 58 height 10
click at [462, 101] on div "Faites un choix" at bounding box center [480, 103] width 68 height 10
drag, startPoint x: 469, startPoint y: 202, endPoint x: 448, endPoint y: 205, distance: 20.6
click at [465, 203] on span "Recommandation" at bounding box center [475, 203] width 58 height 10
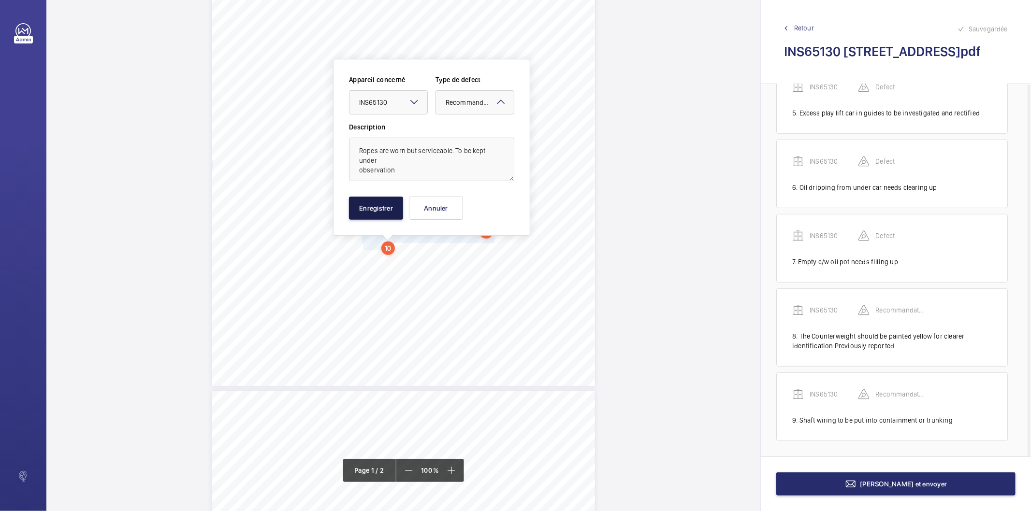
click at [375, 216] on button "Enregistrer" at bounding box center [376, 208] width 54 height 23
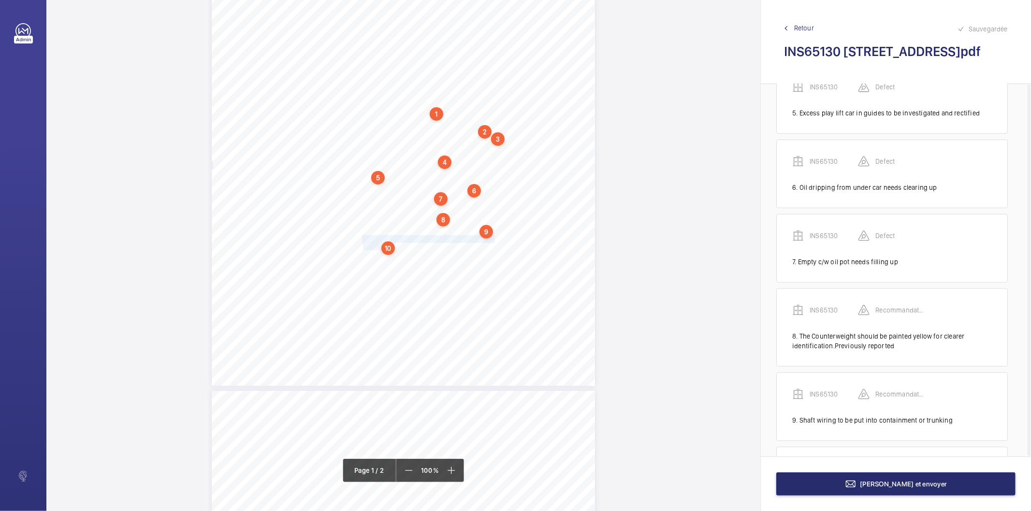
scroll to position [426, 0]
click at [387, 250] on div "10" at bounding box center [388, 249] width 14 height 14
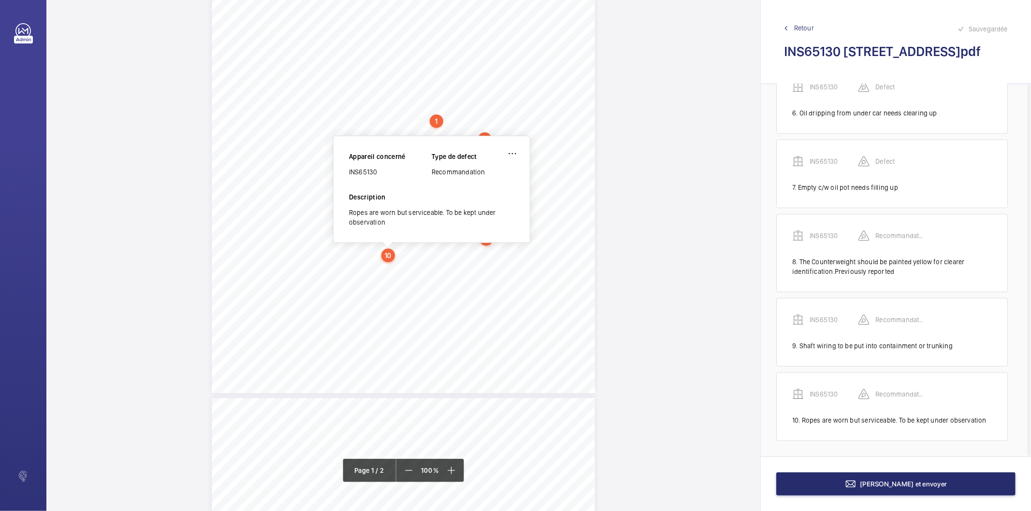
click at [351, 171] on div "INS65130" at bounding box center [390, 172] width 83 height 10
copy div "INS65130"
click at [846, 493] on button "Terminer et envoyer" at bounding box center [895, 484] width 239 height 23
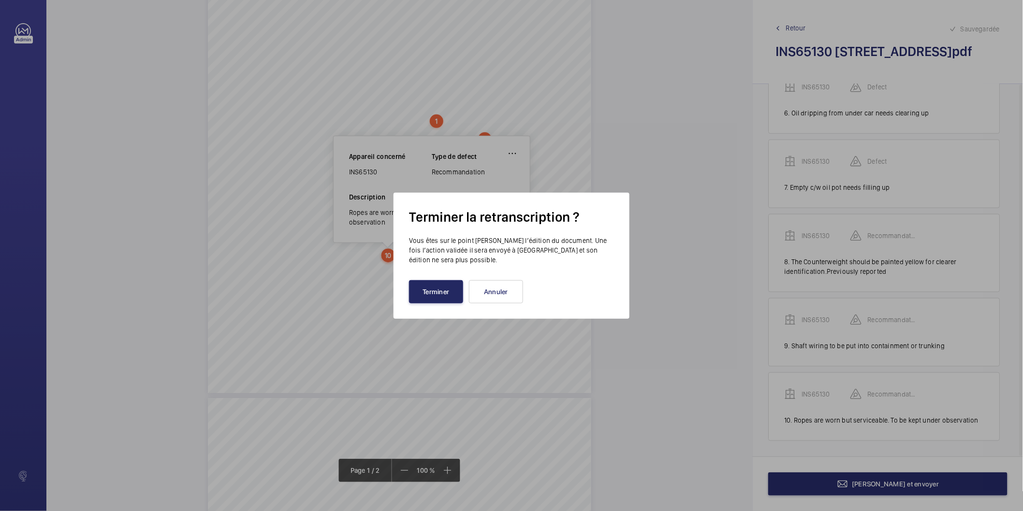
click at [413, 297] on button "Terminer" at bounding box center [436, 291] width 54 height 23
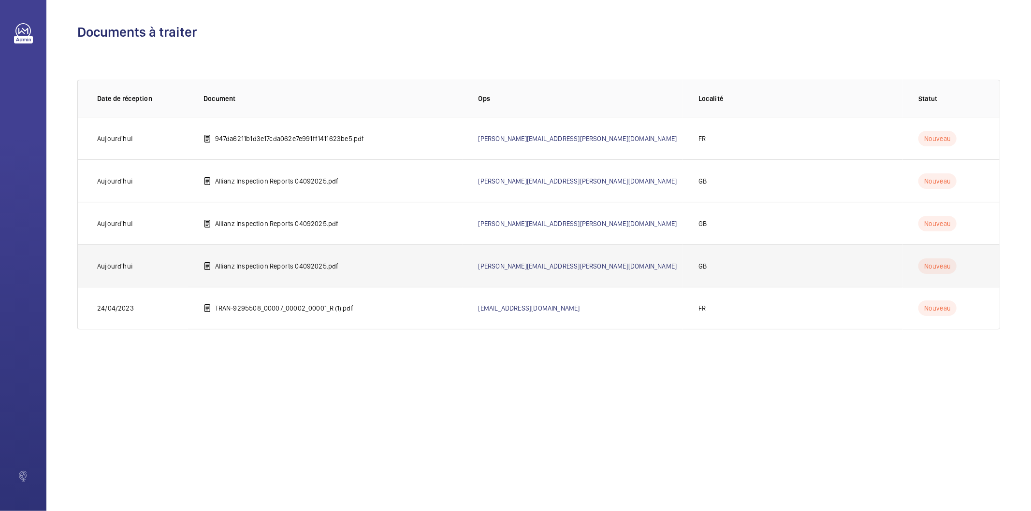
click at [287, 260] on td "Allianz Inspection Reports 04092025.pdf" at bounding box center [325, 266] width 275 height 43
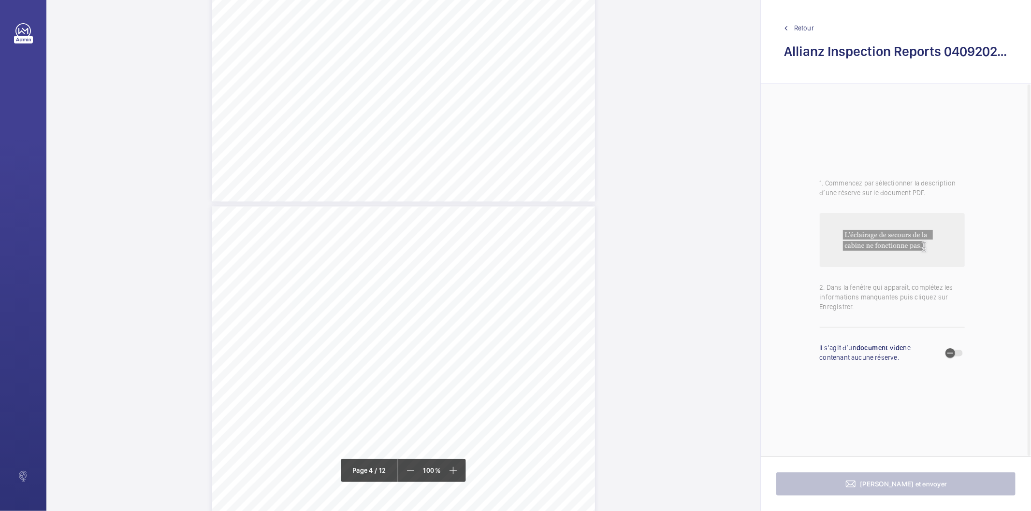
scroll to position [1557, 0]
drag, startPoint x: 402, startPoint y: 292, endPoint x: 453, endPoint y: 300, distance: 51.3
click at [453, 300] on div "Lift Report Lifting Operations & Lifting Equipment Regulation 1998 Provision & …" at bounding box center [403, 371] width 383 height 542
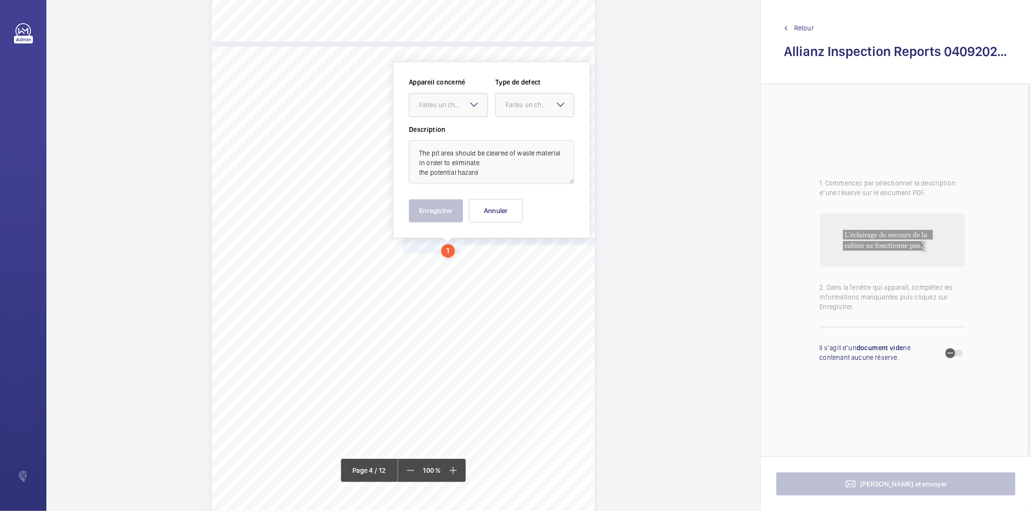
scroll to position [1612, 0]
click at [472, 102] on mat-icon at bounding box center [474, 103] width 12 height 12
click at [450, 128] on span "E47277007694" at bounding box center [448, 133] width 58 height 10
click at [506, 103] on div "Faites un choix" at bounding box center [540, 103] width 68 height 10
click at [514, 129] on span "Standard" at bounding box center [535, 133] width 58 height 10
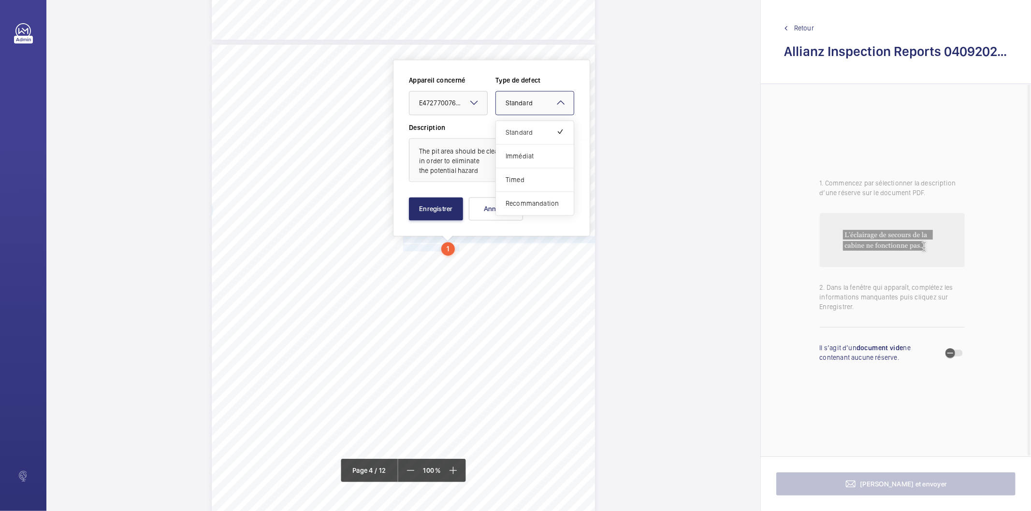
drag, startPoint x: 520, startPoint y: 110, endPoint x: 512, endPoint y: 156, distance: 46.1
click at [520, 112] on div at bounding box center [535, 102] width 78 height 23
click at [518, 202] on span "Recommandation" at bounding box center [535, 204] width 58 height 10
click at [456, 213] on button "Enregistrer" at bounding box center [436, 208] width 54 height 23
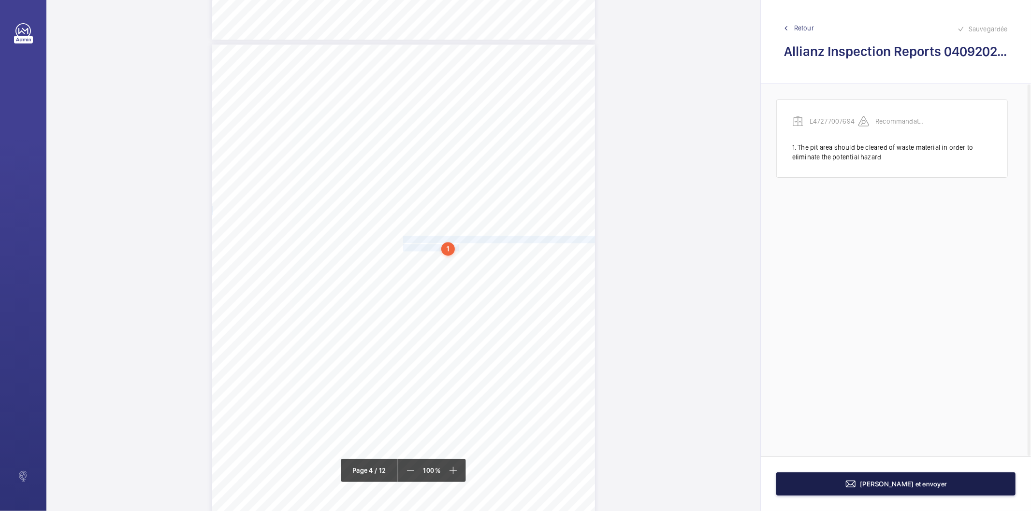
click at [886, 480] on span "Terminer et envoyer" at bounding box center [903, 484] width 87 height 8
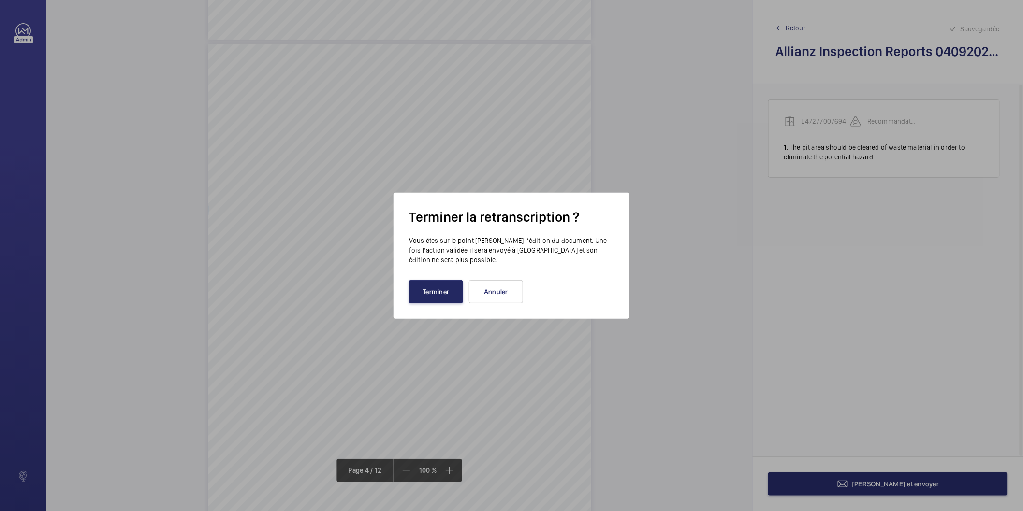
click at [450, 292] on button "Terminer" at bounding box center [436, 291] width 54 height 23
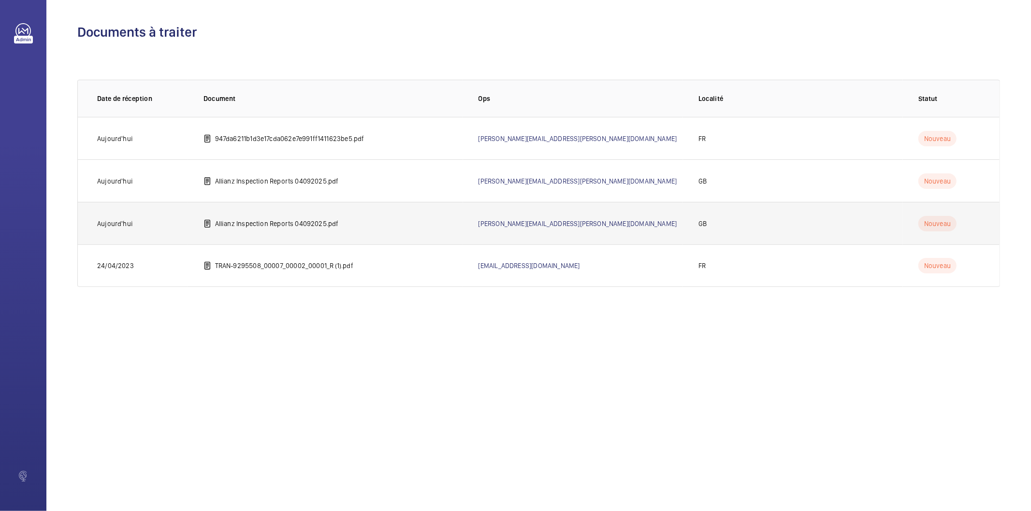
click at [282, 219] on p "Allianz Inspection Reports 04092025.pdf" at bounding box center [277, 224] width 124 height 10
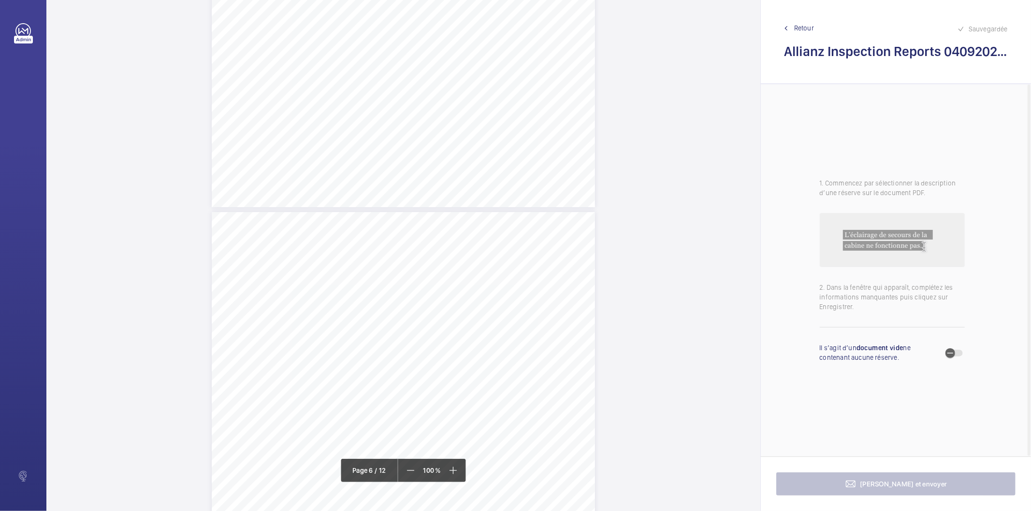
scroll to position [2524, 0]
click at [958, 355] on span "button" at bounding box center [949, 353] width 19 height 19
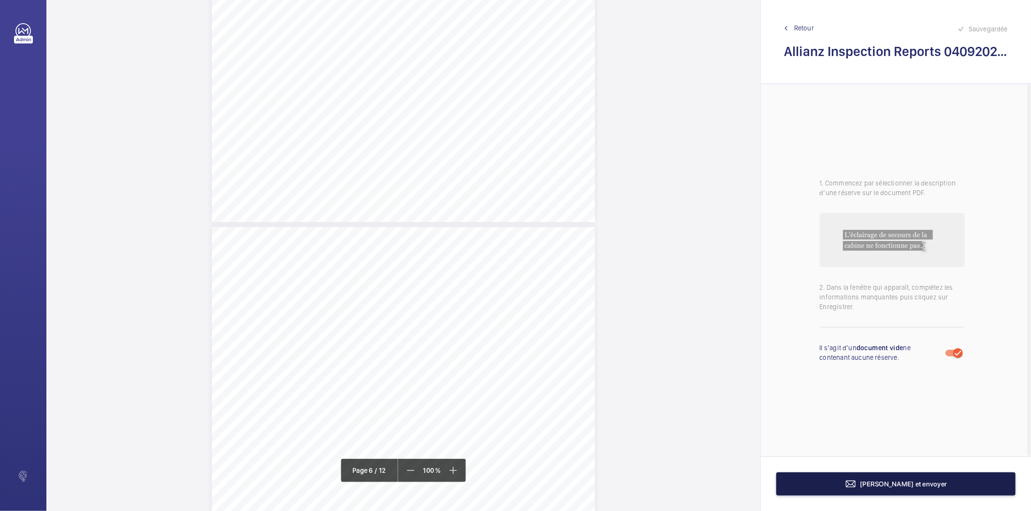
click at [847, 488] on button "Terminer et envoyer" at bounding box center [895, 484] width 239 height 23
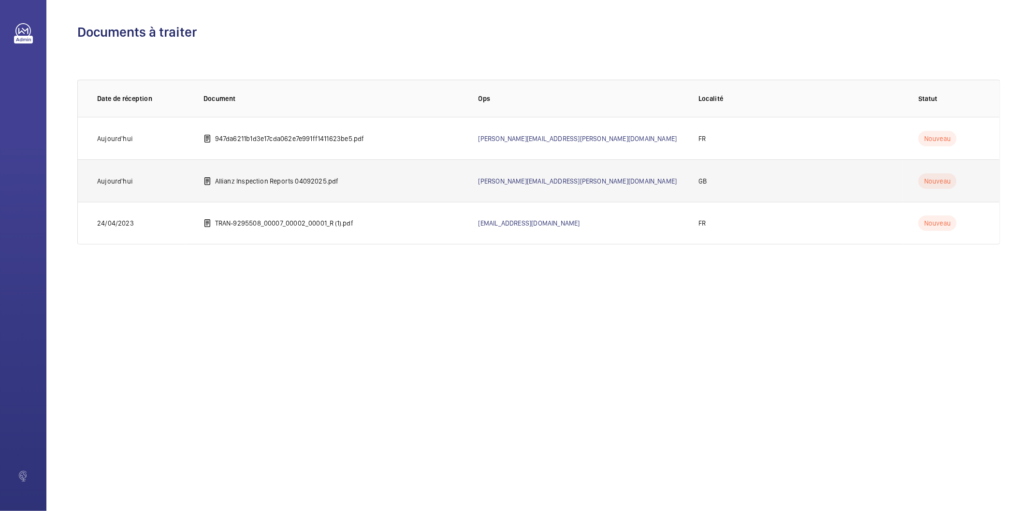
click at [342, 174] on td "Allianz Inspection Reports 04092025.pdf" at bounding box center [325, 180] width 275 height 43
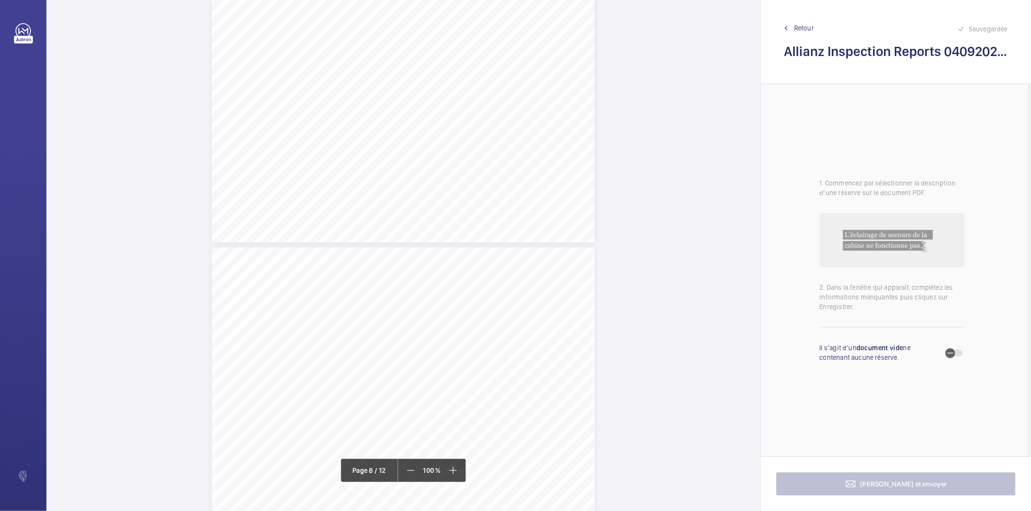
scroll to position [3812, 0]
drag, startPoint x: 402, startPoint y: 188, endPoint x: 477, endPoint y: 190, distance: 74.9
click at [477, 190] on span "Suspension ropes are rouged." at bounding box center [445, 189] width 84 height 6
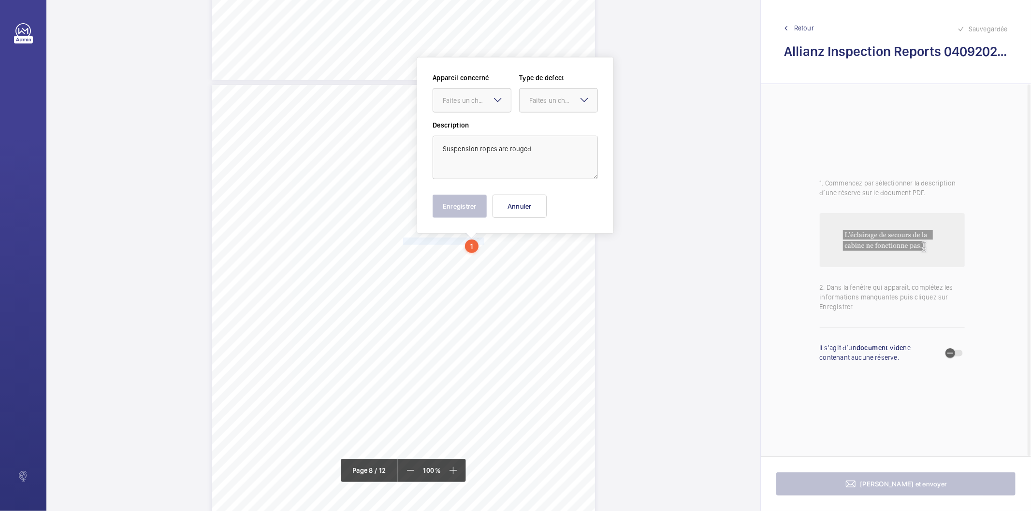
scroll to position [3758, 0]
click at [484, 107] on div "Faites un choix" at bounding box center [477, 103] width 68 height 10
click at [475, 132] on span "E47277008090" at bounding box center [472, 133] width 58 height 10
click at [543, 95] on div at bounding box center [559, 102] width 78 height 23
click at [539, 130] on span "Standard" at bounding box center [558, 133] width 58 height 10
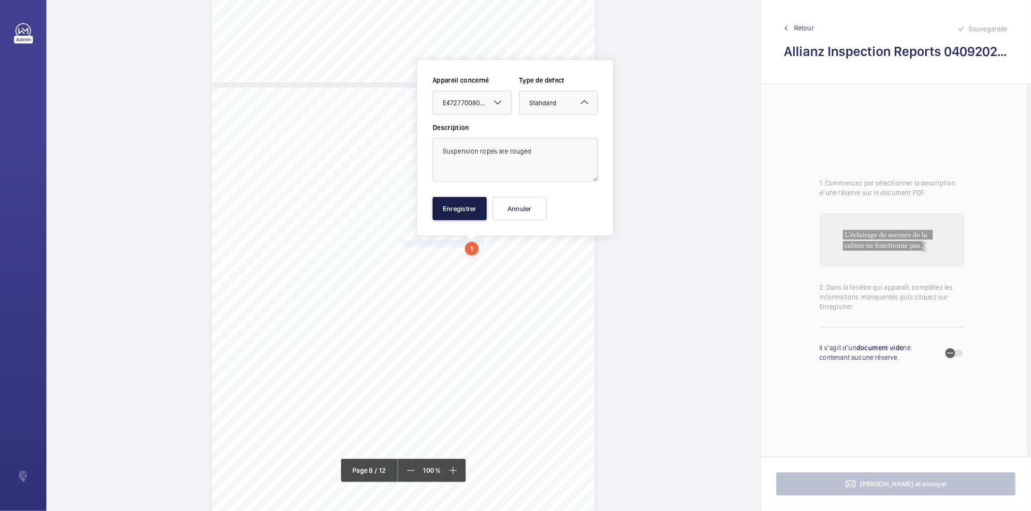
drag, startPoint x: 474, startPoint y: 208, endPoint x: 394, endPoint y: 269, distance: 100.7
click at [474, 208] on button "Enregistrer" at bounding box center [460, 208] width 54 height 23
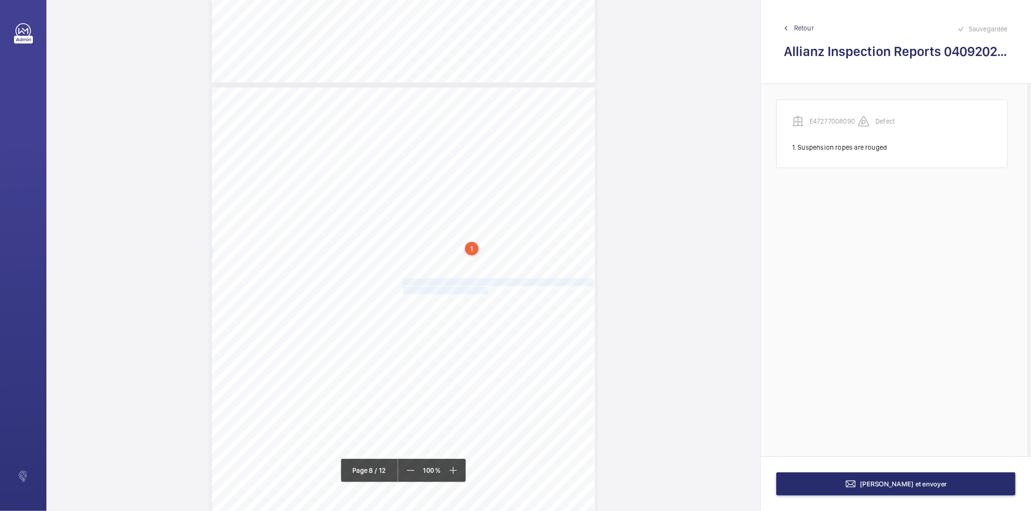
drag, startPoint x: 402, startPoint y: 281, endPoint x: 477, endPoint y: 288, distance: 75.7
click at [477, 288] on div "Lift Report Lifting Operations & Lifting Equipment Regulation 1998 Provision & …" at bounding box center [403, 358] width 383 height 542
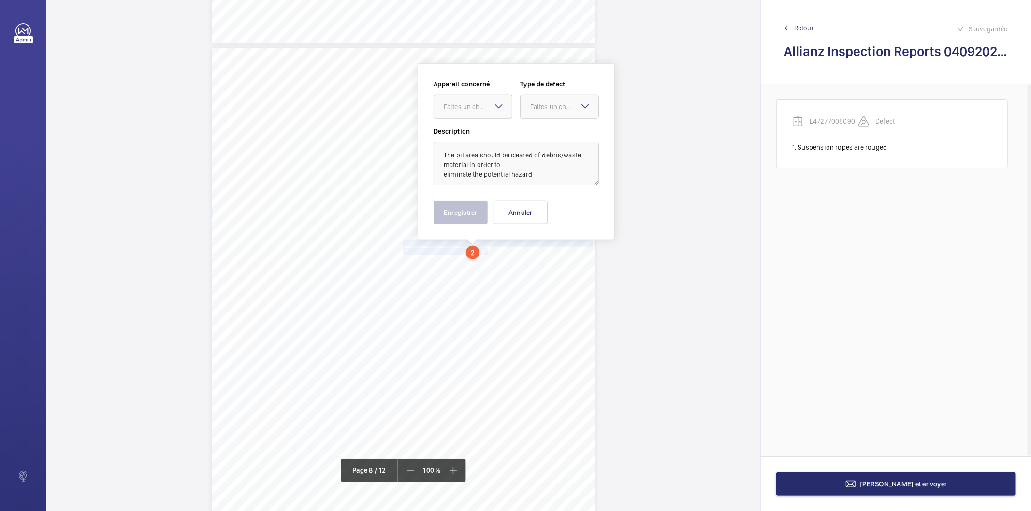
scroll to position [3801, 0]
drag, startPoint x: 493, startPoint y: 107, endPoint x: 490, endPoint y: 116, distance: 10.2
click at [493, 106] on div "Faites un choix" at bounding box center [473, 102] width 79 height 24
click at [479, 136] on span "E47277008090" at bounding box center [473, 132] width 58 height 10
click at [538, 105] on div "Faites un choix" at bounding box center [564, 103] width 68 height 10
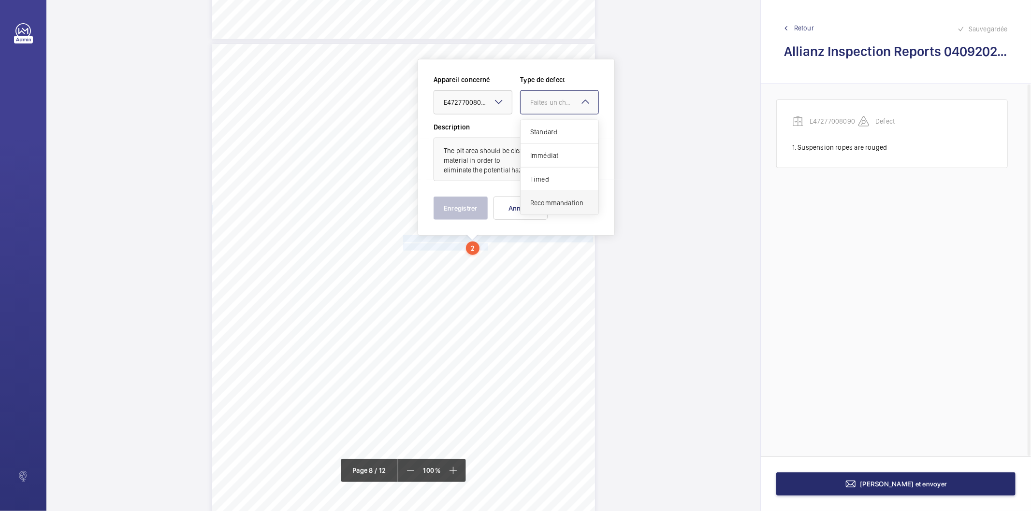
click at [545, 203] on span "Recommandation" at bounding box center [559, 203] width 58 height 10
drag, startPoint x: 466, startPoint y: 209, endPoint x: 968, endPoint y: 232, distance: 502.2
click at [468, 209] on button "Enregistrer" at bounding box center [461, 208] width 54 height 23
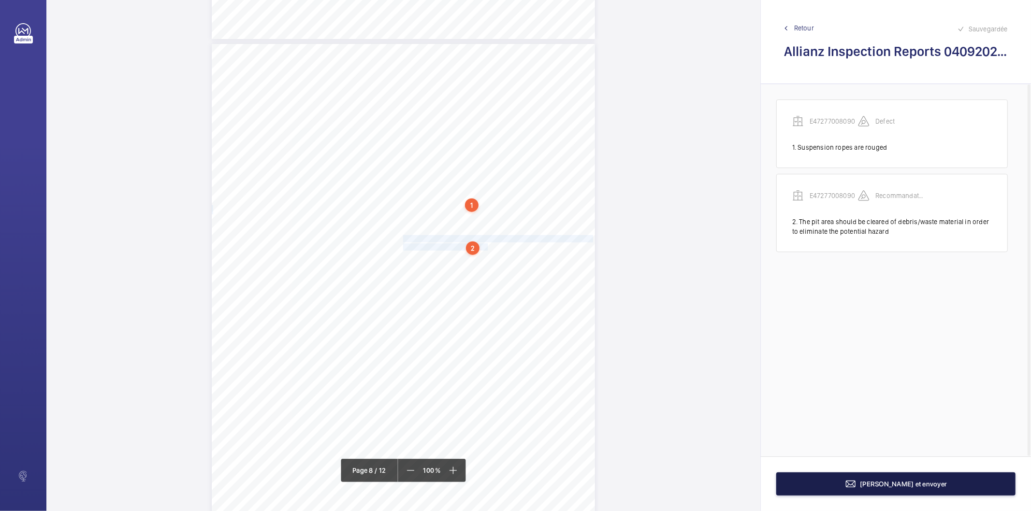
click at [804, 489] on button "Terminer et envoyer" at bounding box center [895, 484] width 239 height 23
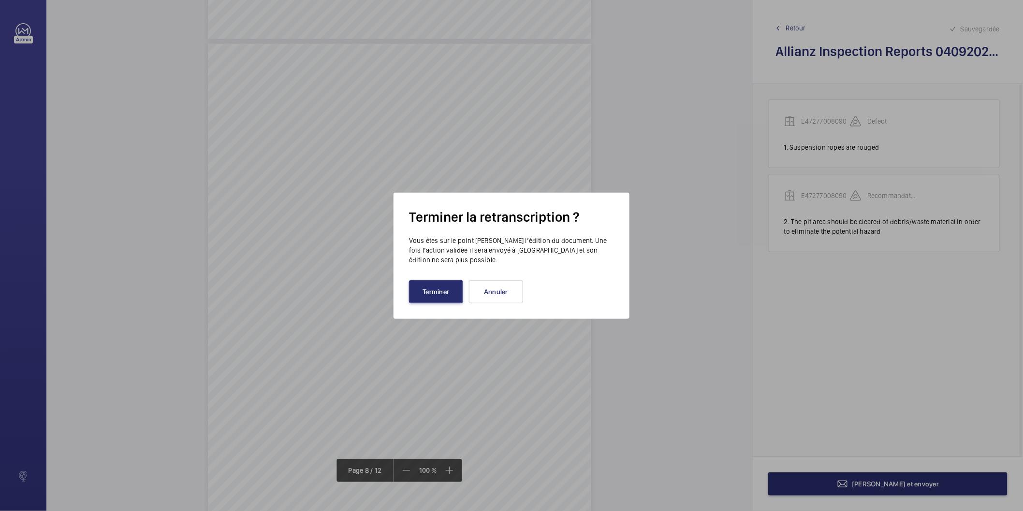
click at [441, 304] on div "Terminer la retranscription ? Vous êtes sur le point de clore l’édition du docu…" at bounding box center [511, 256] width 236 height 126
click at [447, 285] on button "Terminer" at bounding box center [436, 291] width 54 height 23
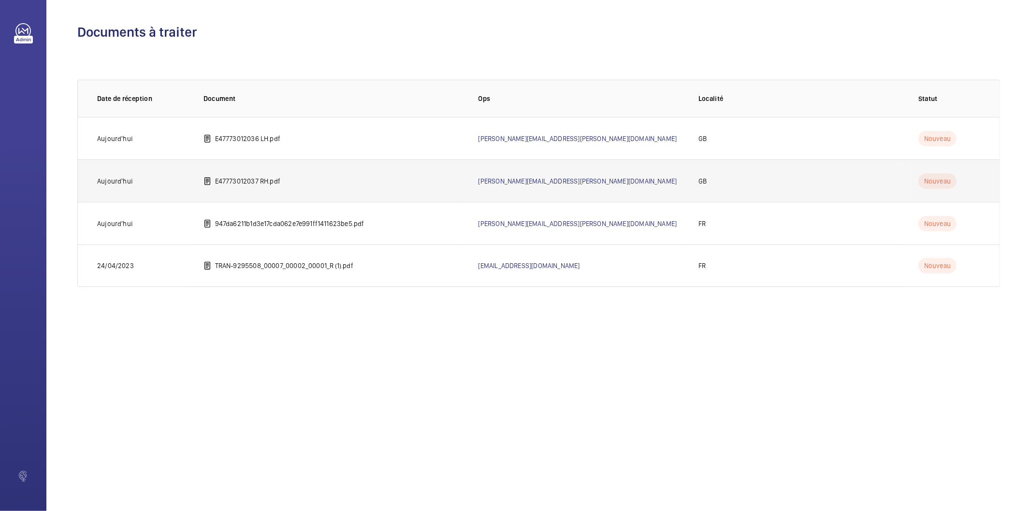
click at [265, 177] on p "E47773012037 RH.pdf" at bounding box center [247, 181] width 65 height 10
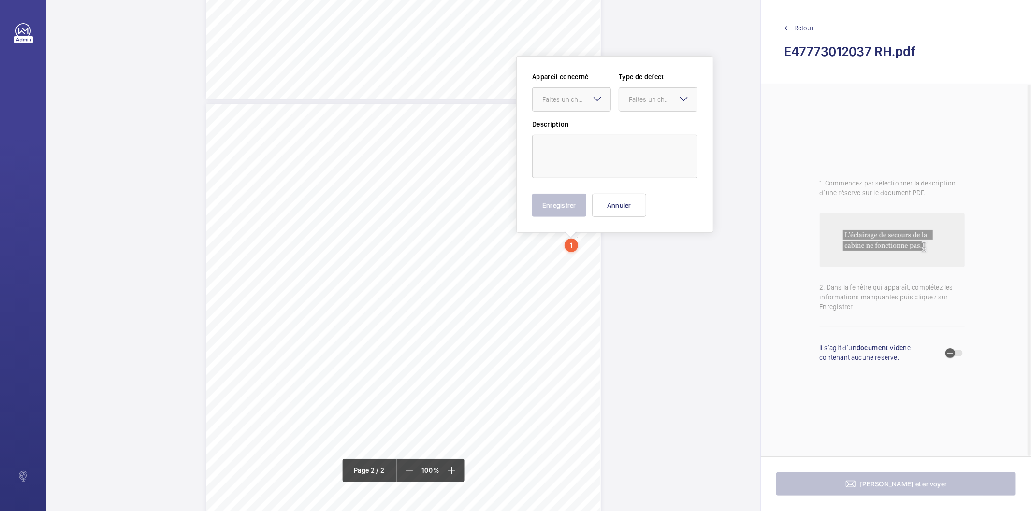
scroll to position [423, 0]
drag, startPoint x: 576, startPoint y: 185, endPoint x: 570, endPoint y: 107, distance: 78.0
click at [570, 107] on div "Faites un choix" at bounding box center [576, 103] width 68 height 10
click at [553, 128] on span "E53539001618" at bounding box center [571, 133] width 58 height 10
click at [636, 106] on div "Faites un choix" at bounding box center [663, 103] width 68 height 10
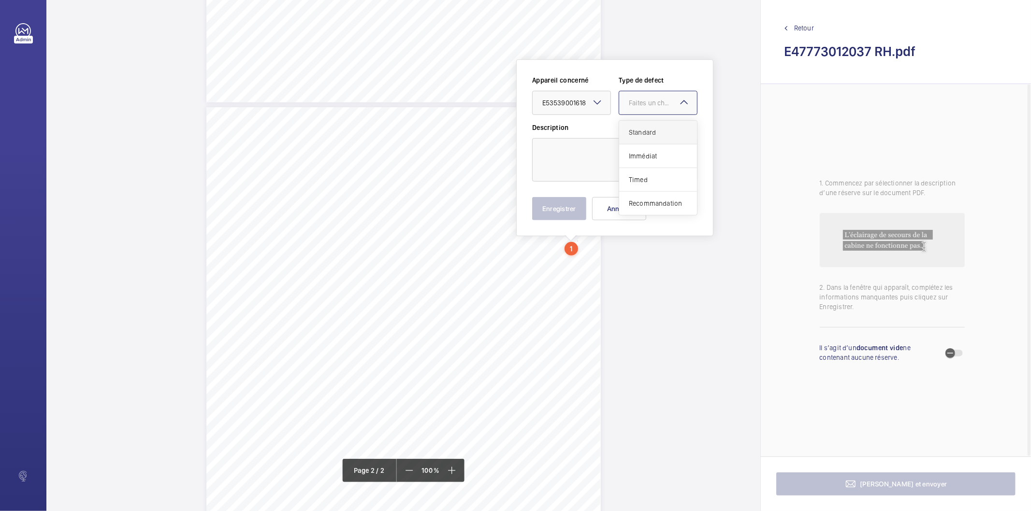
click at [632, 131] on span "Standard" at bounding box center [658, 133] width 58 height 10
click at [660, 105] on div "× Standard" at bounding box center [654, 103] width 51 height 10
click at [653, 202] on span "Recommandation" at bounding box center [658, 204] width 58 height 10
click at [602, 157] on textarea at bounding box center [614, 159] width 165 height 43
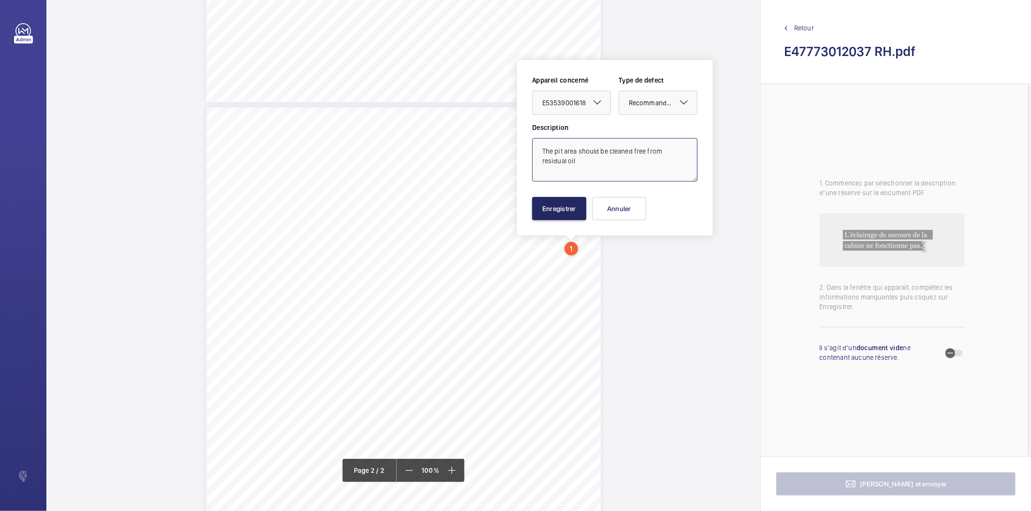
type textarea "The pit area should be cleaned free from residual oil"
drag, startPoint x: 563, startPoint y: 210, endPoint x: 561, endPoint y: 171, distance: 39.7
click at [561, 171] on div "Appareil concerné Faites un choix × E53539001618 × Type de defect Faites un cho…" at bounding box center [614, 147] width 165 height 145
drag, startPoint x: 555, startPoint y: 166, endPoint x: 540, endPoint y: 150, distance: 21.5
click at [540, 150] on textarea "The pit area should be cleaned free from residual oil" at bounding box center [614, 159] width 165 height 43
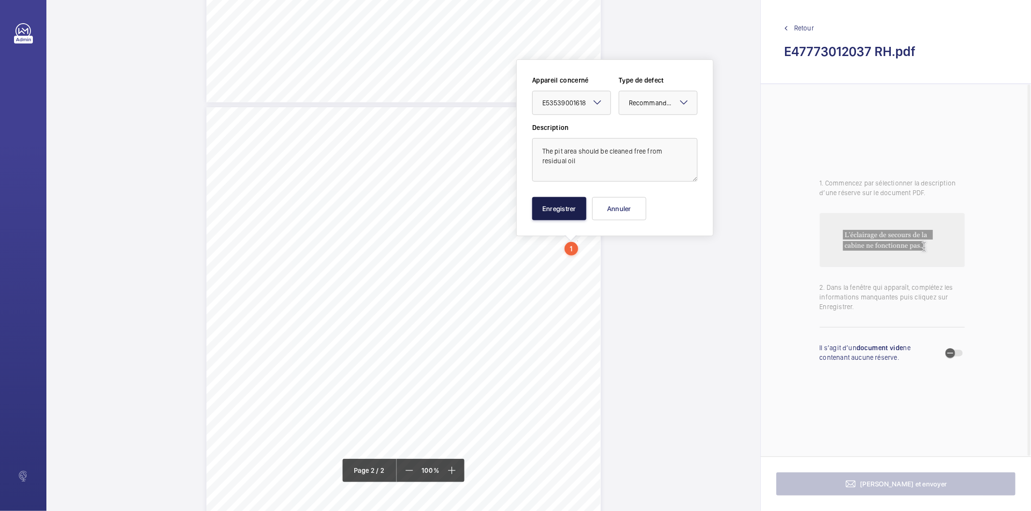
click at [574, 201] on button "Enregistrer" at bounding box center [559, 208] width 54 height 23
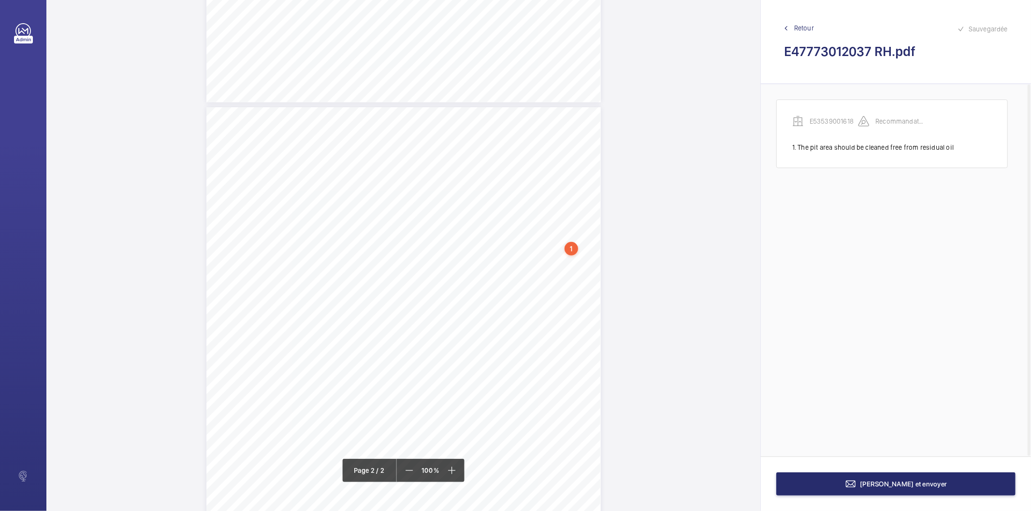
click at [573, 250] on div "1" at bounding box center [571, 249] width 14 height 14
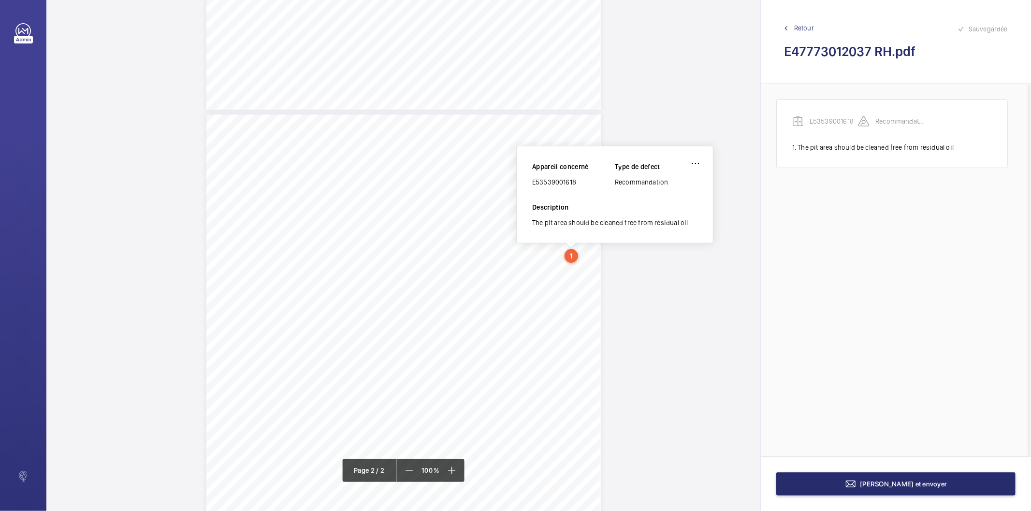
click at [541, 183] on div "E53539001618" at bounding box center [573, 182] width 83 height 10
copy div "E53539001618"
click at [822, 479] on button "Terminer et envoyer" at bounding box center [895, 484] width 239 height 23
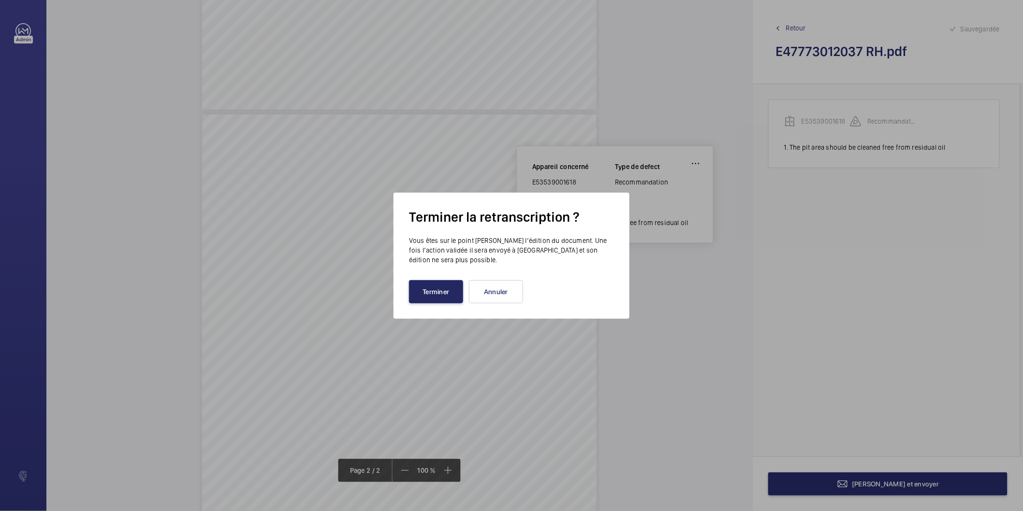
click at [452, 296] on button "Terminer" at bounding box center [436, 291] width 54 height 23
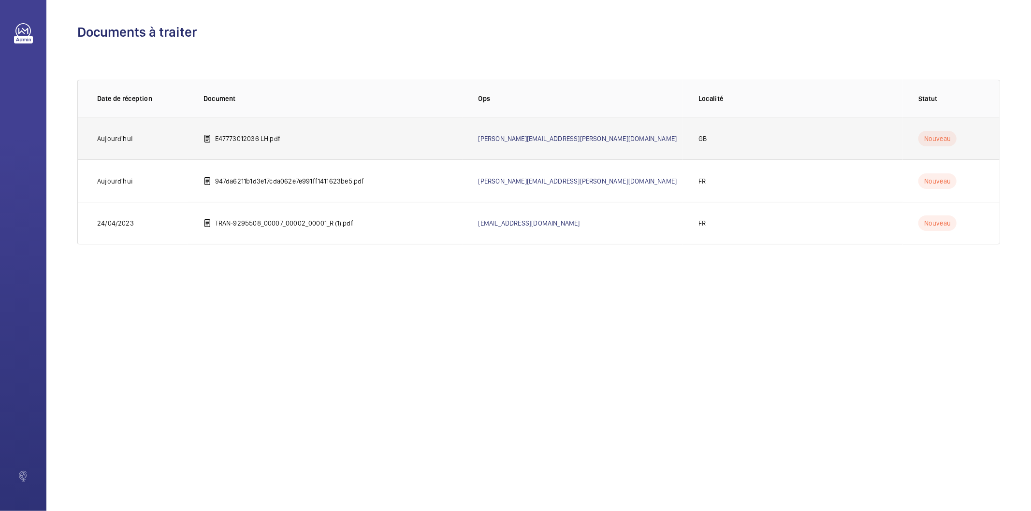
click at [274, 137] on p "E47773012036 LH.pdf" at bounding box center [247, 139] width 65 height 10
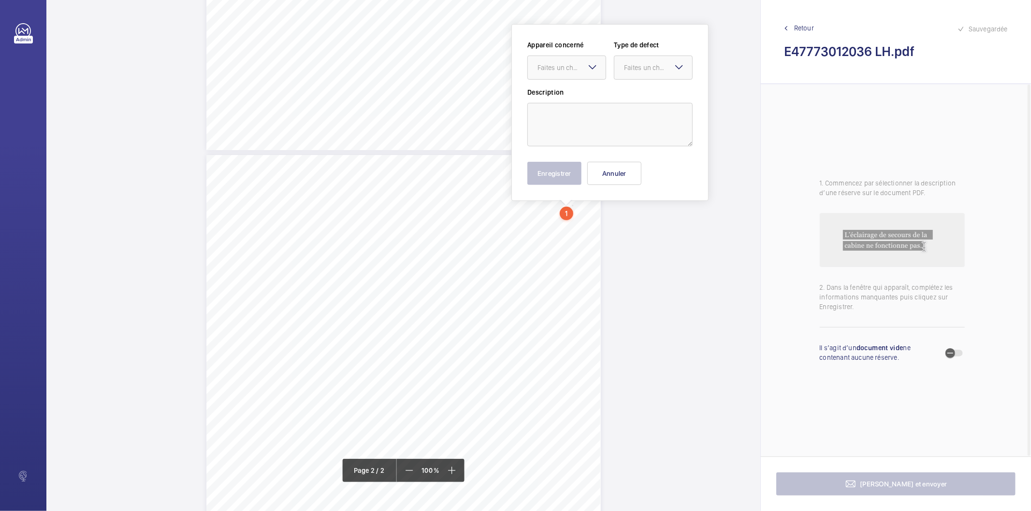
scroll to position [341, 0]
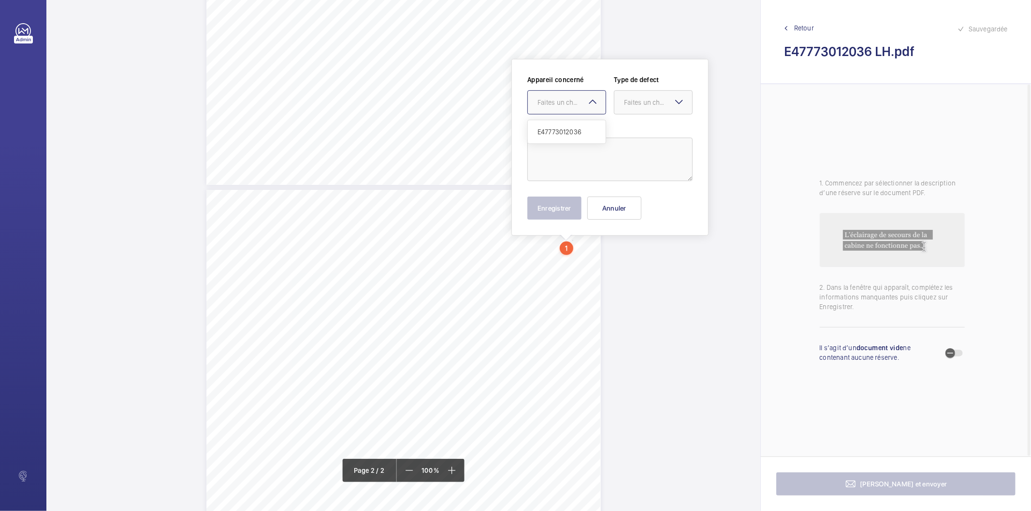
drag, startPoint x: 571, startPoint y: 209, endPoint x: 581, endPoint y: 109, distance: 101.0
click at [581, 104] on div "Faites un choix" at bounding box center [571, 103] width 68 height 10
click at [571, 133] on span "E47773012036" at bounding box center [566, 132] width 58 height 10
click at [633, 102] on div "Faites un choix" at bounding box center [658, 103] width 68 height 10
click at [644, 132] on span "Standard" at bounding box center [653, 132] width 58 height 10
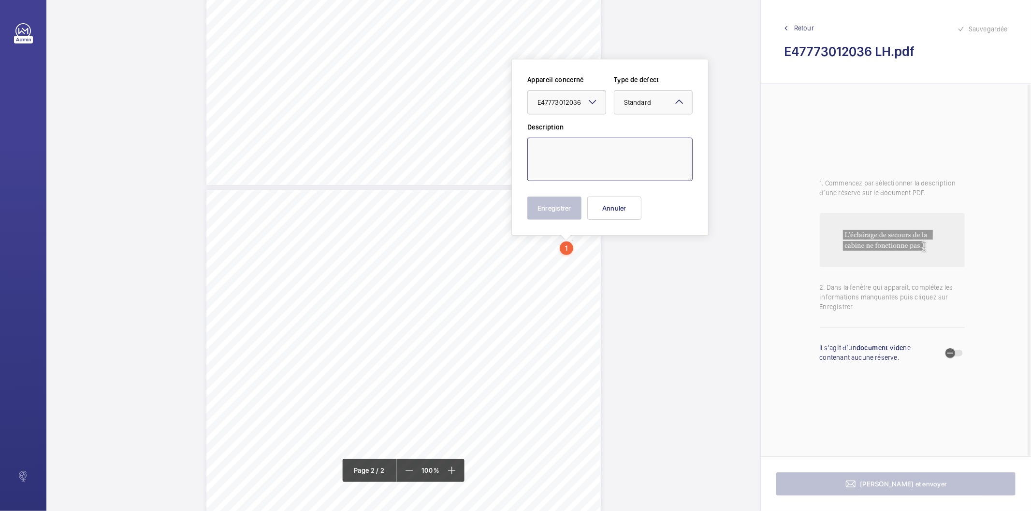
click at [638, 142] on textarea at bounding box center [609, 159] width 165 height 43
click at [649, 153] on textarea "Car door air cord rouged and splintered" at bounding box center [609, 159] width 165 height 43
type textarea "Car door air cord rouged and splintered"
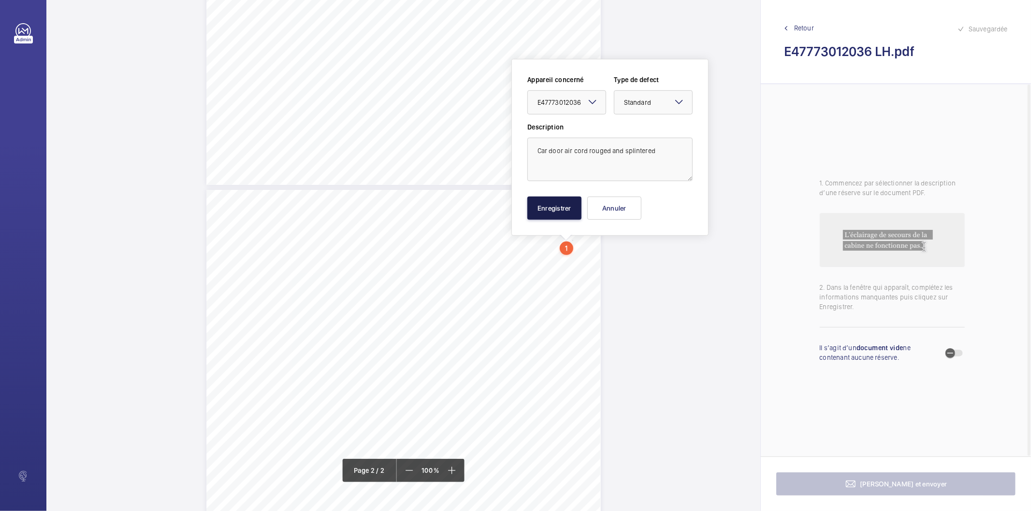
click at [551, 216] on button "Enregistrer" at bounding box center [554, 208] width 54 height 23
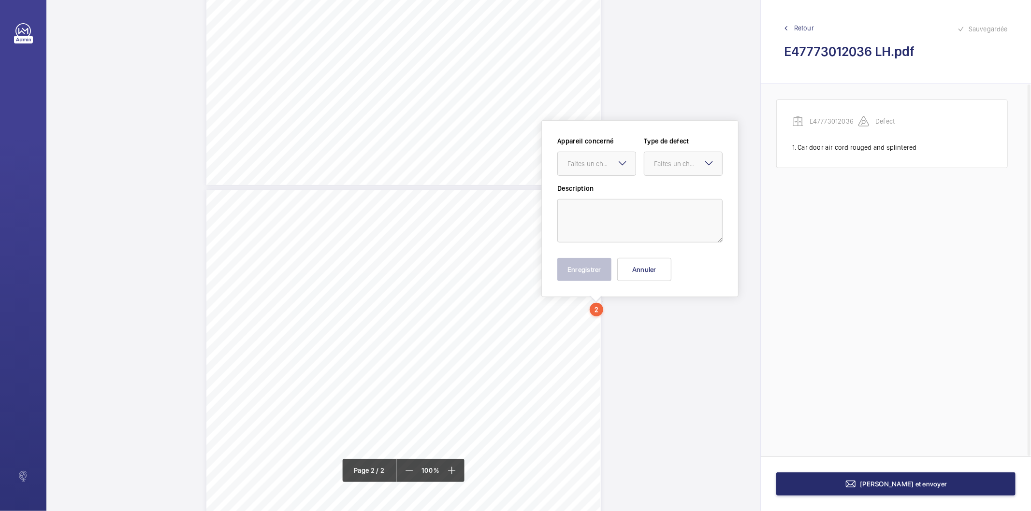
scroll to position [402, 0]
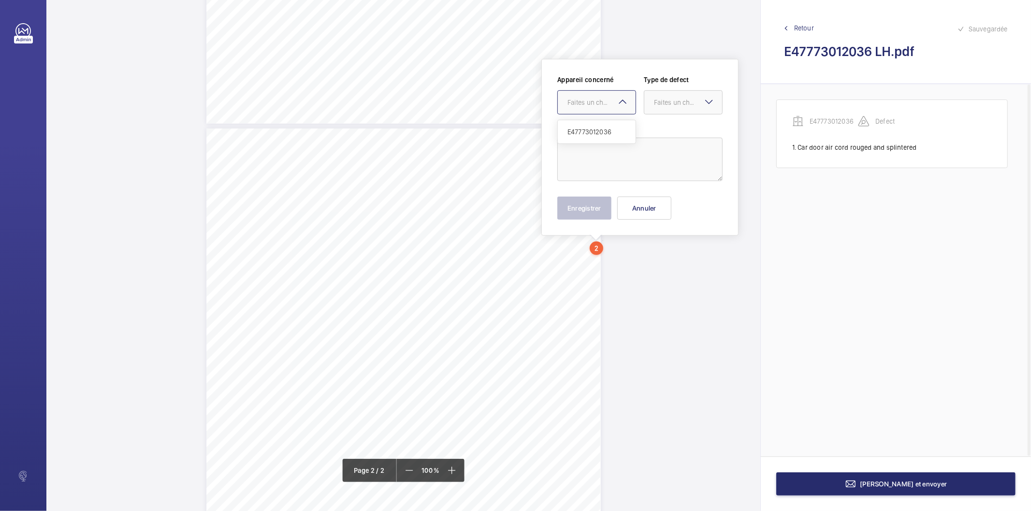
drag, startPoint x: 601, startPoint y: 305, endPoint x: 586, endPoint y: 106, distance: 199.7
click at [586, 106] on div "Faites un choix" at bounding box center [601, 103] width 68 height 10
click at [591, 127] on span "E47773012036" at bounding box center [596, 132] width 58 height 10
click at [657, 107] on div "Faites un choix" at bounding box center [688, 103] width 68 height 10
click at [670, 133] on span "Standard" at bounding box center [683, 132] width 58 height 10
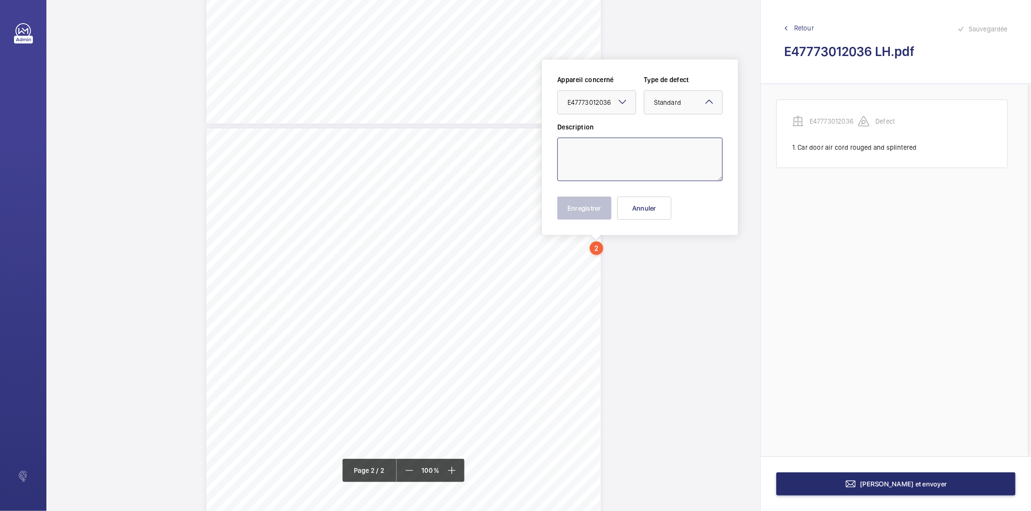
click at [606, 158] on textarea at bounding box center [639, 159] width 165 height 43
click at [590, 151] on textarea "Two lock nuts loose at shaft top suspension rope anchorage terminations" at bounding box center [639, 159] width 165 height 43
click at [569, 150] on textarea "Two lock nuts loose at shaft top suspension rope anchorage terminations" at bounding box center [639, 159] width 165 height 43
type textarea "Two lock nuts loose at shaft top suspension rope anchorage terminations"
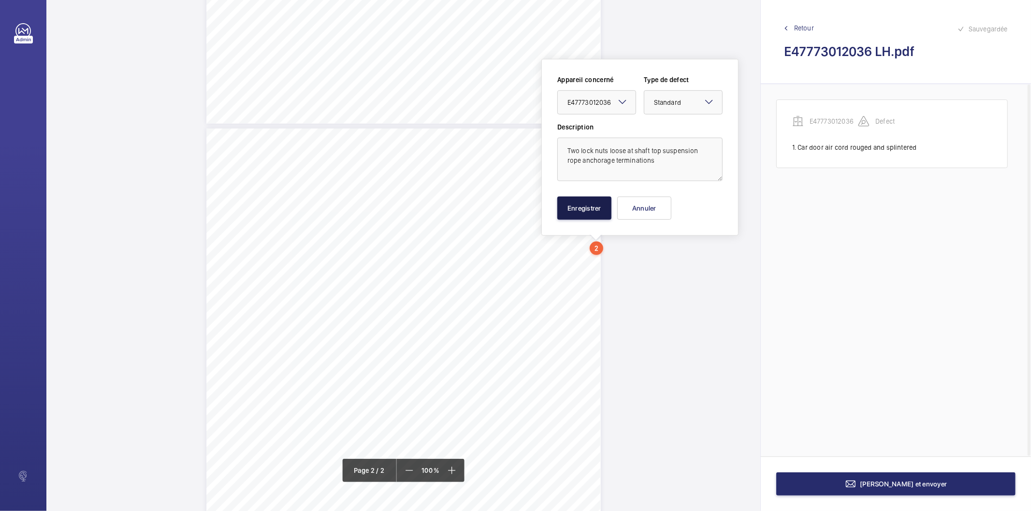
click at [572, 213] on button "Enregistrer" at bounding box center [584, 208] width 54 height 23
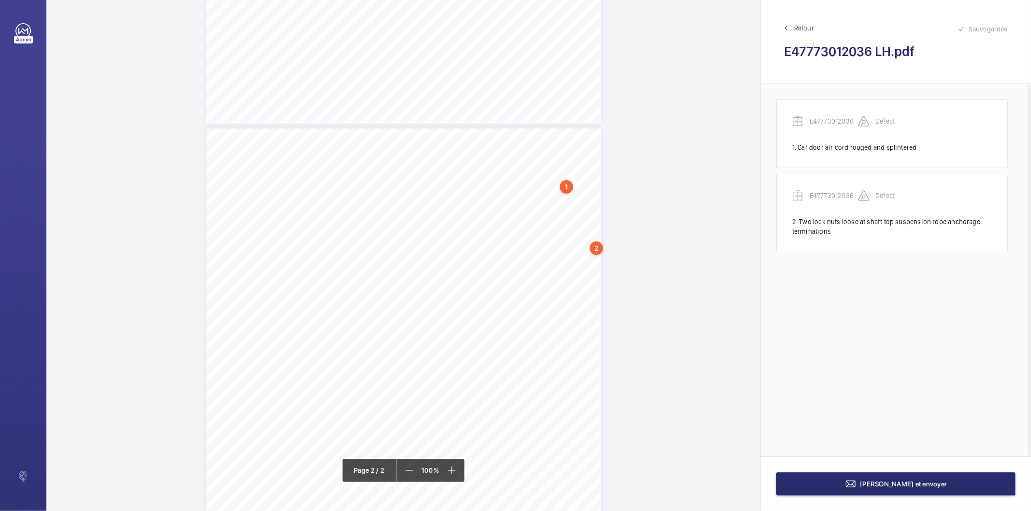
click at [629, 281] on div "TS TS TS H" at bounding box center [403, 126] width 714 height 1026
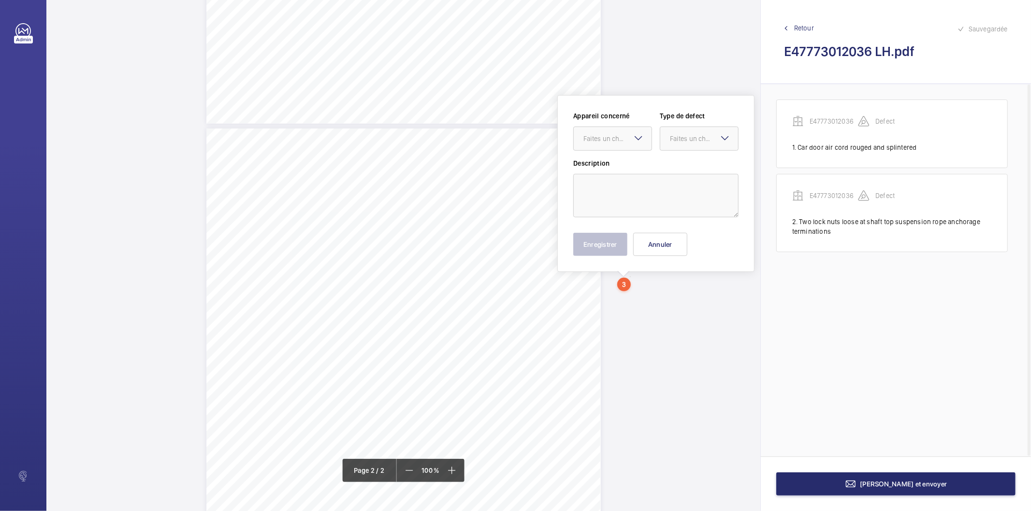
scroll to position [438, 0]
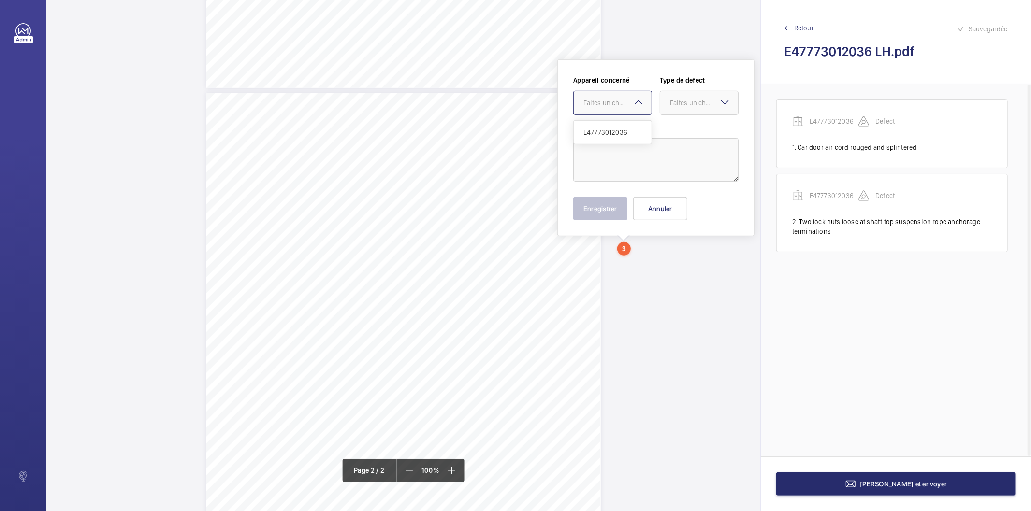
click at [614, 105] on div "Faites un choix" at bounding box center [617, 103] width 68 height 10
click at [610, 131] on span "E47773012036" at bounding box center [612, 133] width 58 height 10
click at [677, 102] on div "Faites un choix" at bounding box center [704, 103] width 68 height 10
drag, startPoint x: 694, startPoint y: 199, endPoint x: 675, endPoint y: 182, distance: 25.7
click at [693, 199] on span "Recommandation" at bounding box center [699, 204] width 58 height 10
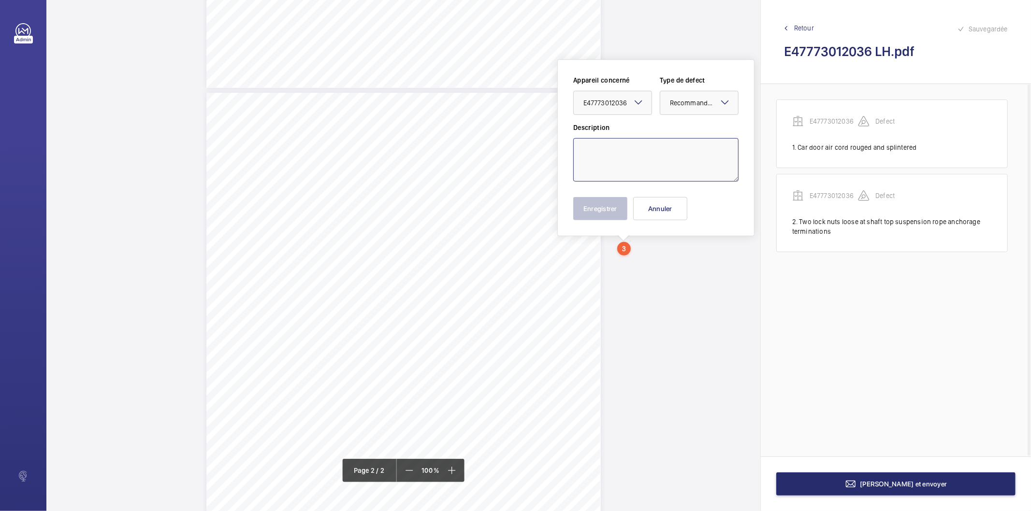
click at [658, 152] on textarea at bounding box center [655, 159] width 165 height 43
paste textarea "The pit area should be cleaned free from residual oil"
type textarea "The pit area should be cleaned free from residual oil"
click at [603, 208] on button "Enregistrer" at bounding box center [600, 208] width 54 height 23
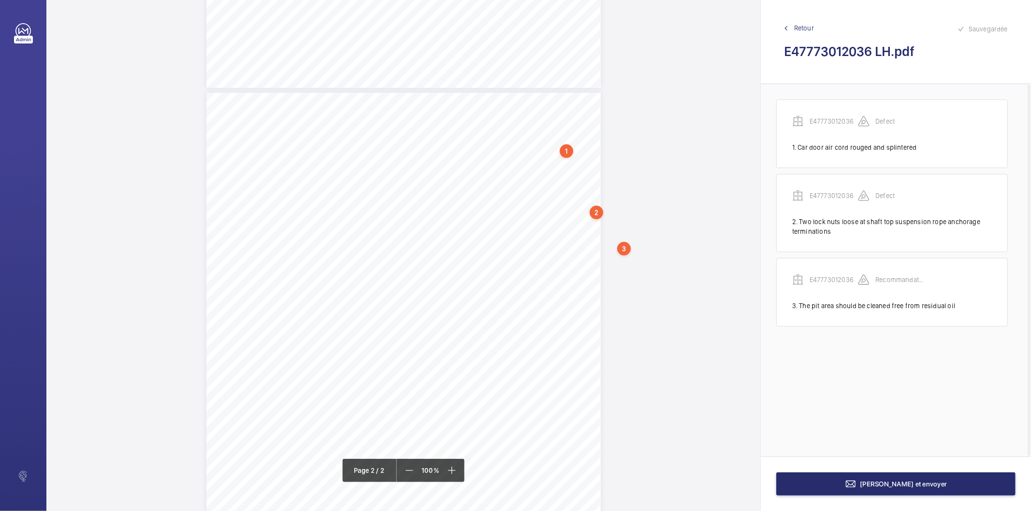
click at [603, 306] on div "TS TS TS H" at bounding box center [403, 91] width 714 height 1026
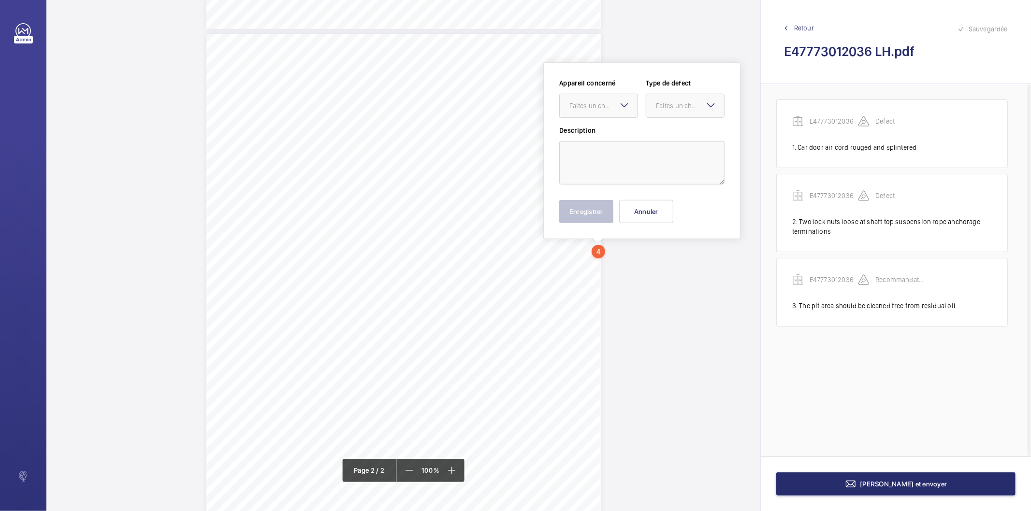
scroll to position [500, 0]
click at [596, 105] on div "Faites un choix" at bounding box center [603, 103] width 68 height 10
click at [599, 128] on span "E47773012036" at bounding box center [598, 132] width 58 height 10
click at [599, 165] on textarea at bounding box center [641, 159] width 165 height 43
paste textarea "A supplementary system is fitted which controls the function of the lift in the…"
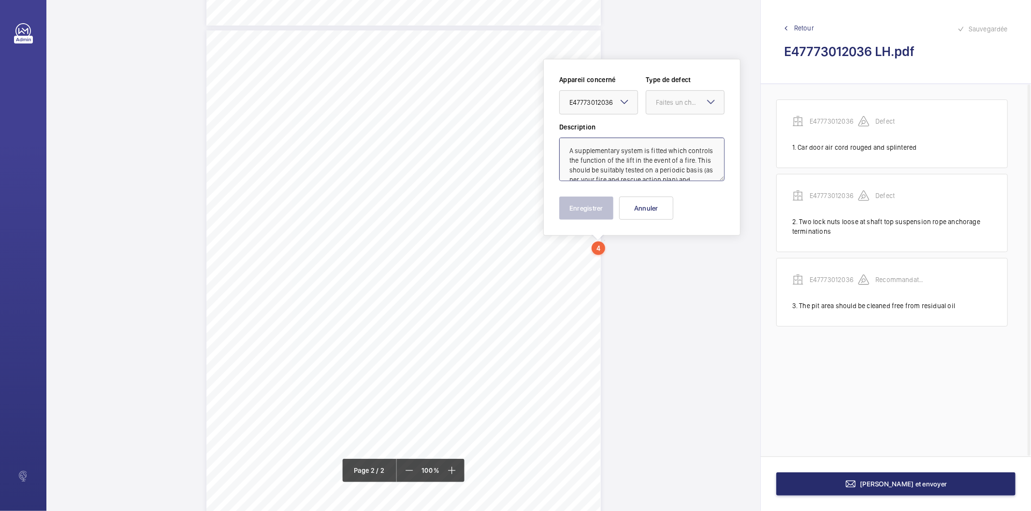
scroll to position [13, 0]
click at [669, 102] on div "Faites un choix" at bounding box center [690, 103] width 68 height 10
click at [667, 201] on span "Recommandation" at bounding box center [685, 203] width 58 height 10
type textarea "A supplementary system is fitted which controls the function of the lift in the…"
click at [598, 211] on button "Enregistrer" at bounding box center [586, 208] width 54 height 23
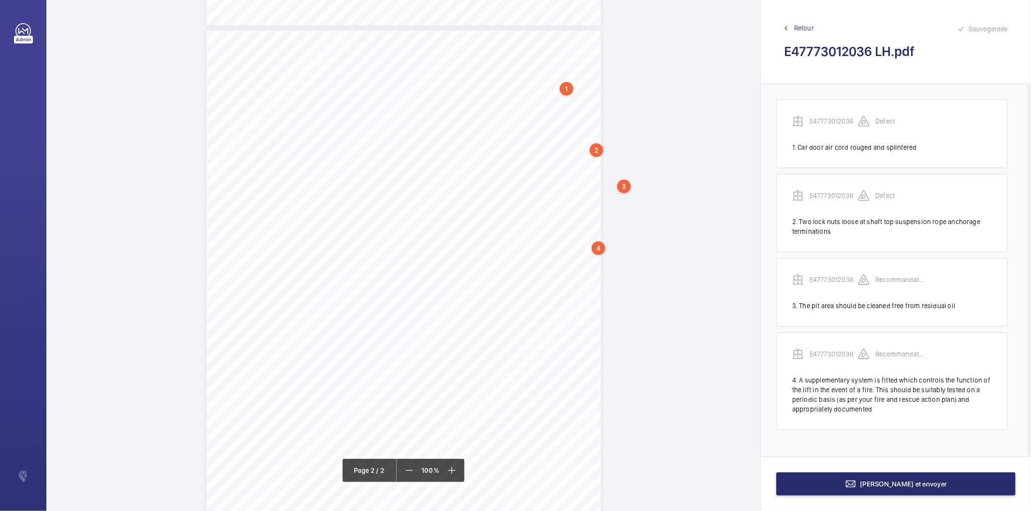
click at [599, 246] on div "4" at bounding box center [599, 249] width 14 height 14
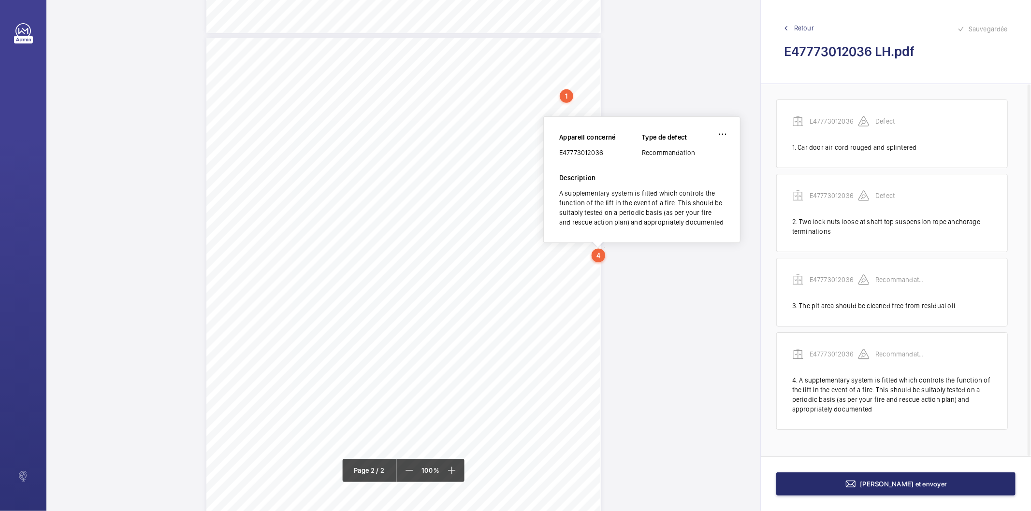
click at [587, 150] on div "E47773012036" at bounding box center [600, 153] width 83 height 10
copy div "E47773012036"
click at [805, 476] on button "Terminer et envoyer" at bounding box center [895, 484] width 239 height 23
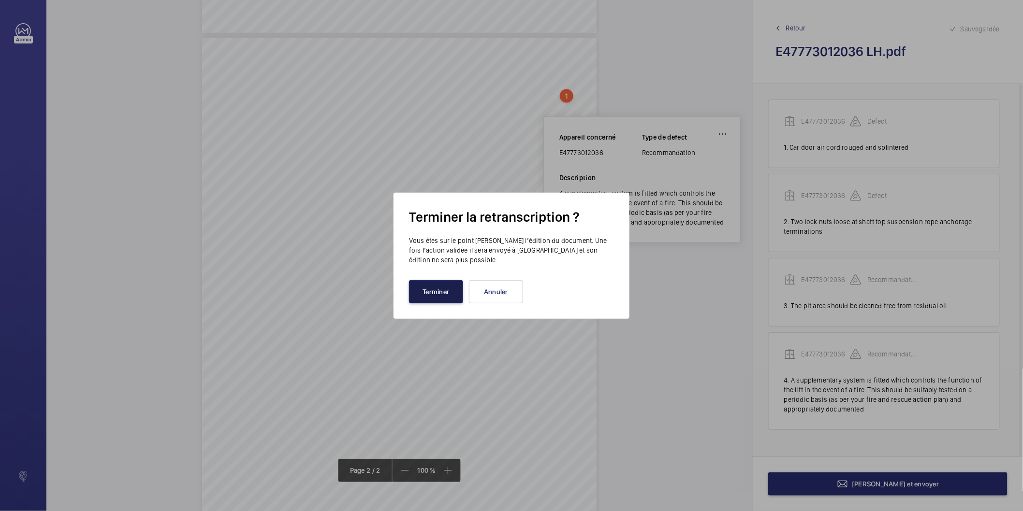
click at [445, 295] on button "Terminer" at bounding box center [436, 291] width 54 height 23
